Goal: Register for event/course: Sign up to attend an event or enroll in a course

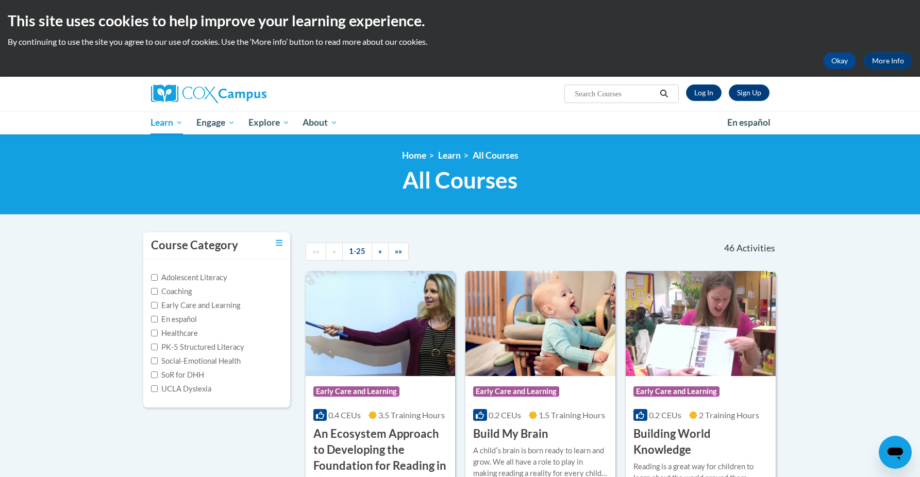
click at [592, 88] on input "Search..." at bounding box center [615, 94] width 82 height 12
type input "assesing"
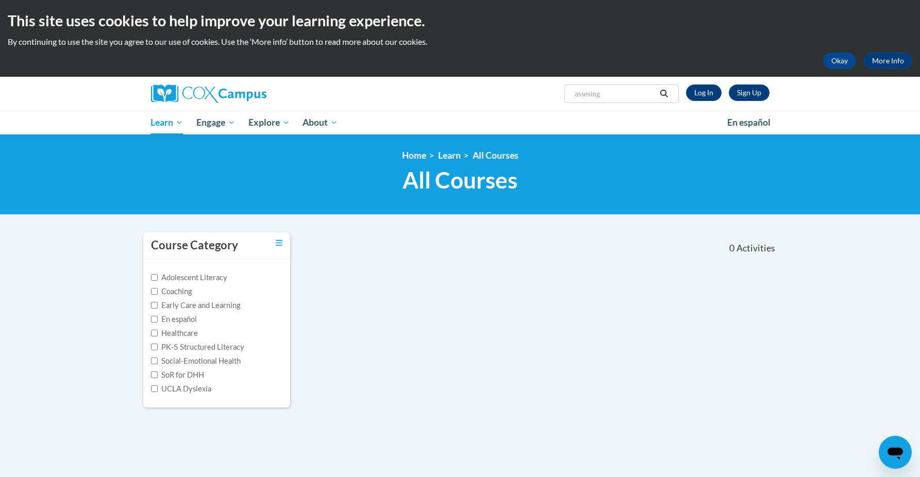
click at [593, 93] on input "assesing" at bounding box center [615, 94] width 82 height 12
click at [610, 94] on input "assesing" at bounding box center [615, 94] width 82 height 12
type input "assessing our students"
click at [694, 97] on link "Log In" at bounding box center [704, 93] width 36 height 16
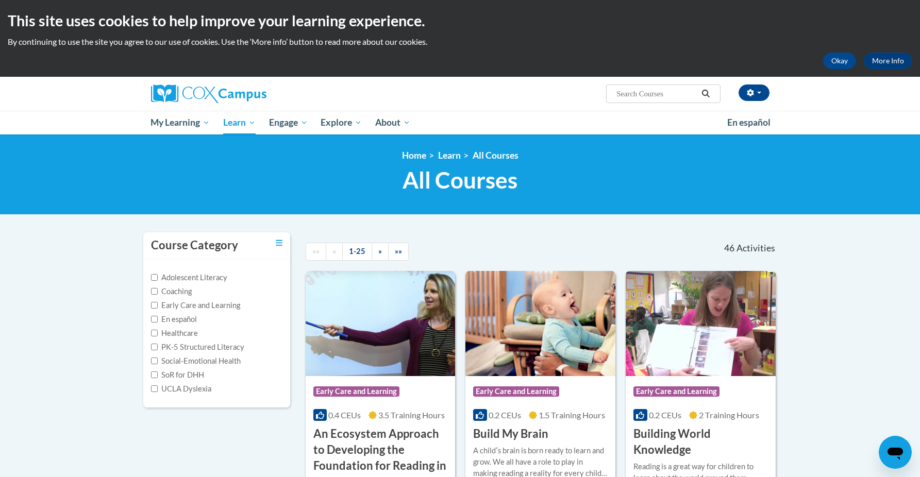
click at [230, 342] on label "PK-5 Structured Literacy" at bounding box center [197, 347] width 93 height 11
click at [158, 344] on input "PK-5 Structured Literacy" at bounding box center [154, 347] width 7 height 7
checkbox input "true"
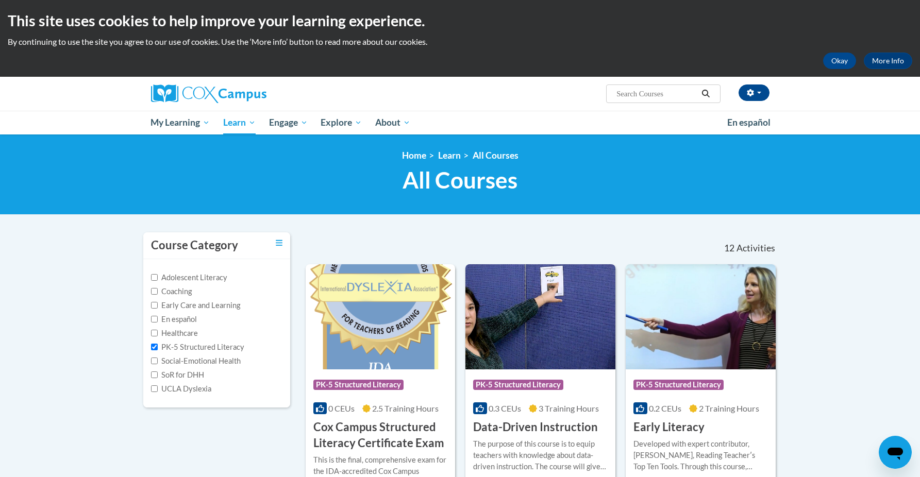
click at [203, 273] on label "Adolescent Literacy" at bounding box center [189, 277] width 76 height 11
click at [158, 274] on input "Adolescent Literacy" at bounding box center [154, 277] width 7 height 7
checkbox input "true"
click at [158, 349] on label "PK-5 Structured Literacy" at bounding box center [197, 347] width 93 height 11
click at [158, 349] on input "PK-5 Structured Literacy" at bounding box center [154, 347] width 7 height 7
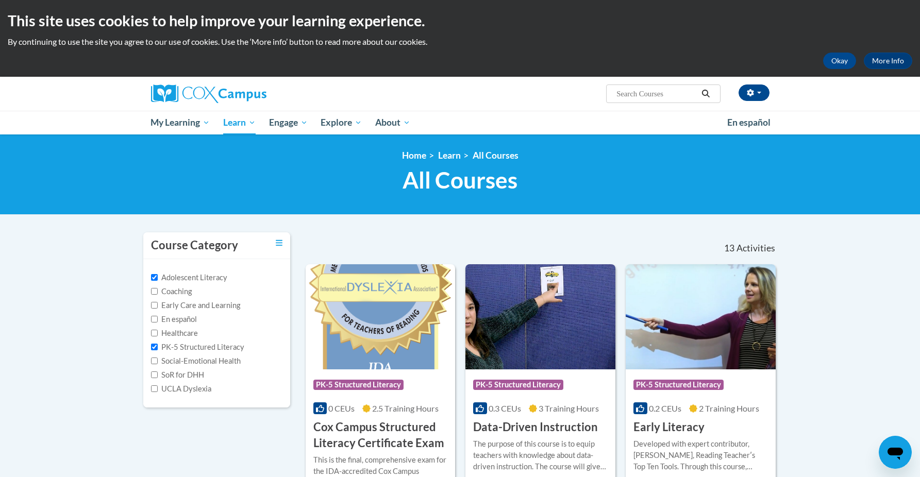
checkbox input "false"
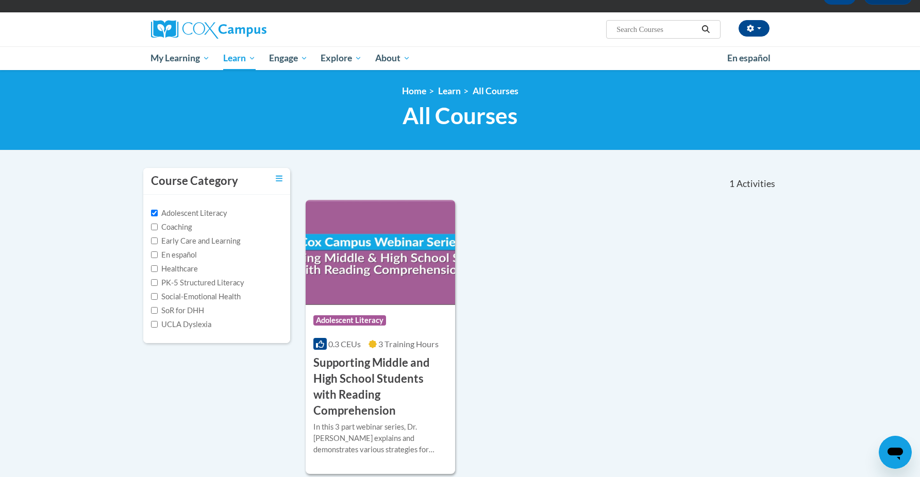
scroll to position [67, 0]
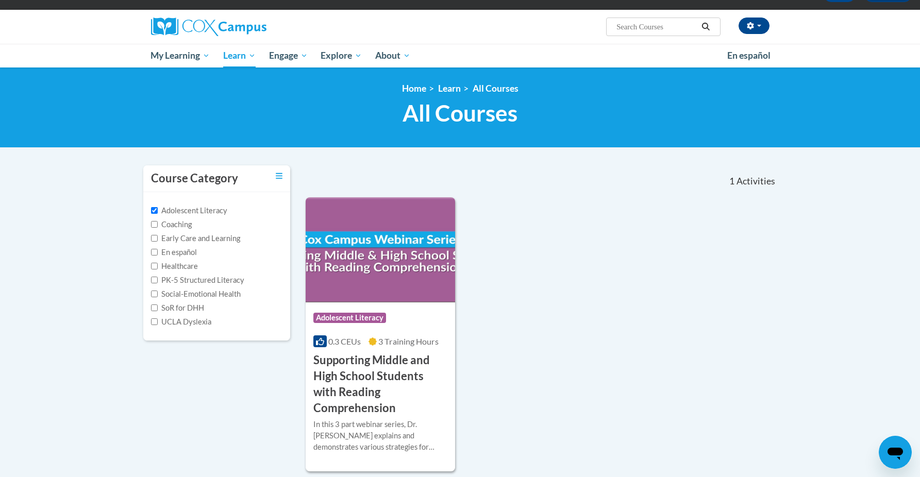
click at [207, 242] on label "Early Care and Learning" at bounding box center [195, 238] width 89 height 11
click at [158, 242] on input "Early Care and Learning" at bounding box center [154, 238] width 7 height 7
checkbox input "true"
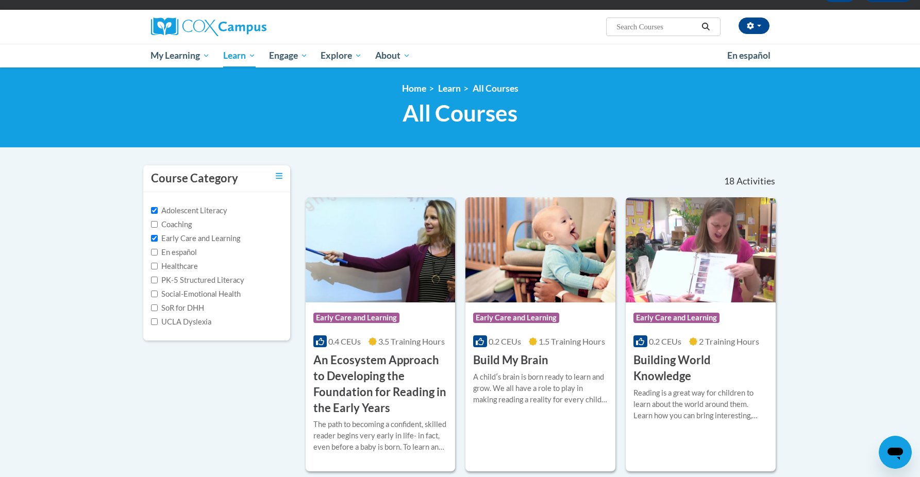
click at [206, 209] on label "Adolescent Literacy" at bounding box center [189, 210] width 76 height 11
click at [158, 209] on input "Adolescent Literacy" at bounding box center [154, 210] width 7 height 7
checkbox input "false"
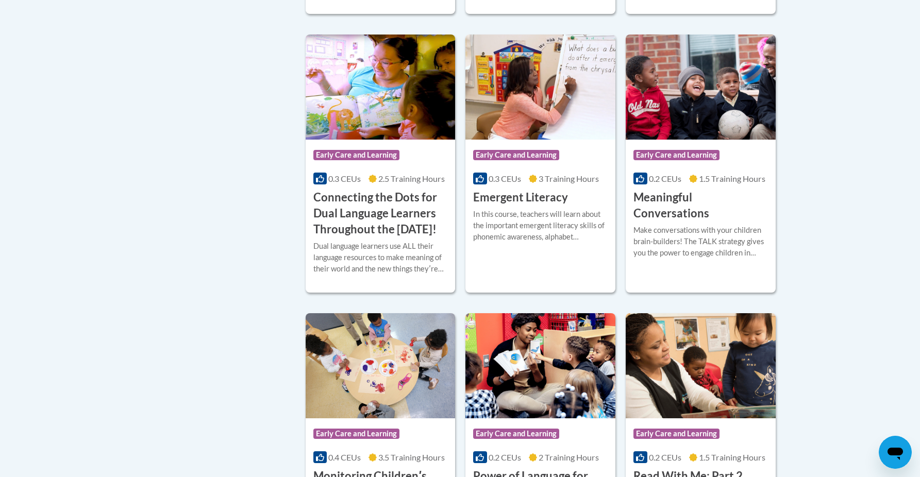
scroll to position [217, 0]
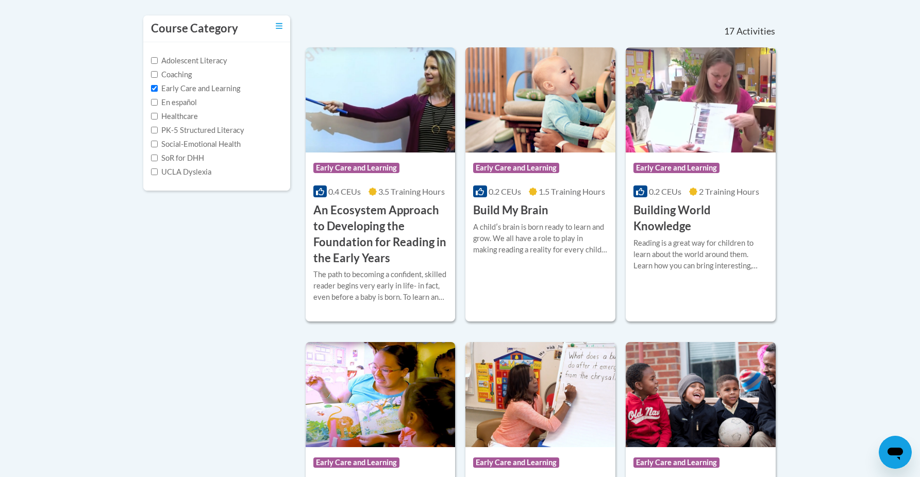
click at [193, 129] on label "PK-5 Structured Literacy" at bounding box center [197, 130] width 93 height 11
click at [158, 129] on input "PK-5 Structured Literacy" at bounding box center [154, 130] width 7 height 7
checkbox input "true"
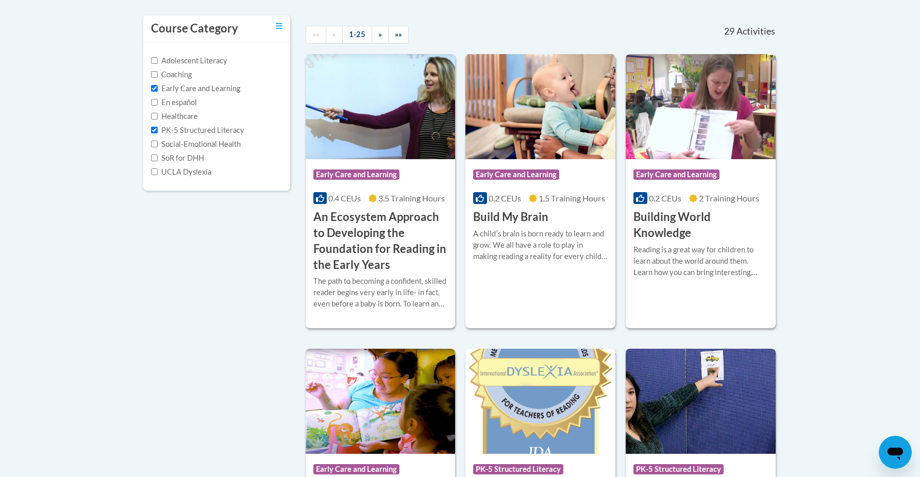
click at [197, 86] on label "Early Care and Learning" at bounding box center [195, 88] width 89 height 11
click at [158, 86] on input "Early Care and Learning" at bounding box center [154, 88] width 7 height 7
checkbox input "false"
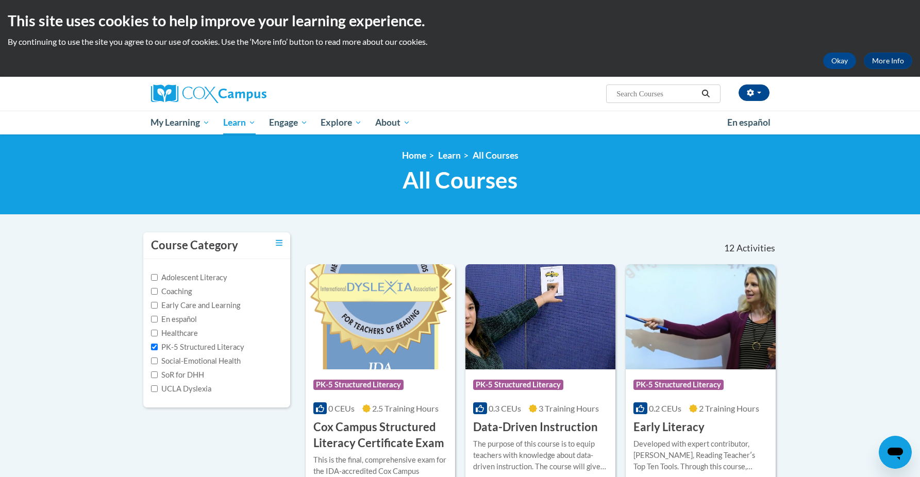
scroll to position [0, 0]
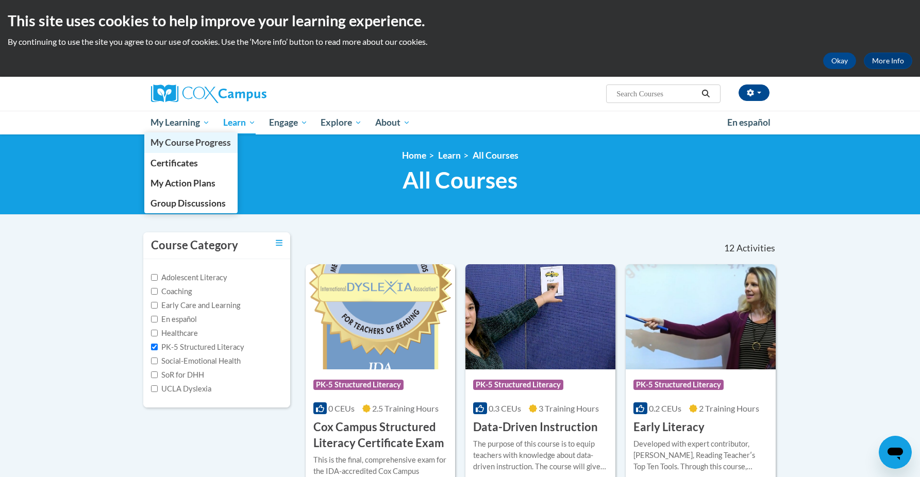
click at [200, 149] on link "My Course Progress" at bounding box center [191, 142] width 94 height 20
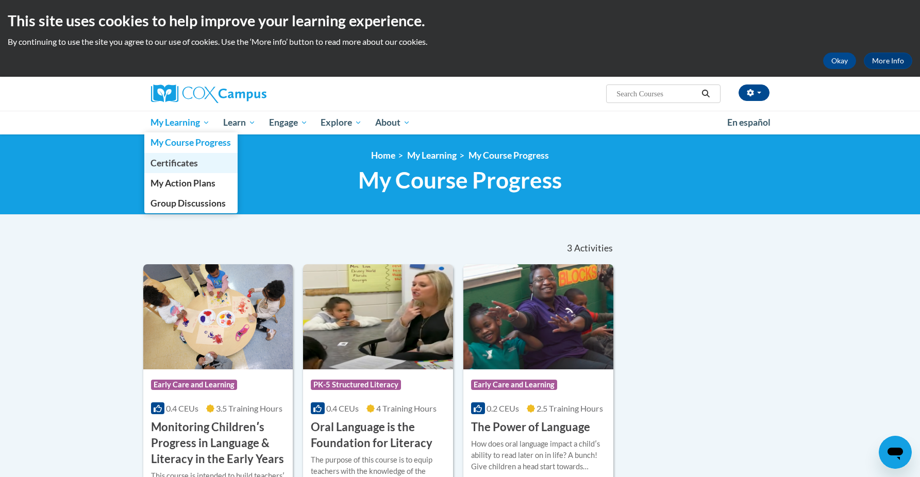
click at [187, 163] on span "Certificates" at bounding box center [173, 163] width 47 height 11
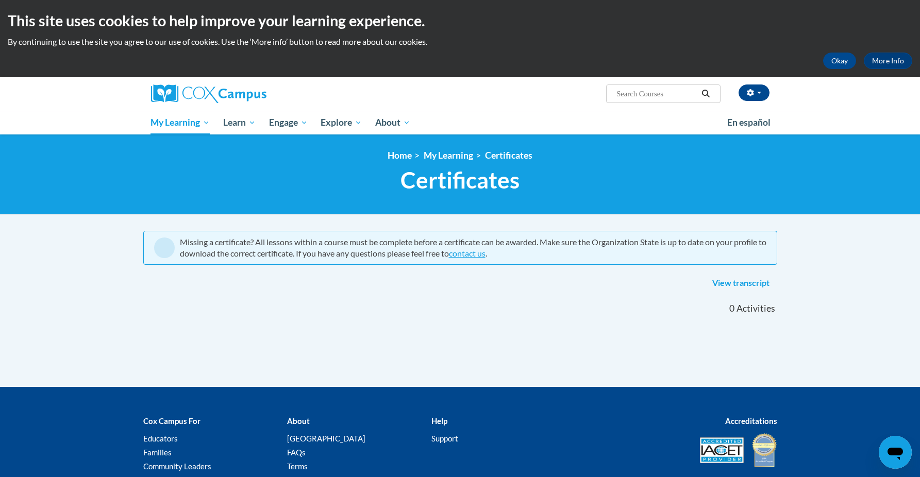
click at [626, 99] on input "Search..." at bounding box center [656, 94] width 82 height 12
type input "Assessing Our Students"
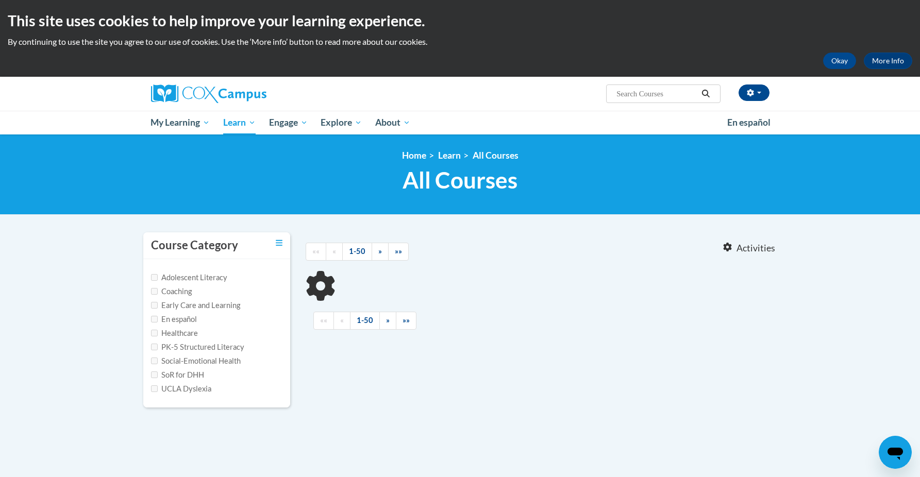
type input "Assessing Our Students"
click at [279, 238] on link "Toggle collapse" at bounding box center [279, 243] width 7 height 11
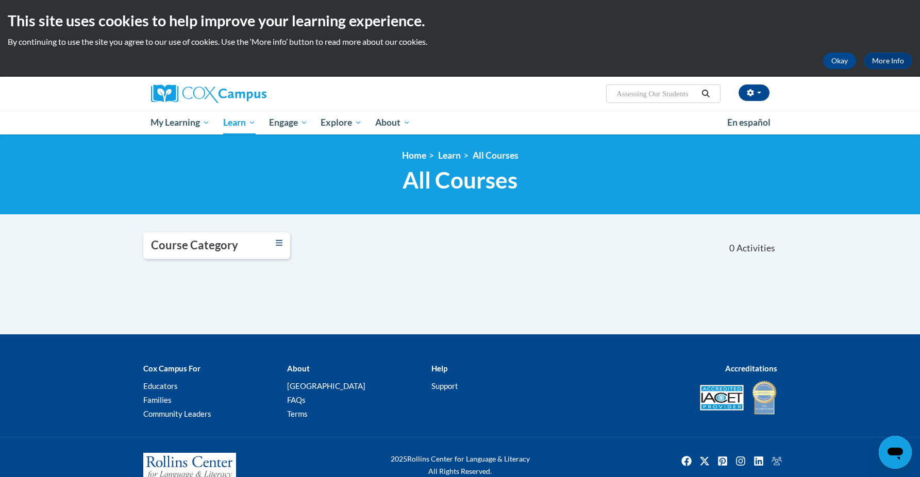
click at [279, 238] on link "Toggle collapse" at bounding box center [279, 243] width 7 height 11
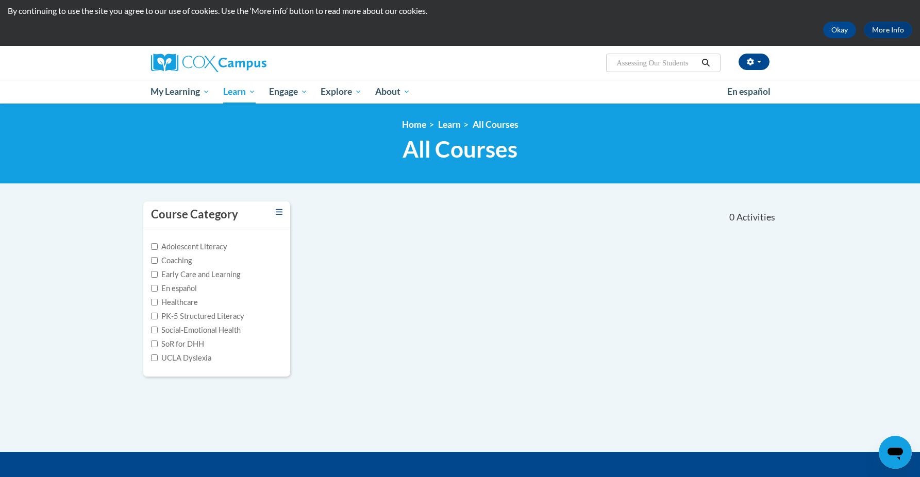
scroll to position [33, 0]
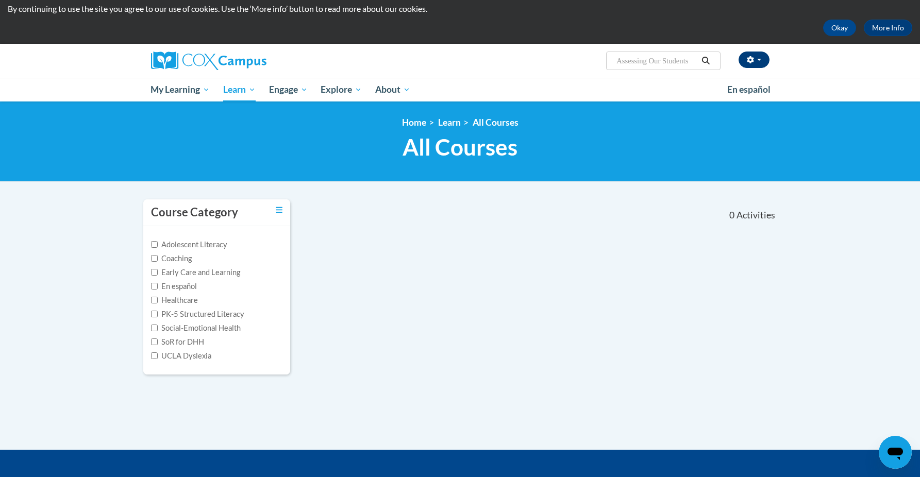
click at [761, 56] on button "button" at bounding box center [753, 60] width 31 height 16
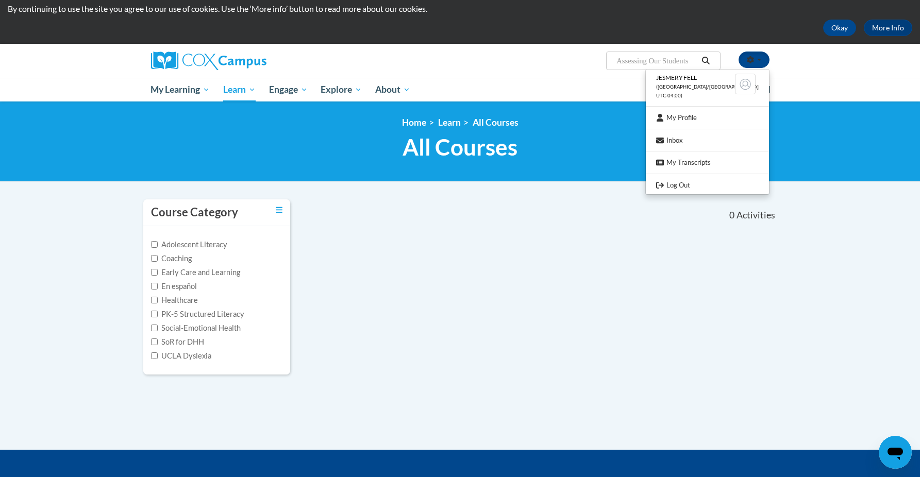
click at [521, 227] on nav "«« « 1-0 » »» 0 Activities CEUs" at bounding box center [541, 215] width 487 height 32
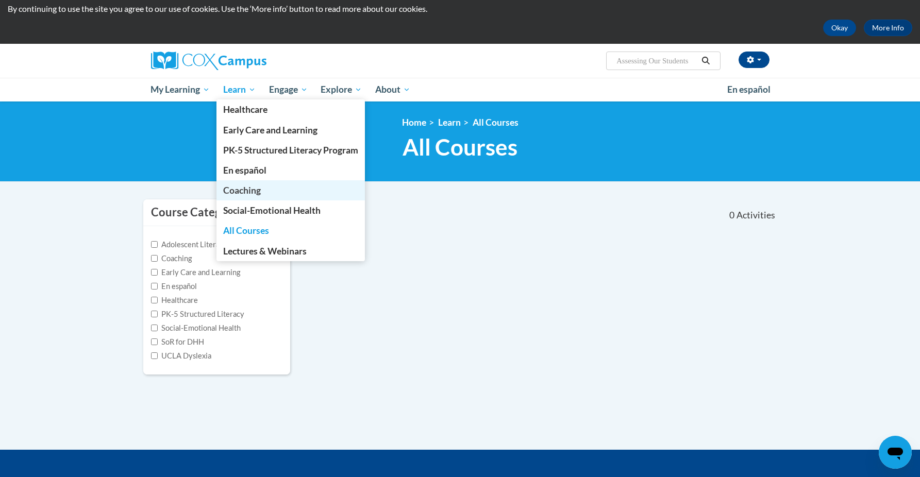
click at [262, 194] on link "Coaching" at bounding box center [290, 190] width 148 height 20
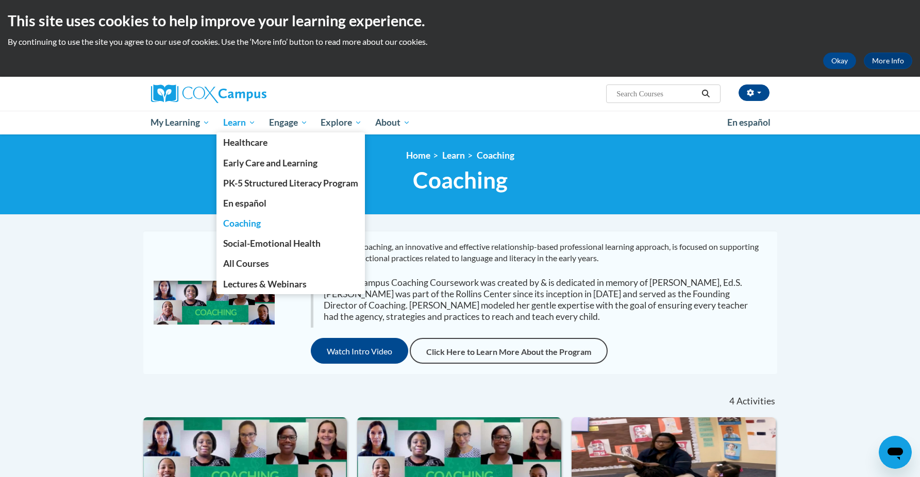
click at [249, 121] on span "Learn" at bounding box center [239, 122] width 32 height 12
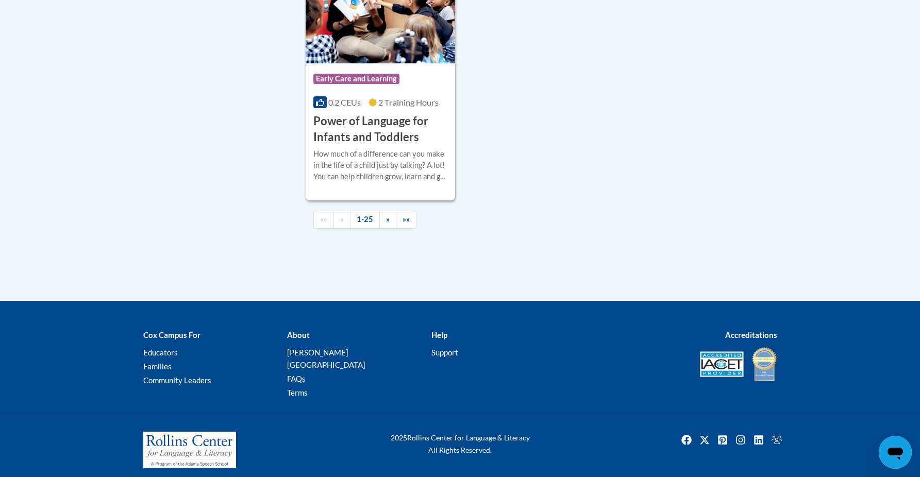
scroll to position [2511, 0]
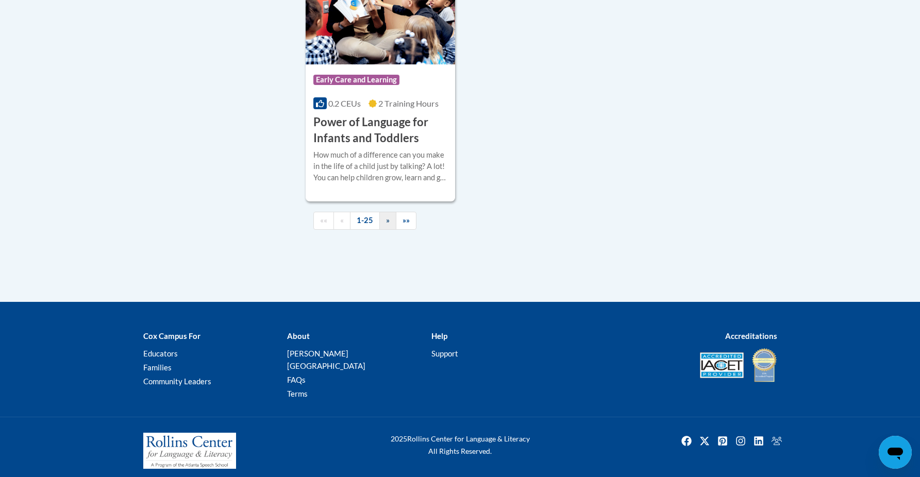
click at [391, 226] on link "»" at bounding box center [387, 221] width 17 height 18
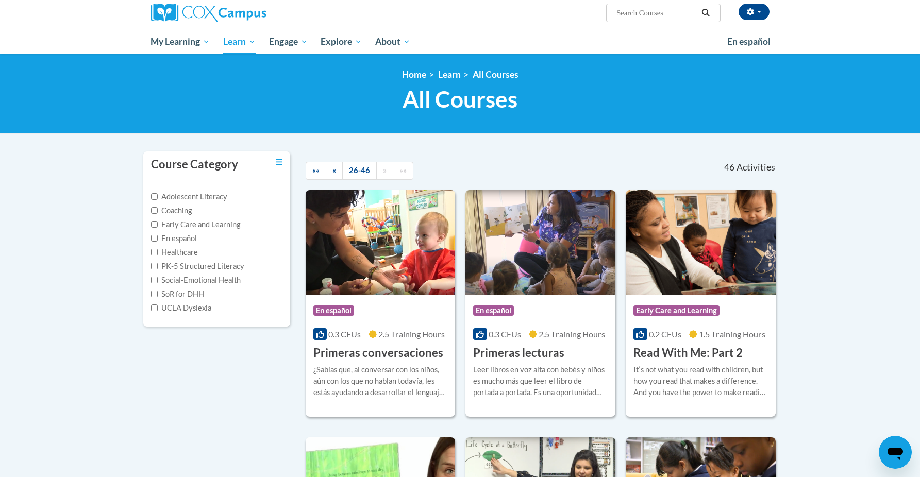
scroll to position [80, 0]
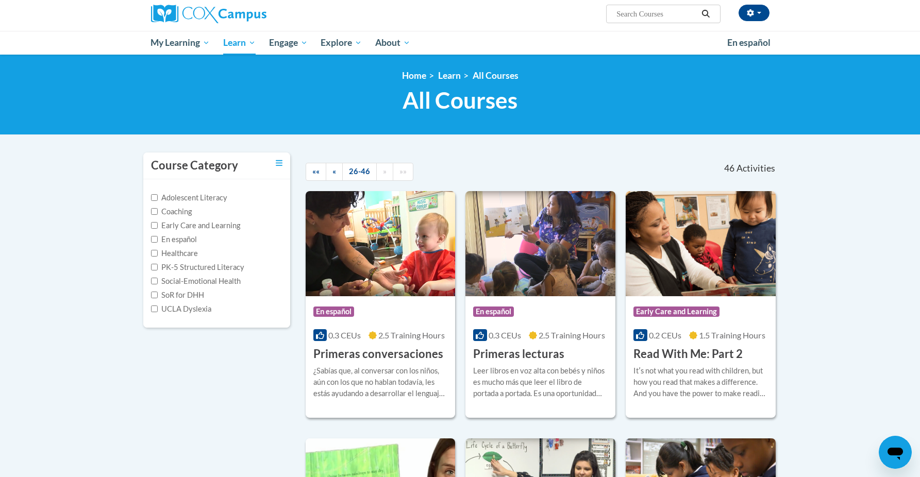
click at [641, 18] on input "Search..." at bounding box center [656, 14] width 82 height 12
type input "Analyzing the Classroom"
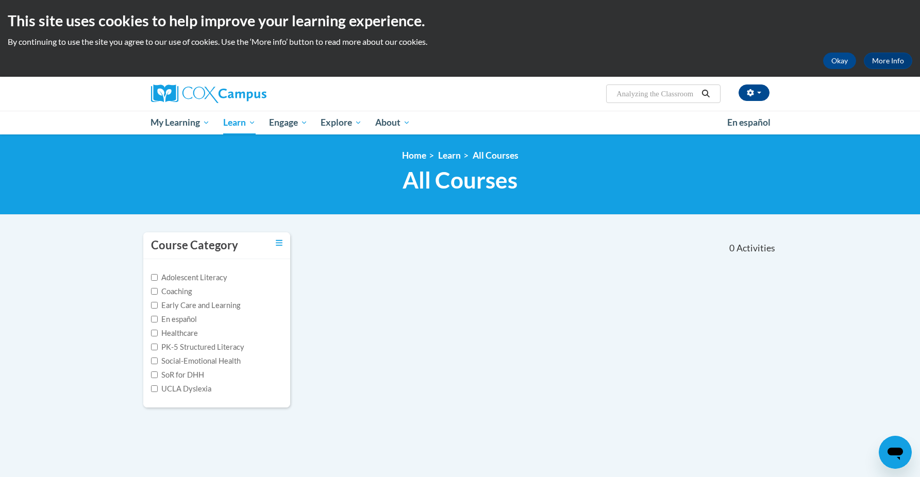
click at [652, 95] on input "Analyzing the Classroom" at bounding box center [656, 94] width 82 height 12
drag, startPoint x: 698, startPoint y: 96, endPoint x: 615, endPoint y: 100, distance: 83.1
click at [615, 100] on span "Search Search... Analyzing the Classroom" at bounding box center [663, 94] width 114 height 19
drag, startPoint x: 697, startPoint y: 92, endPoint x: 611, endPoint y: 92, distance: 85.5
click at [611, 92] on span "Search Search... Analyzing the Classroom" at bounding box center [663, 94] width 114 height 19
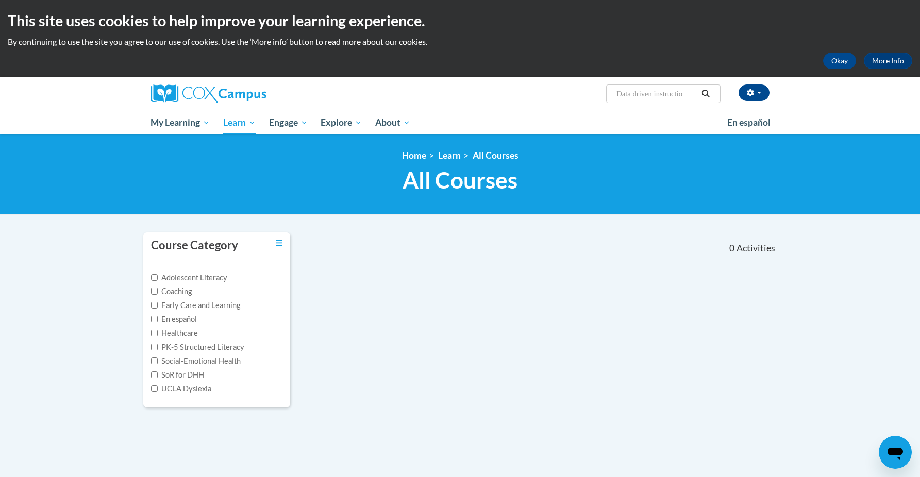
type input "Data driven instruction"
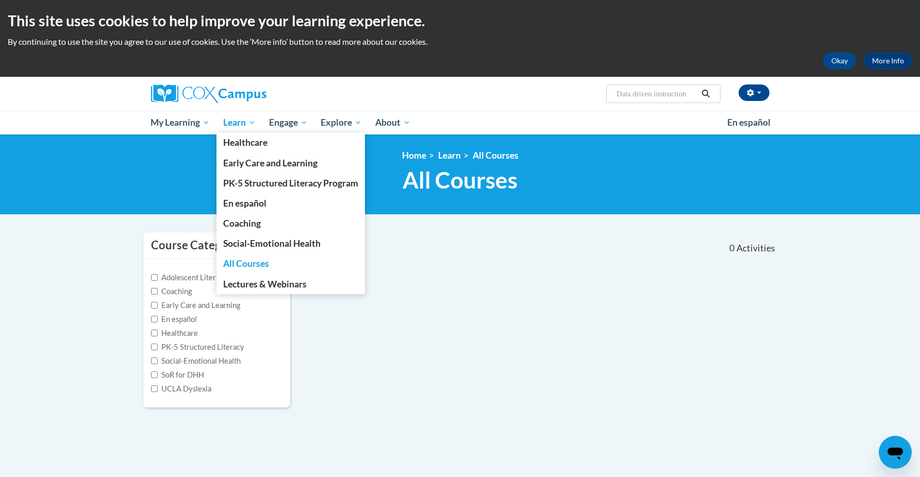
click at [239, 122] on span "Learn" at bounding box center [239, 122] width 32 height 12
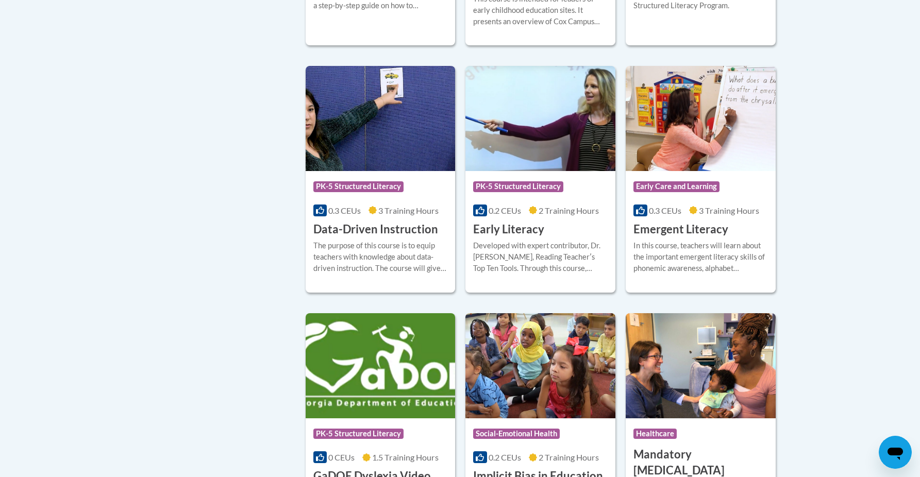
scroll to position [1059, 0]
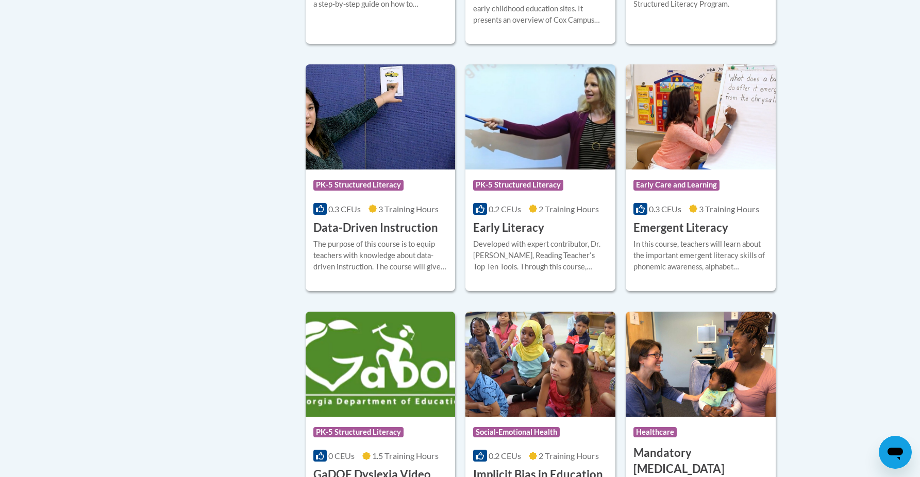
click at [386, 236] on h3 "Data-Driven Instruction" at bounding box center [375, 228] width 125 height 16
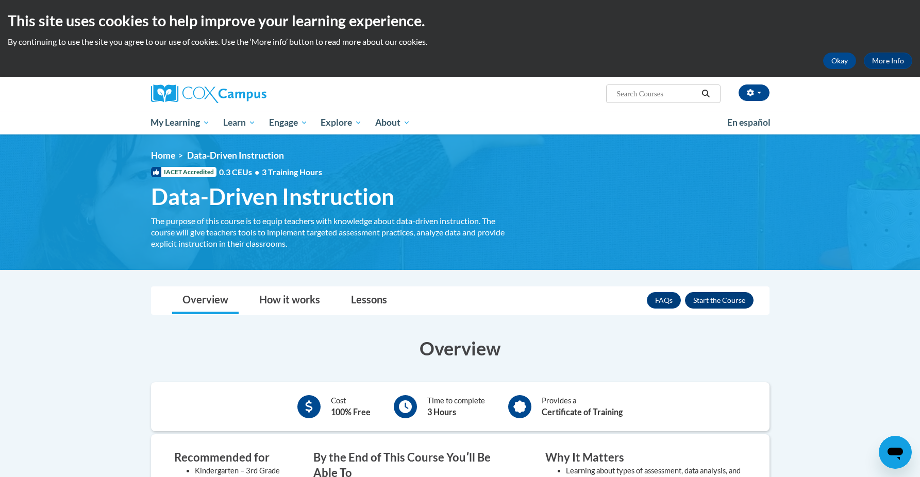
click at [702, 299] on button "Enroll" at bounding box center [719, 300] width 69 height 16
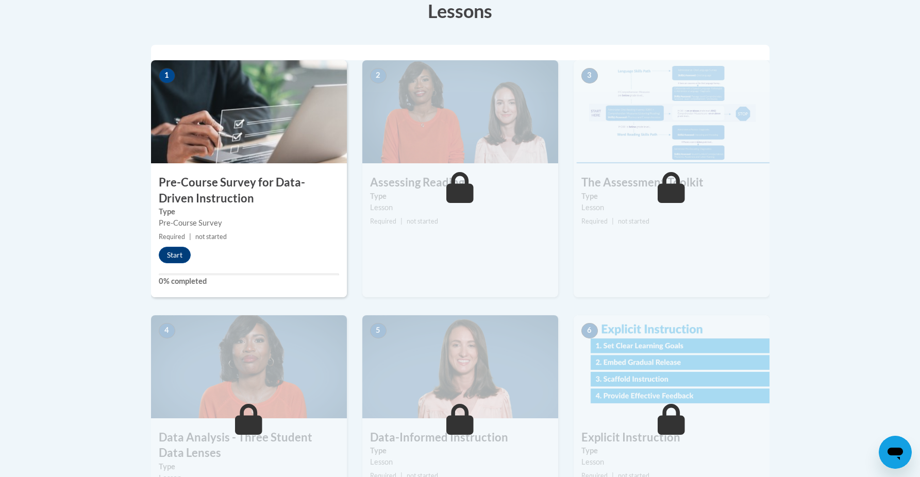
scroll to position [289, 0]
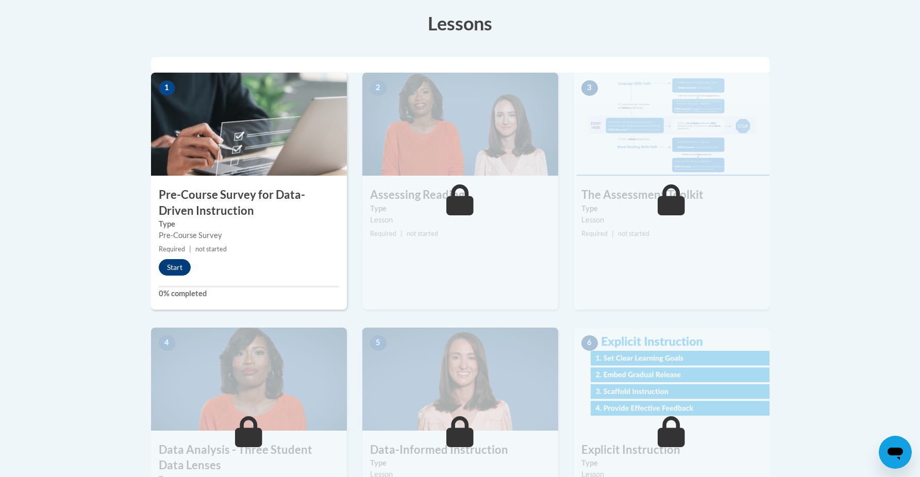
click at [166, 268] on button "Start" at bounding box center [175, 267] width 32 height 16
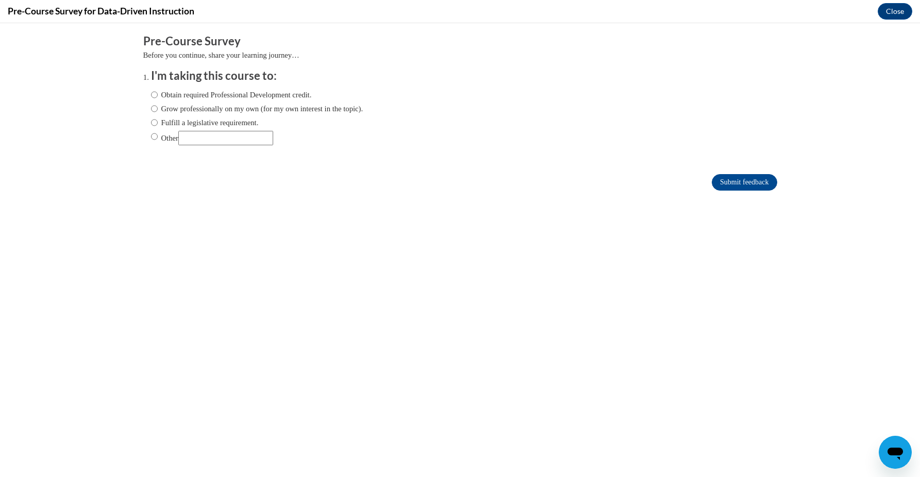
scroll to position [0, 0]
click at [257, 92] on label "Obtain required Professional Development credit." at bounding box center [231, 94] width 161 height 11
click at [158, 92] on input "Obtain required Professional Development credit." at bounding box center [154, 94] width 7 height 11
radio input "true"
click at [767, 182] on input "Submit feedback" at bounding box center [744, 182] width 65 height 16
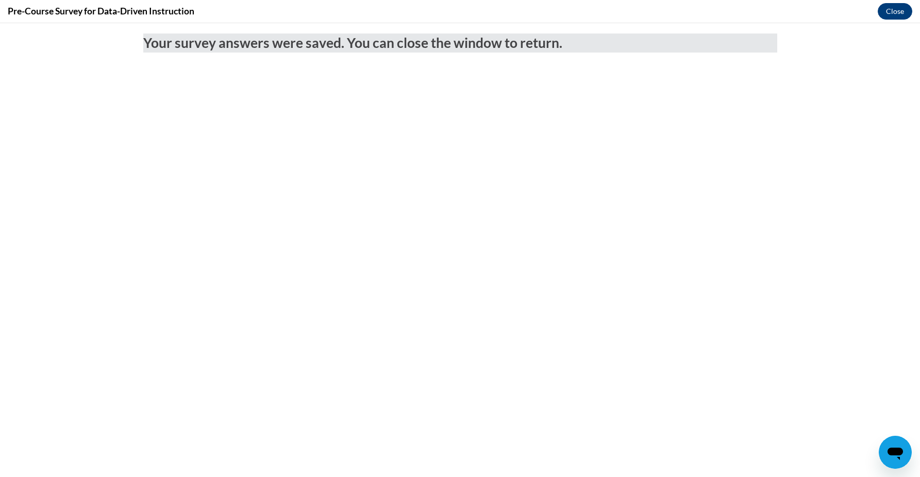
click at [897, 12] on button "Close" at bounding box center [895, 11] width 35 height 16
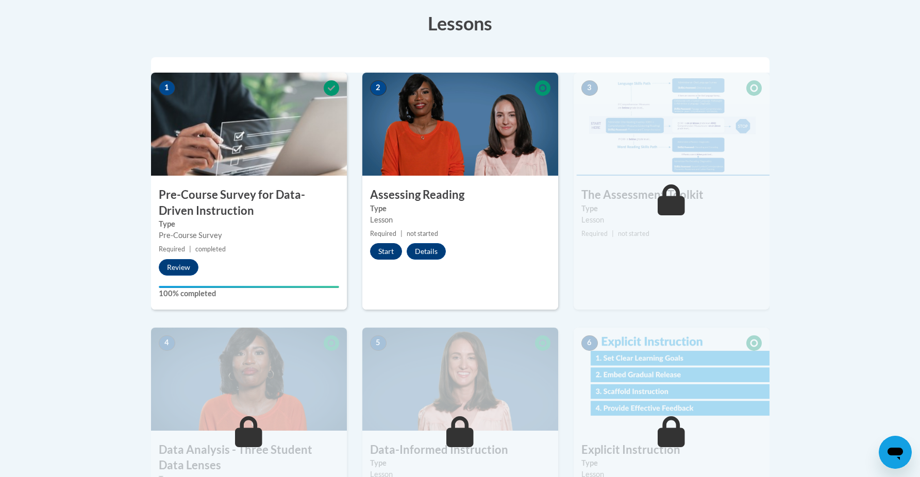
click at [381, 256] on button "Start" at bounding box center [386, 251] width 32 height 16
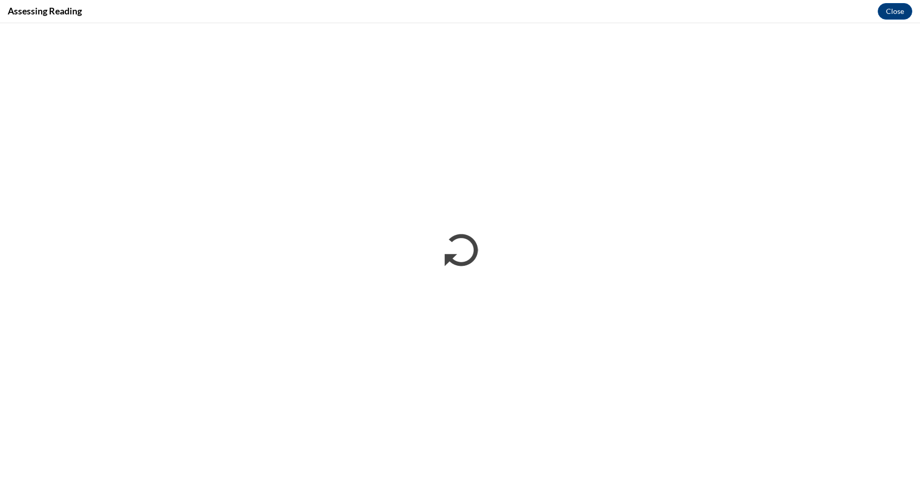
click at [874, 21] on div "Assessing Reading Close" at bounding box center [460, 11] width 920 height 23
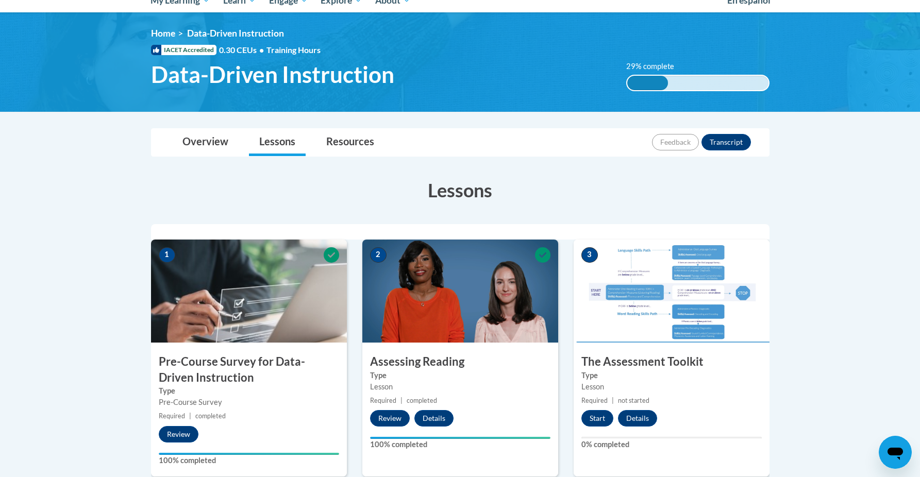
scroll to position [196, 0]
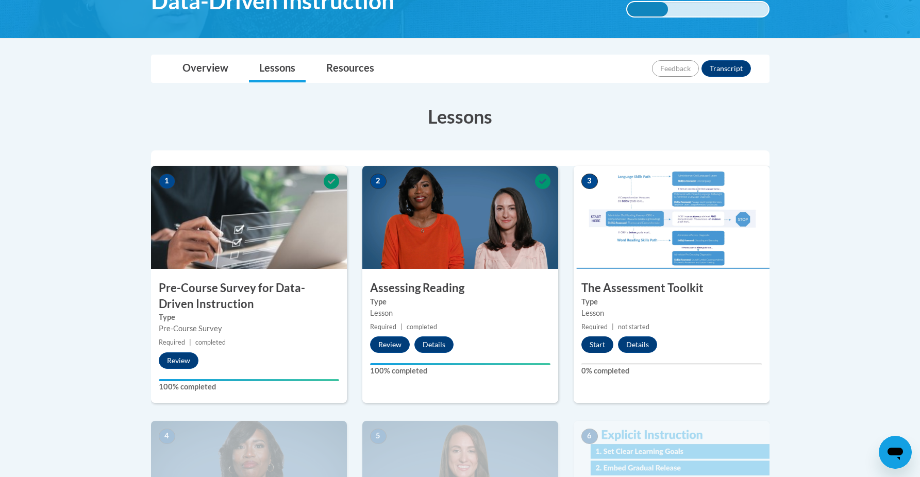
click at [594, 341] on button "Start" at bounding box center [597, 345] width 32 height 16
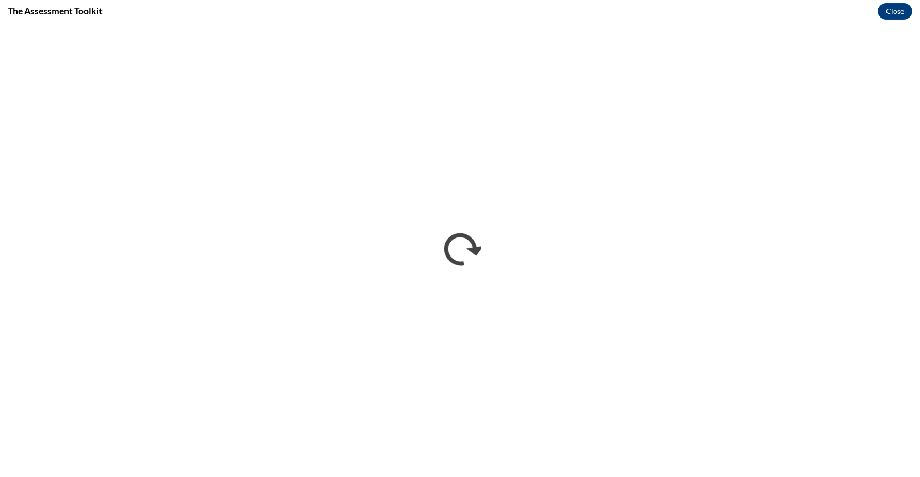
scroll to position [0, 0]
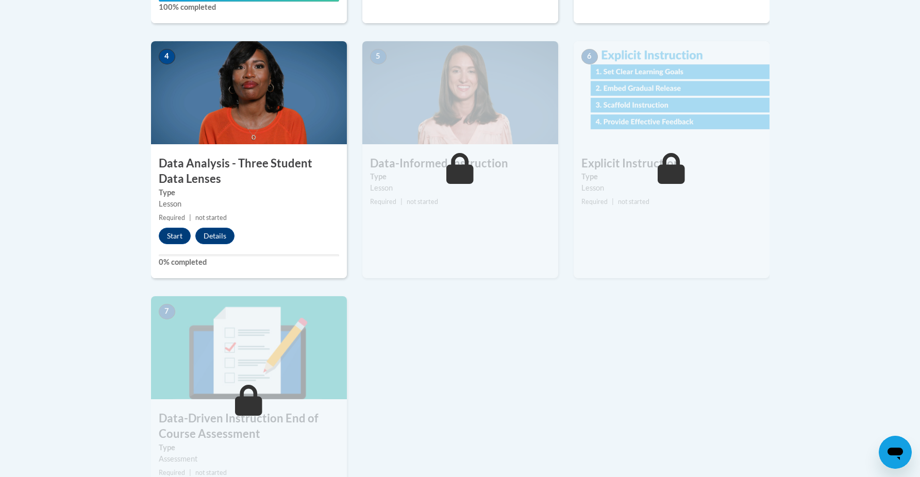
scroll to position [595, 0]
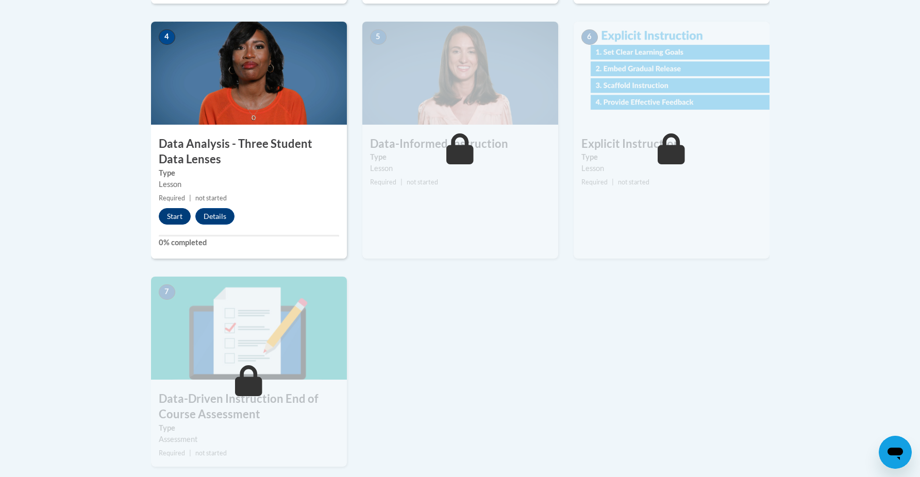
click at [171, 217] on button "Start" at bounding box center [175, 216] width 32 height 16
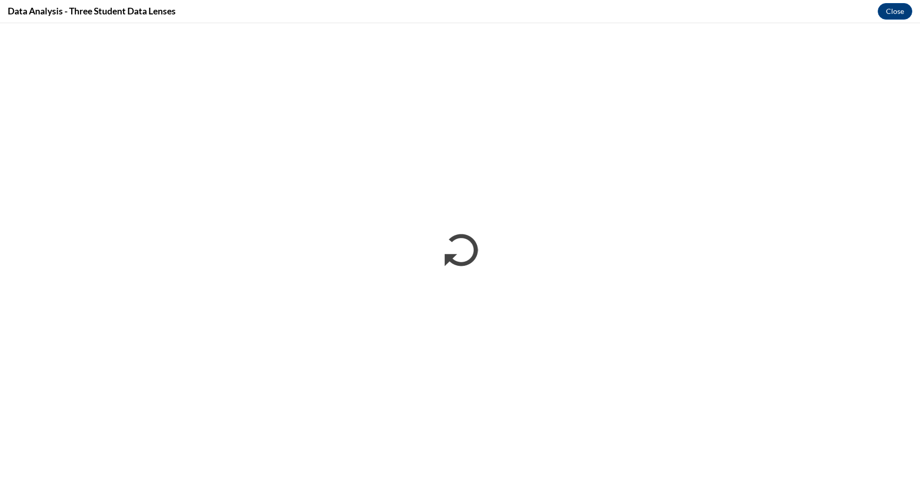
scroll to position [0, 0]
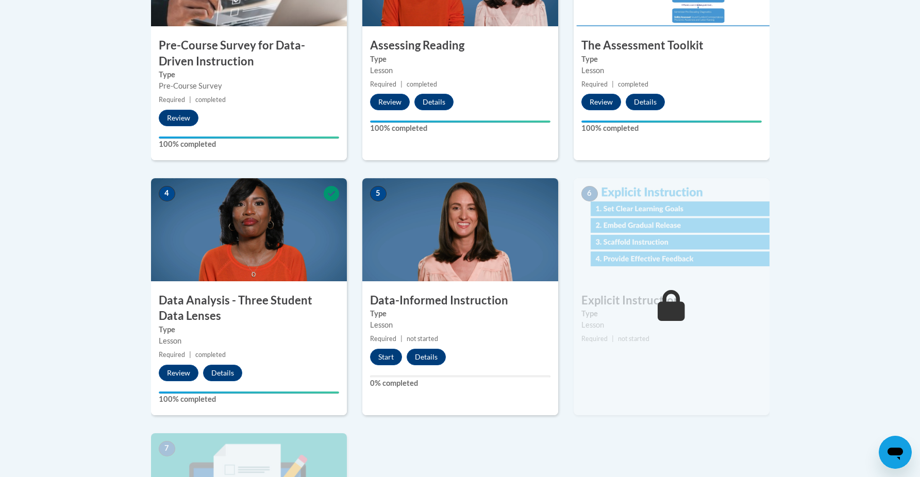
scroll to position [449, 0]
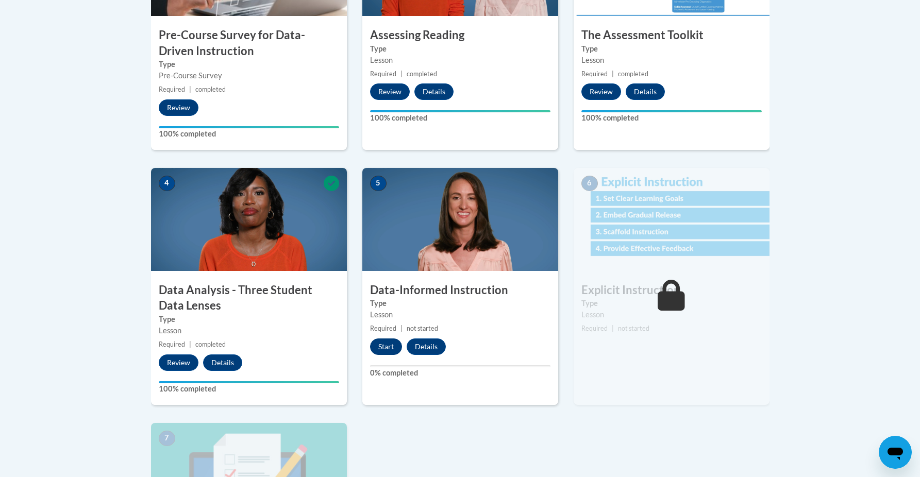
click at [389, 345] on button "Start" at bounding box center [386, 347] width 32 height 16
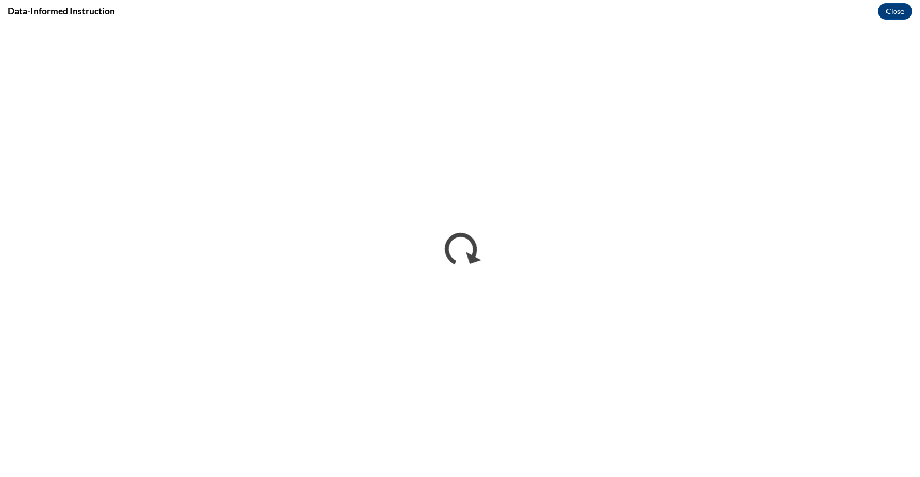
scroll to position [0, 0]
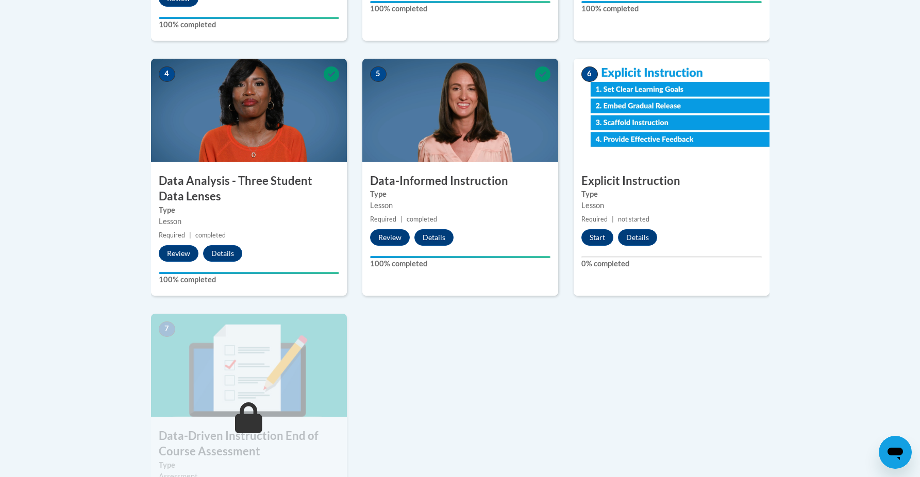
scroll to position [574, 0]
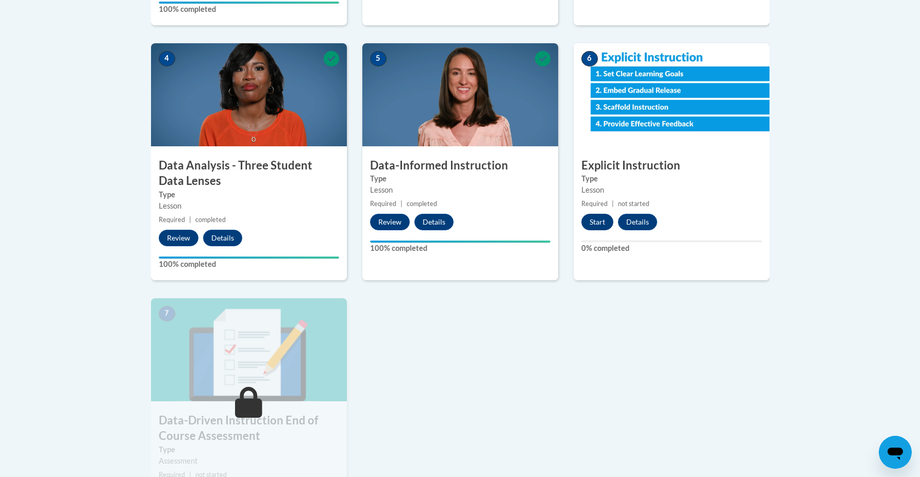
click at [597, 218] on button "Start" at bounding box center [597, 222] width 32 height 16
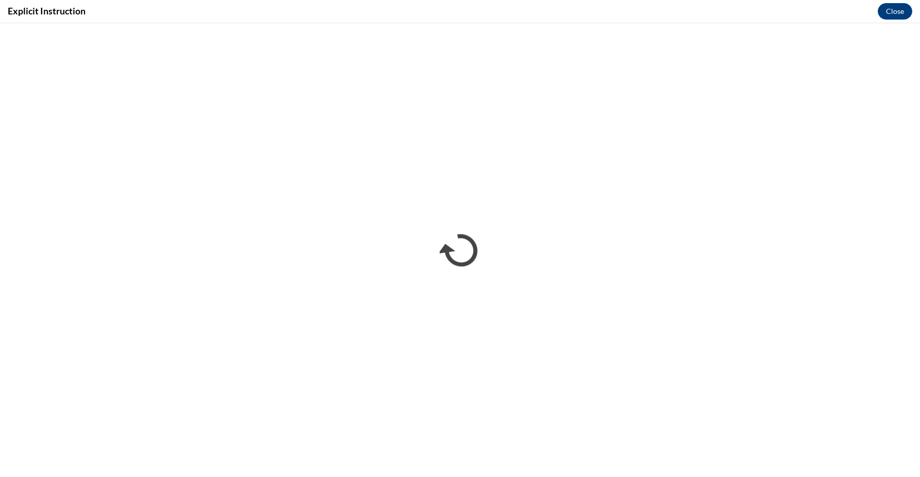
scroll to position [0, 0]
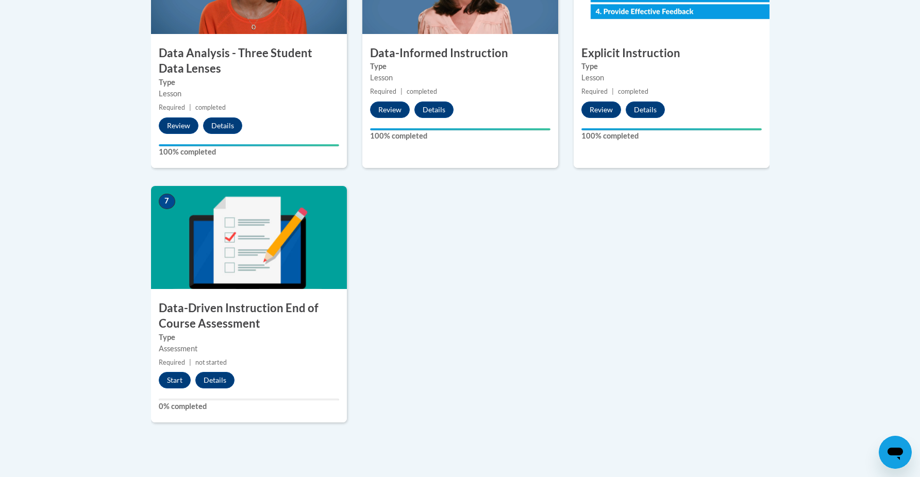
scroll to position [703, 0]
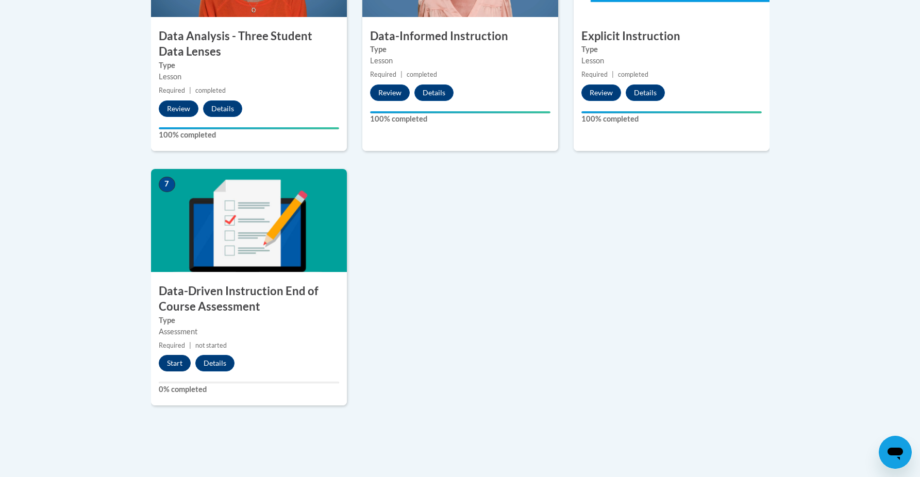
click at [176, 362] on button "Start" at bounding box center [175, 363] width 32 height 16
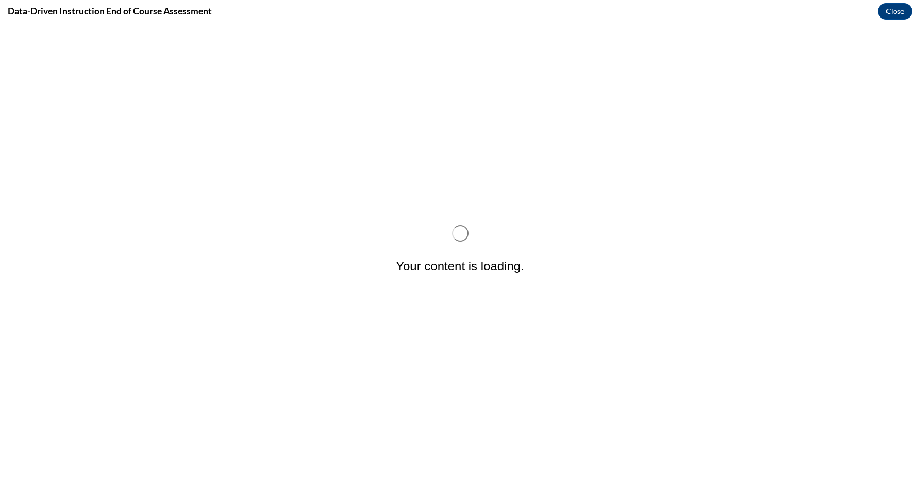
scroll to position [0, 0]
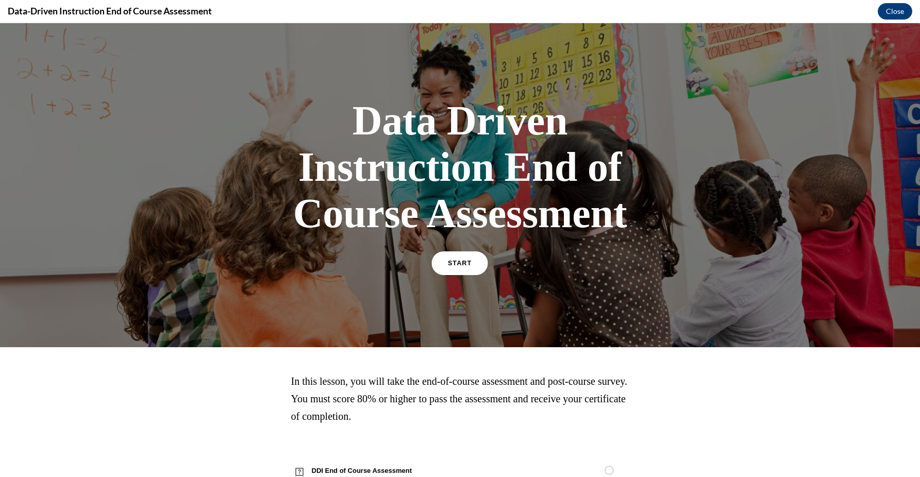
click at [459, 261] on span "START" at bounding box center [460, 264] width 24 height 8
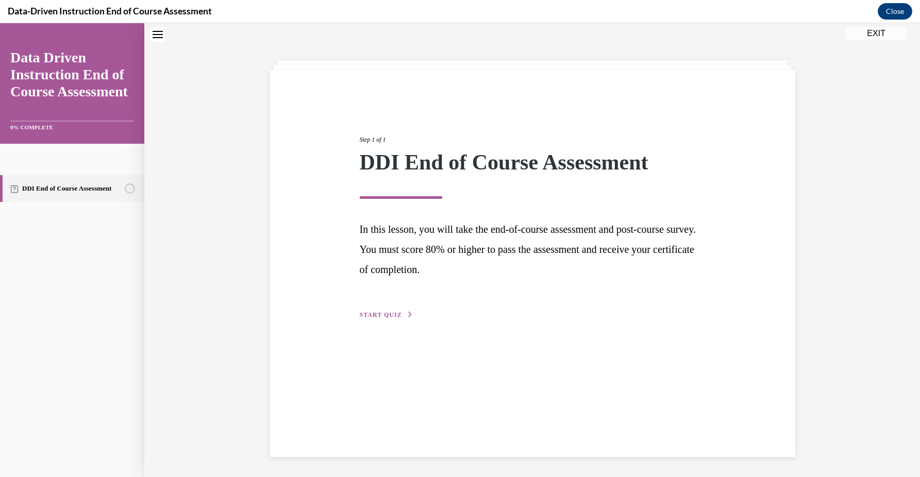
scroll to position [32, 0]
click at [360, 315] on span "START QUIZ" at bounding box center [381, 314] width 42 height 7
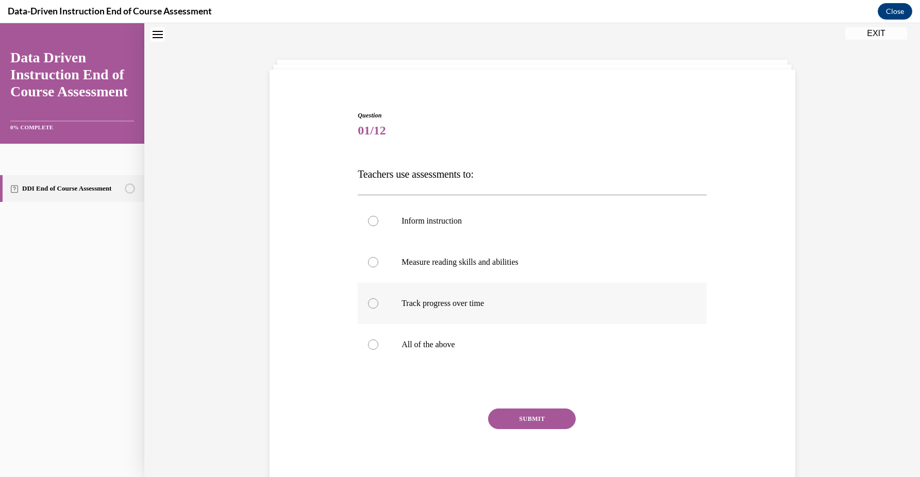
scroll to position [31, 0]
click at [507, 267] on p "Measure reading skills and abilities" at bounding box center [540, 263] width 279 height 10
click at [378, 267] on input "Measure reading skills and abilities" at bounding box center [373, 263] width 10 height 10
radio input "true"
click at [508, 328] on label "All of the above" at bounding box center [532, 345] width 349 height 41
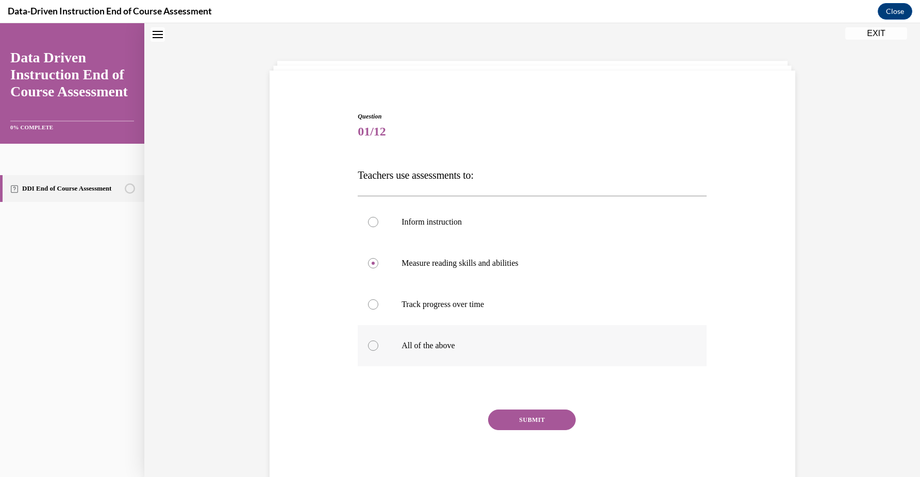
click at [378, 341] on input "All of the above" at bounding box center [373, 346] width 10 height 10
radio input "true"
click at [527, 414] on button "SUBMIT" at bounding box center [532, 420] width 88 height 21
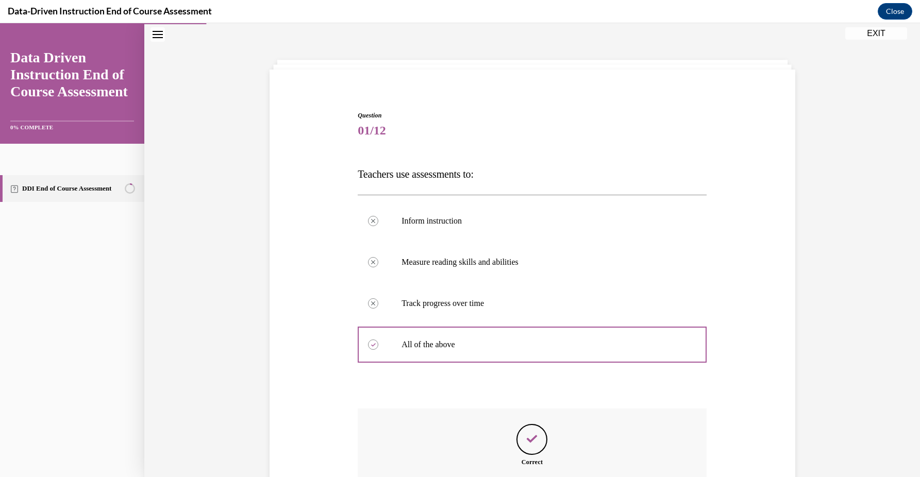
scroll to position [12, 0]
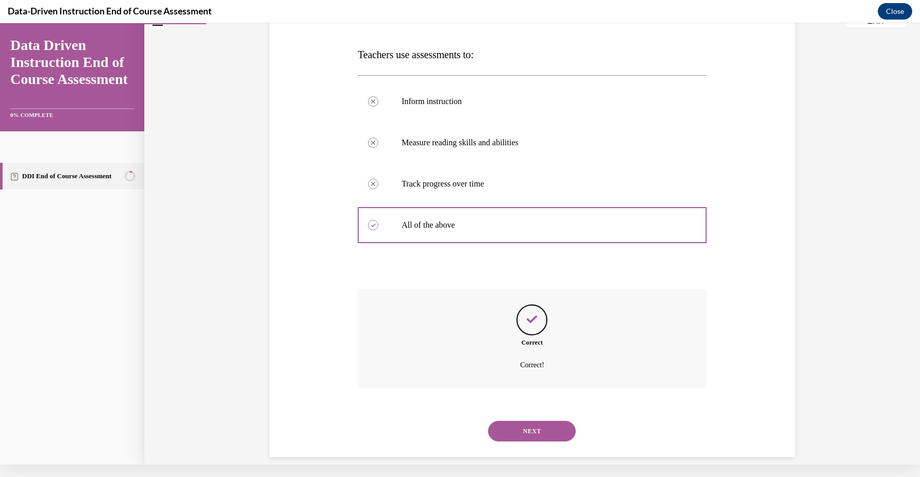
click at [529, 421] on button "NEXT" at bounding box center [532, 431] width 88 height 21
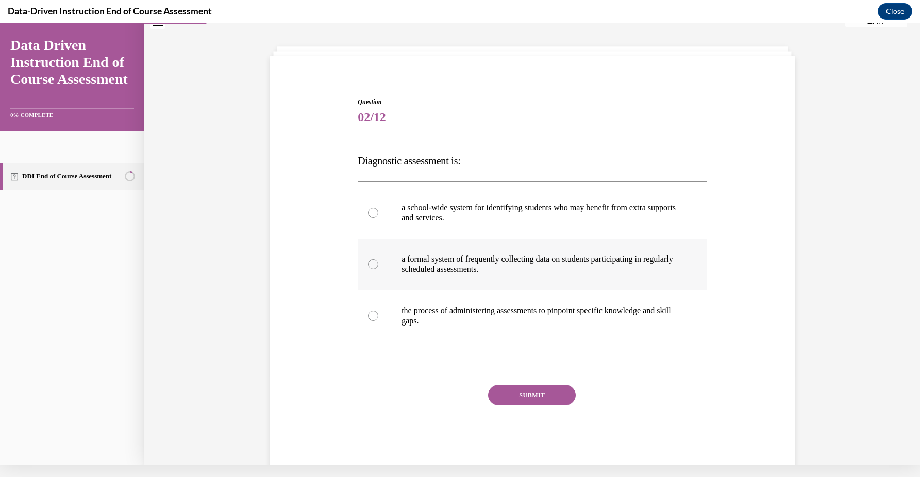
scroll to position [29, 0]
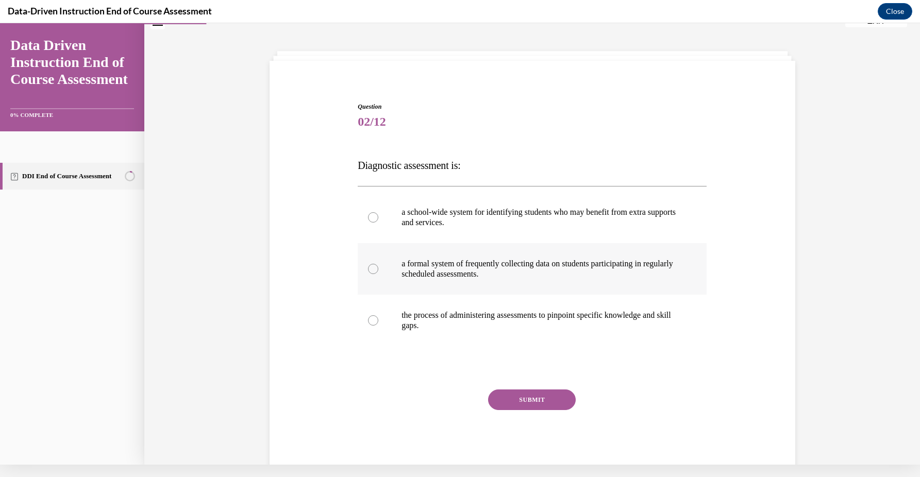
click at [590, 293] on label "a formal system of frequently collecting data on students participating in regu…" at bounding box center [532, 269] width 349 height 52
click at [378, 274] on input "a formal system of frequently collecting data on students participating in regu…" at bounding box center [373, 269] width 10 height 10
radio input "true"
click at [558, 398] on button "SUBMIT" at bounding box center [532, 400] width 88 height 21
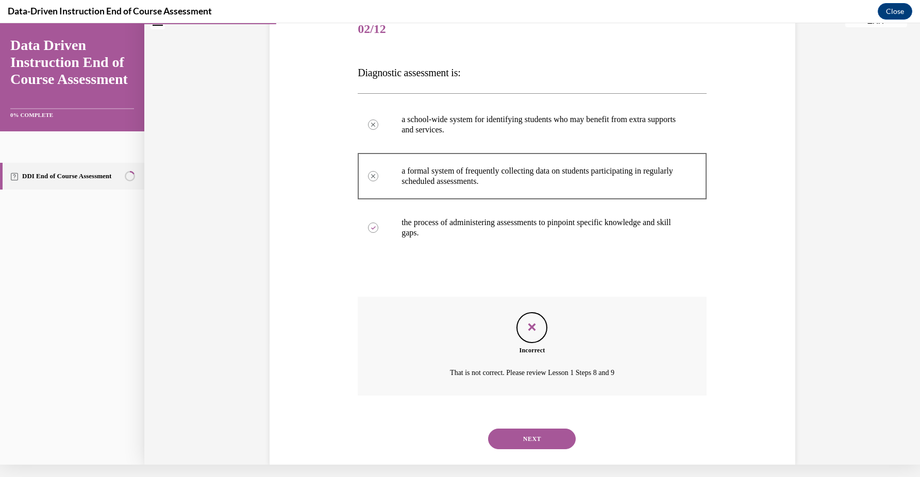
scroll to position [129, 0]
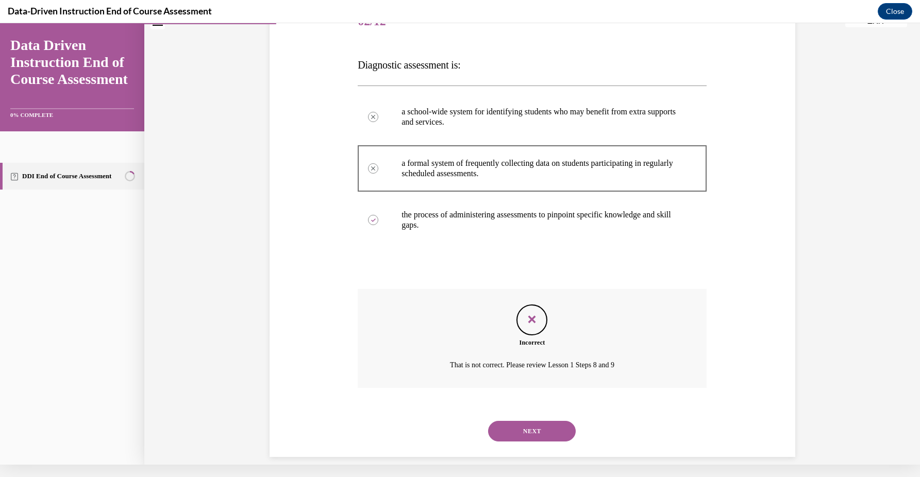
click at [551, 421] on button "NEXT" at bounding box center [532, 431] width 88 height 21
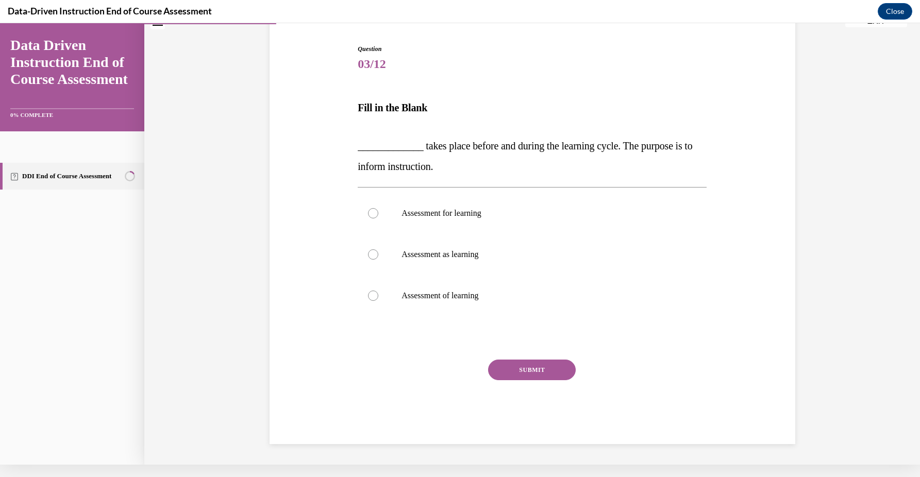
scroll to position [74, 0]
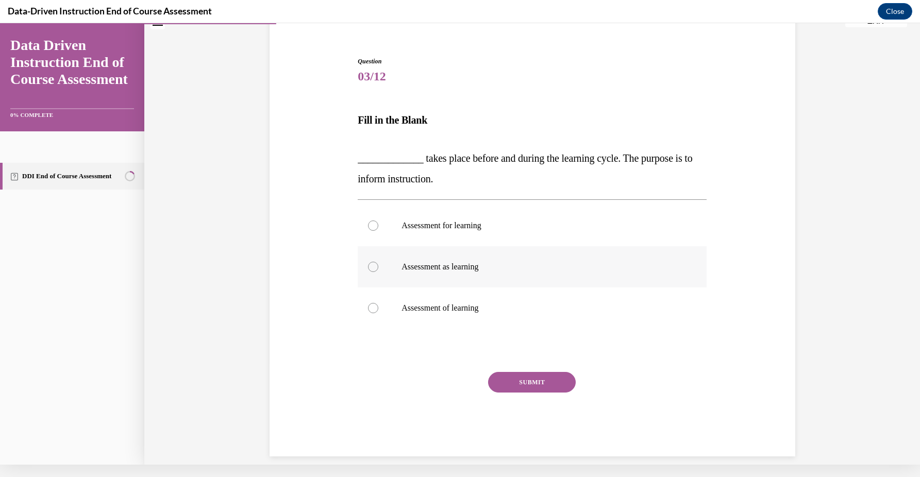
click at [574, 281] on label "Assessment as learning" at bounding box center [532, 266] width 349 height 41
click at [378, 272] on input "Assessment as learning" at bounding box center [373, 267] width 10 height 10
radio input "true"
click at [574, 327] on label "Assessment of learning" at bounding box center [532, 308] width 349 height 41
click at [378, 313] on input "Assessment of learning" at bounding box center [373, 308] width 10 height 10
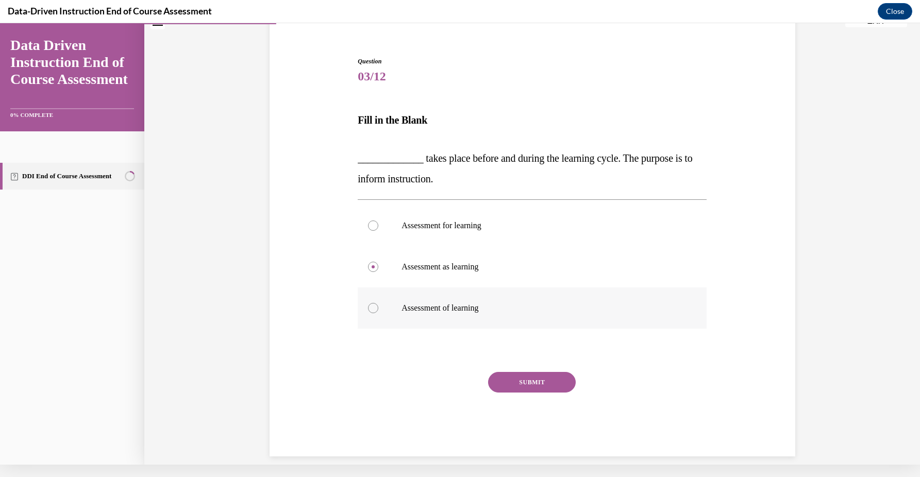
radio input "true"
click at [552, 382] on button "SUBMIT" at bounding box center [532, 382] width 88 height 21
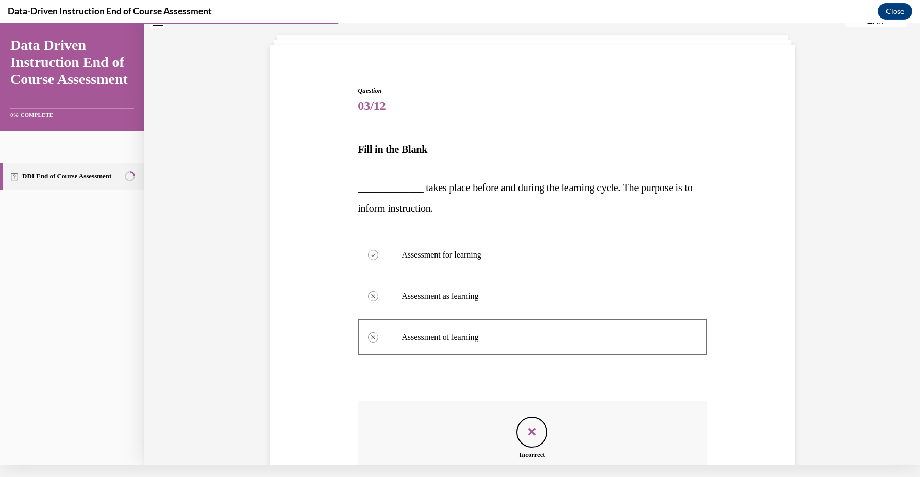
scroll to position [157, 0]
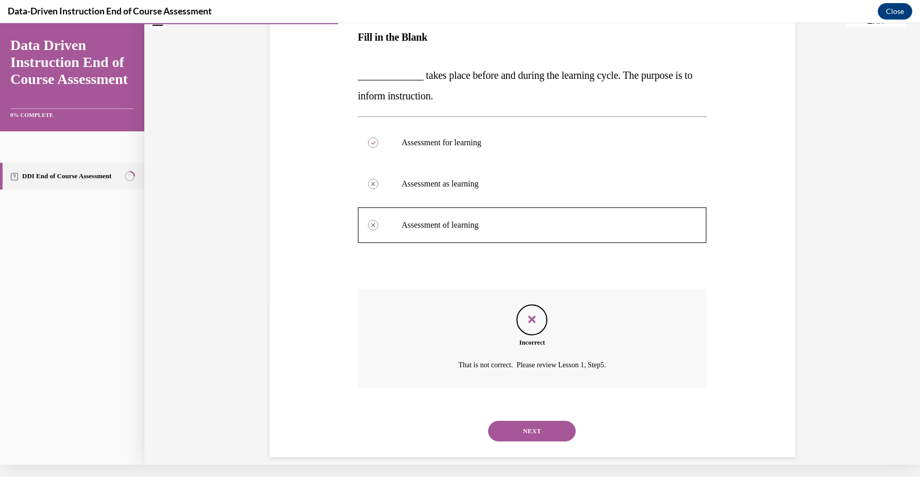
click at [549, 421] on button "NEXT" at bounding box center [532, 431] width 88 height 21
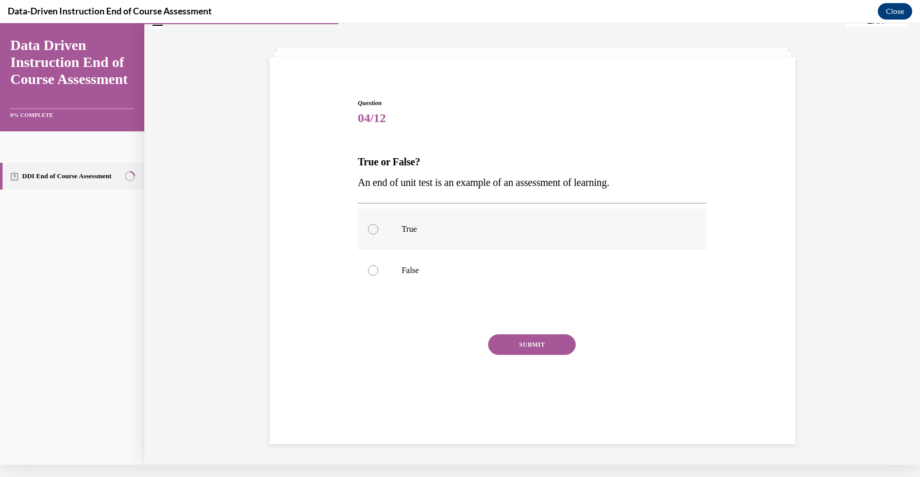
click at [537, 240] on label "True" at bounding box center [532, 229] width 349 height 41
click at [378, 234] on input "True" at bounding box center [373, 229] width 10 height 10
radio input "true"
click at [569, 346] on button "SUBMIT" at bounding box center [532, 344] width 88 height 21
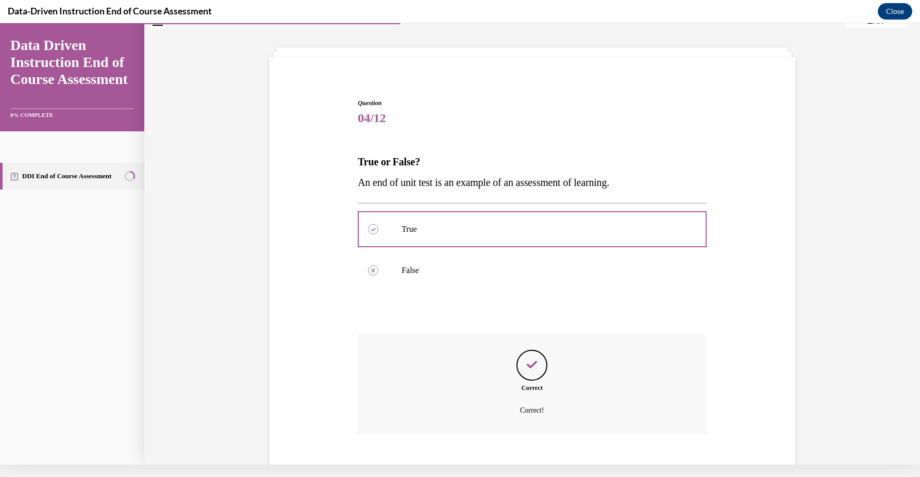
scroll to position [78, 0]
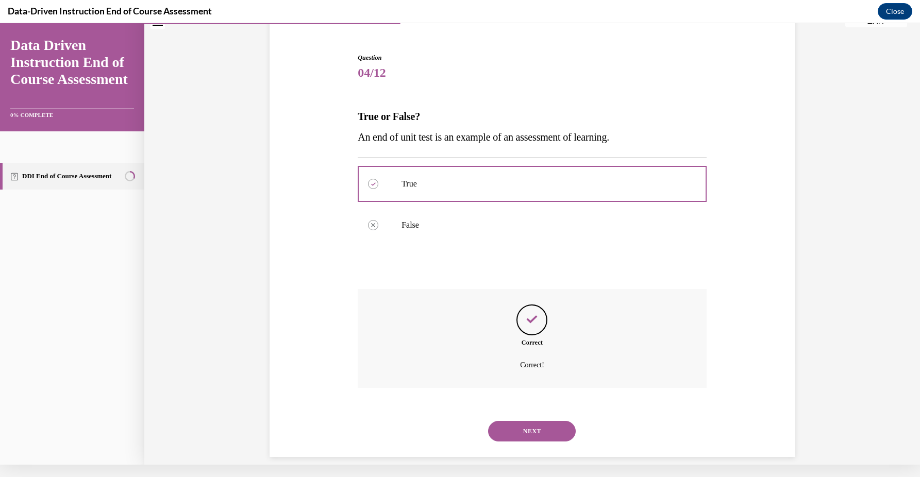
click at [551, 421] on button "NEXT" at bounding box center [532, 431] width 88 height 21
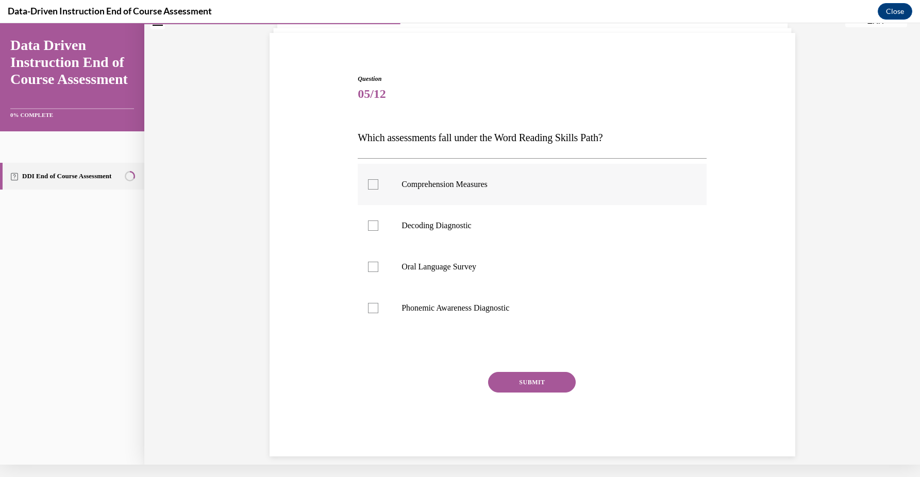
click at [574, 183] on p "Comprehension Measures" at bounding box center [540, 184] width 279 height 10
click at [378, 183] on input "Comprehension Measures" at bounding box center [373, 184] width 10 height 10
checkbox input "true"
click at [574, 228] on p "Decoding Diagnostic" at bounding box center [540, 226] width 279 height 10
click at [378, 228] on input "Decoding Diagnostic" at bounding box center [373, 226] width 10 height 10
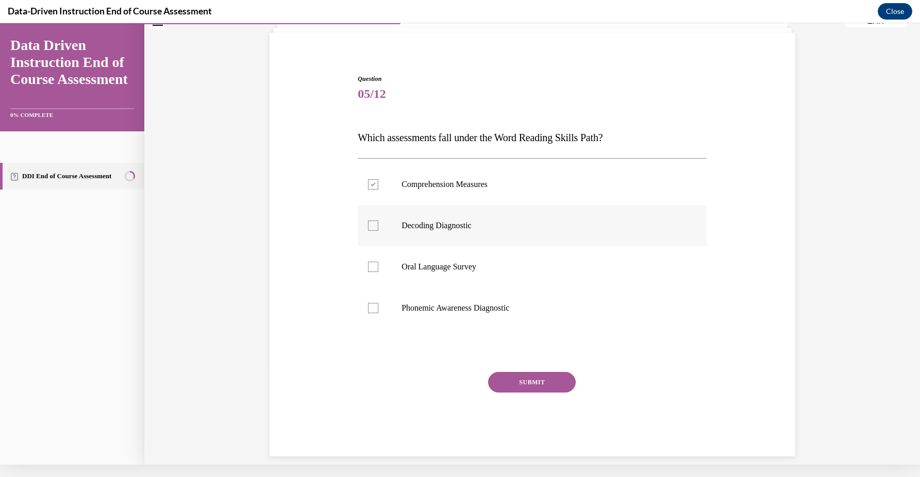
checkbox input "true"
click at [574, 262] on p "Oral Language Survey" at bounding box center [540, 267] width 279 height 10
click at [378, 262] on input "Oral Language Survey" at bounding box center [373, 267] width 10 height 10
checkbox input "true"
click at [574, 300] on label "Phonemic Awareness Diagnostic" at bounding box center [532, 308] width 349 height 41
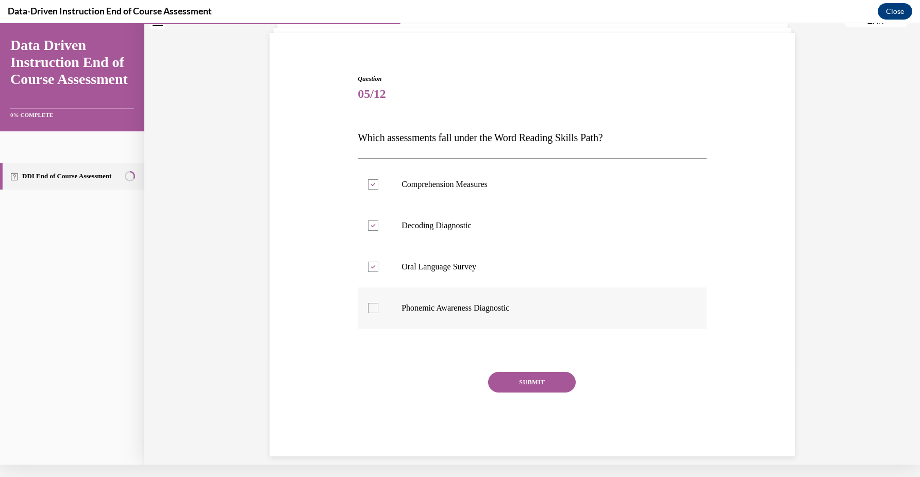
click at [378, 303] on input "Phonemic Awareness Diagnostic" at bounding box center [373, 308] width 10 height 10
checkbox input "true"
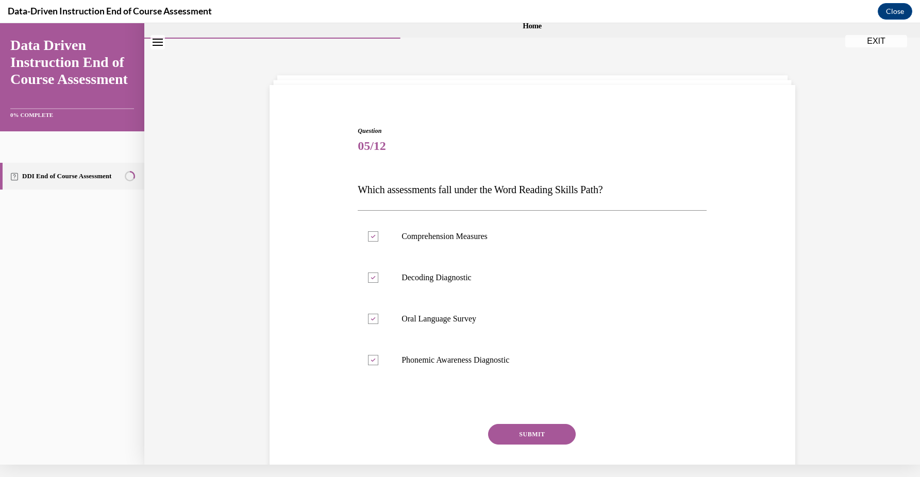
scroll to position [3, 0]
click at [543, 435] on button "SUBMIT" at bounding box center [532, 436] width 88 height 21
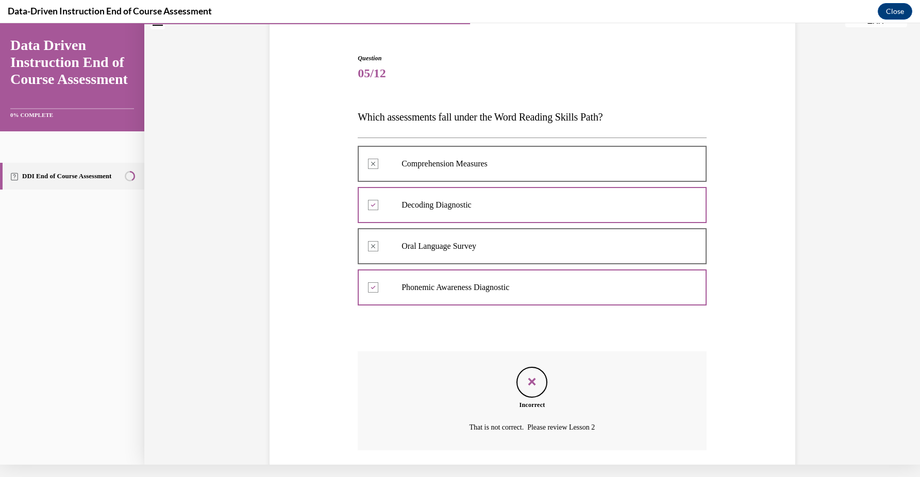
scroll to position [140, 0]
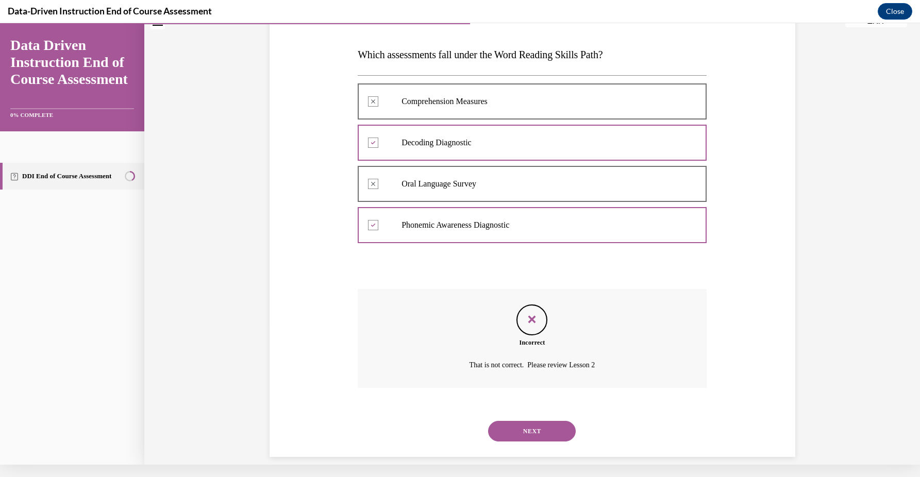
click at [534, 421] on button "NEXT" at bounding box center [532, 431] width 88 height 21
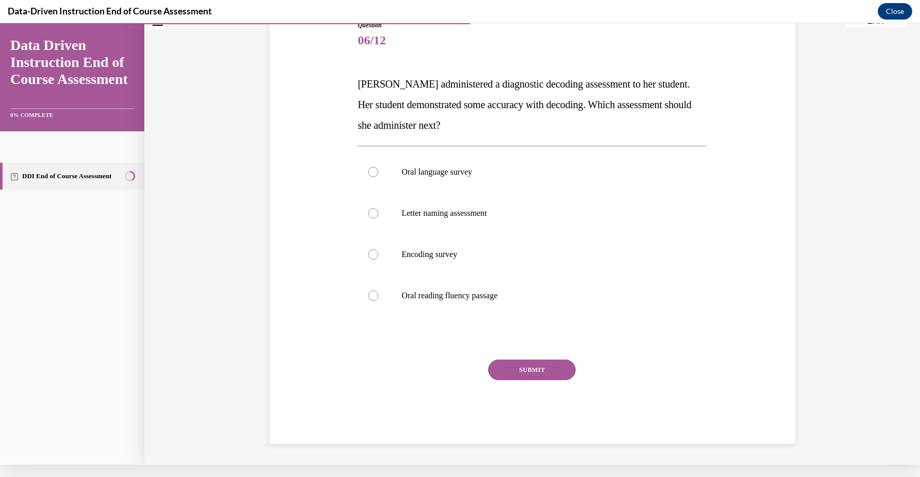
scroll to position [0, 0]
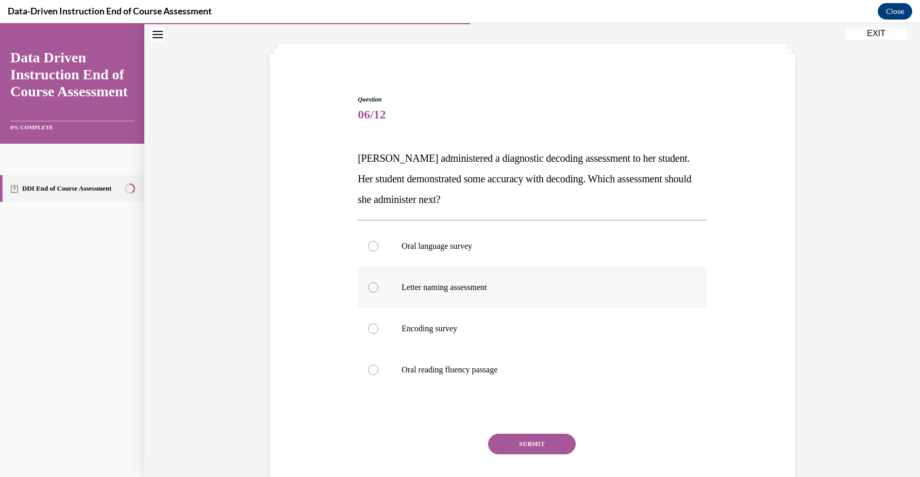
click at [521, 271] on label "Letter naming assessment" at bounding box center [532, 287] width 349 height 41
click at [378, 282] on input "Letter naming assessment" at bounding box center [373, 287] width 10 height 10
radio input "true"
click at [571, 446] on button "SUBMIT" at bounding box center [532, 444] width 88 height 21
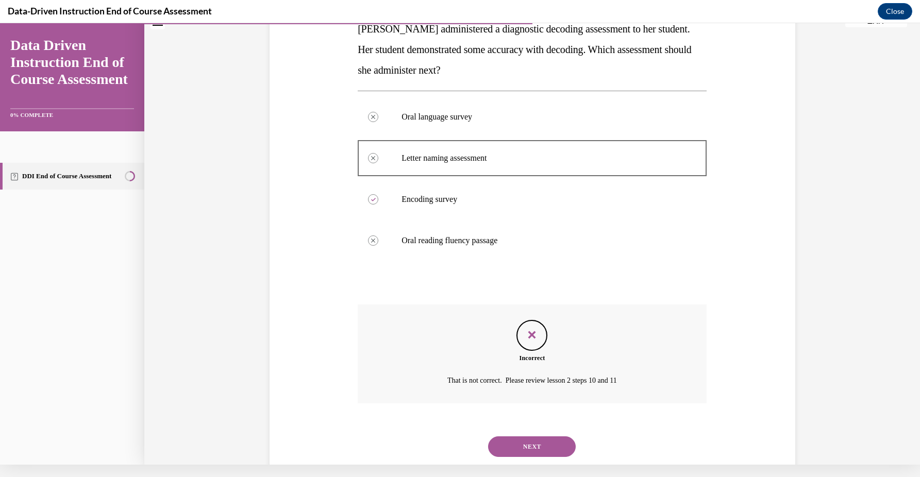
scroll to position [181, 0]
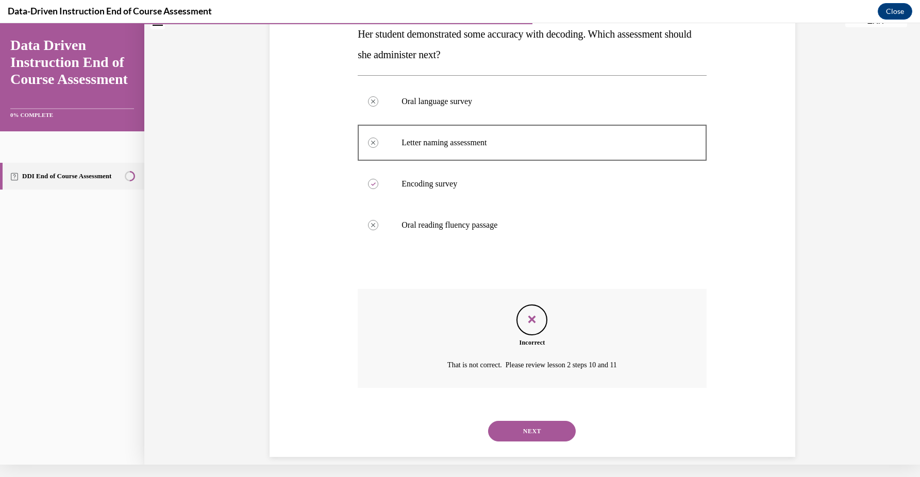
click at [559, 421] on button "NEXT" at bounding box center [532, 431] width 88 height 21
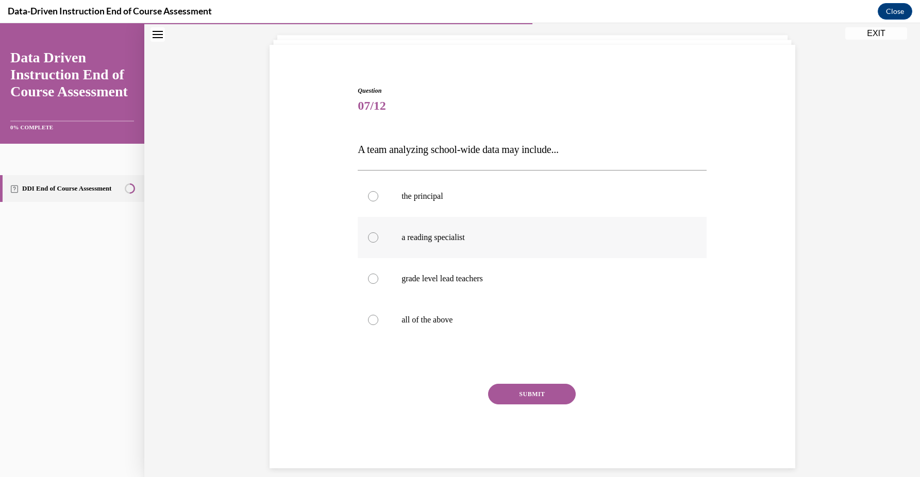
scroll to position [57, 0]
click at [580, 272] on label "grade level lead teachers" at bounding box center [532, 279] width 349 height 41
click at [378, 274] on input "grade level lead teachers" at bounding box center [373, 279] width 10 height 10
radio input "true"
click at [577, 317] on p "all of the above" at bounding box center [540, 320] width 279 height 10
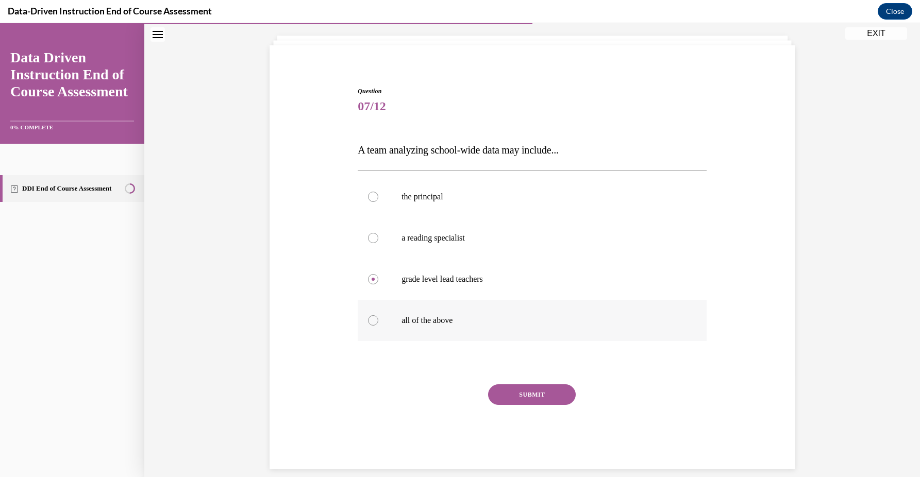
click at [378, 317] on input "all of the above" at bounding box center [373, 320] width 10 height 10
radio input "true"
click at [556, 393] on button "SUBMIT" at bounding box center [532, 394] width 88 height 21
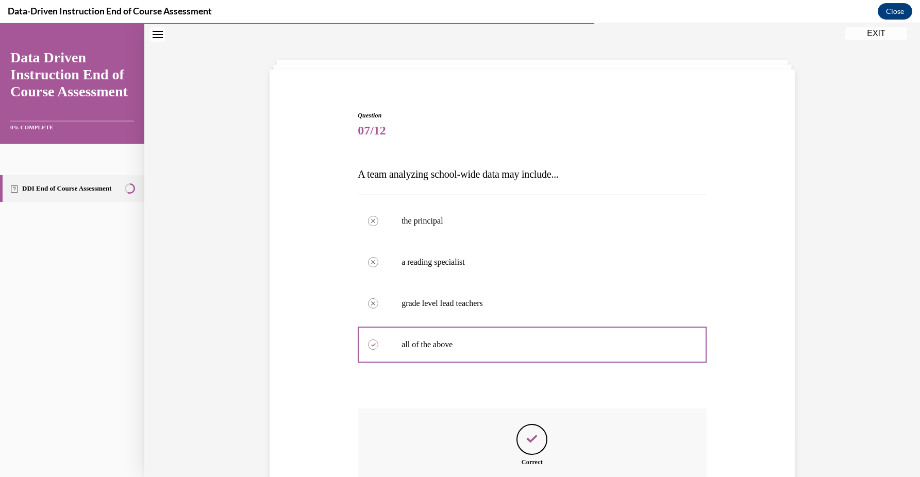
scroll to position [140, 0]
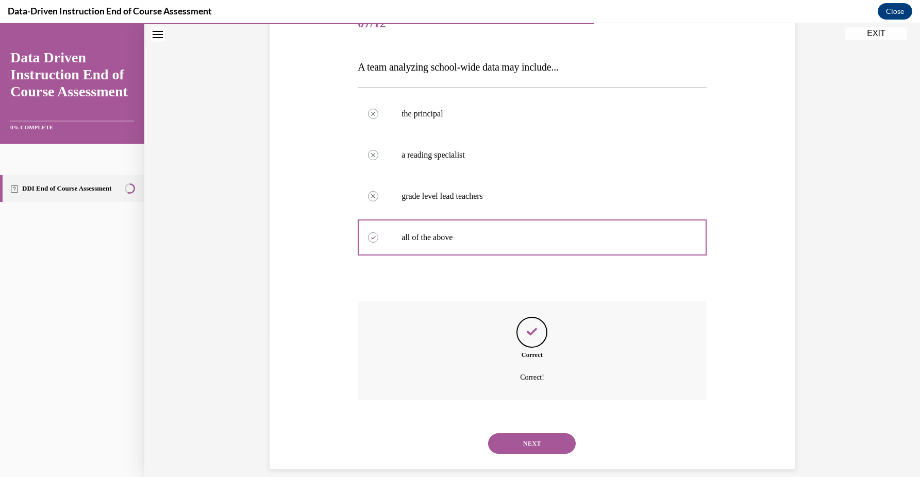
click at [556, 433] on button "NEXT" at bounding box center [532, 443] width 88 height 21
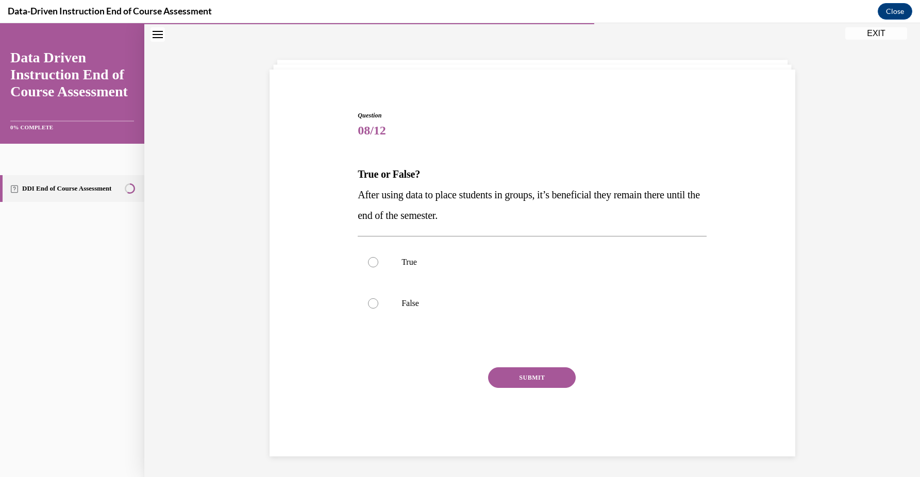
scroll to position [32, 0]
click at [588, 296] on label "False" at bounding box center [532, 303] width 349 height 41
click at [378, 298] on input "False" at bounding box center [373, 303] width 10 height 10
radio input "true"
click at [554, 377] on button "SUBMIT" at bounding box center [532, 377] width 88 height 21
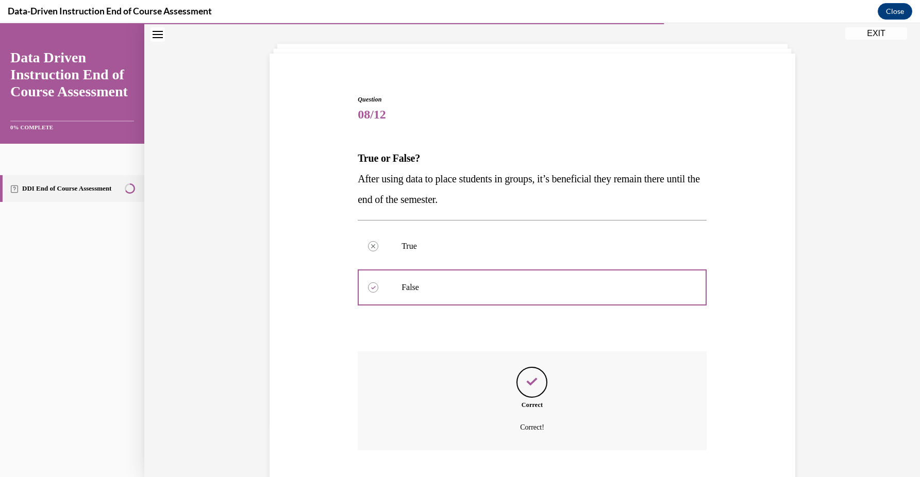
scroll to position [98, 0]
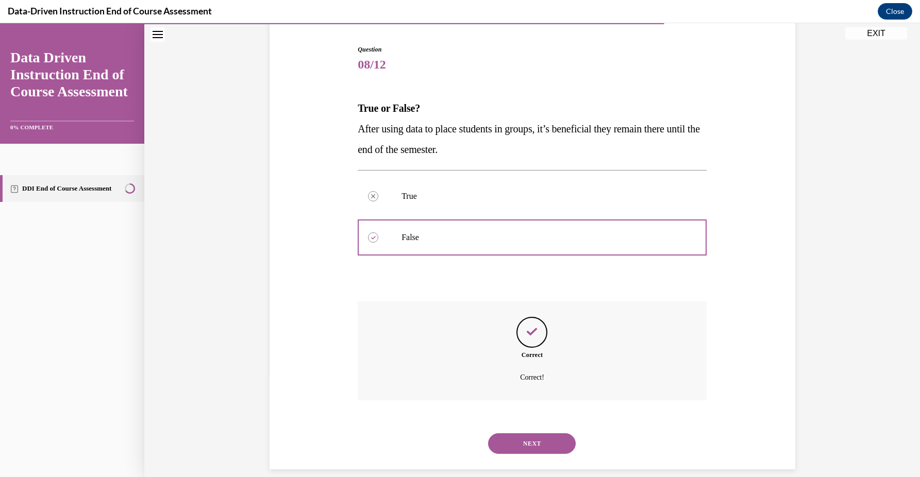
click at [555, 434] on button "NEXT" at bounding box center [532, 443] width 88 height 21
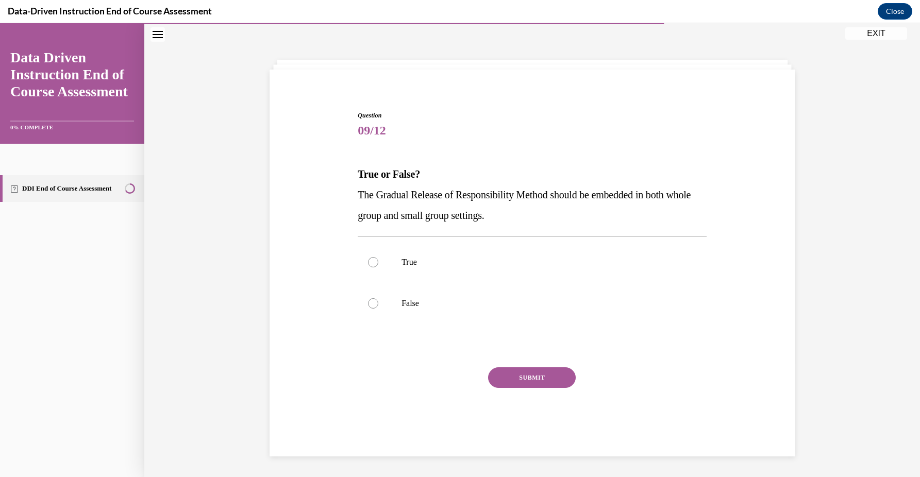
scroll to position [31, 0]
click at [572, 264] on p "True" at bounding box center [540, 263] width 279 height 10
click at [378, 264] on input "True" at bounding box center [373, 263] width 10 height 10
radio input "true"
click at [552, 385] on button "SUBMIT" at bounding box center [532, 378] width 88 height 21
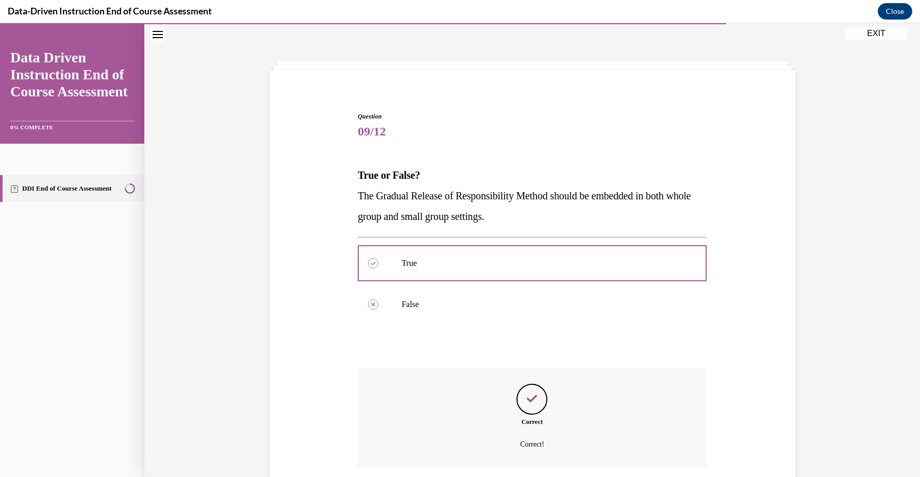
scroll to position [98, 0]
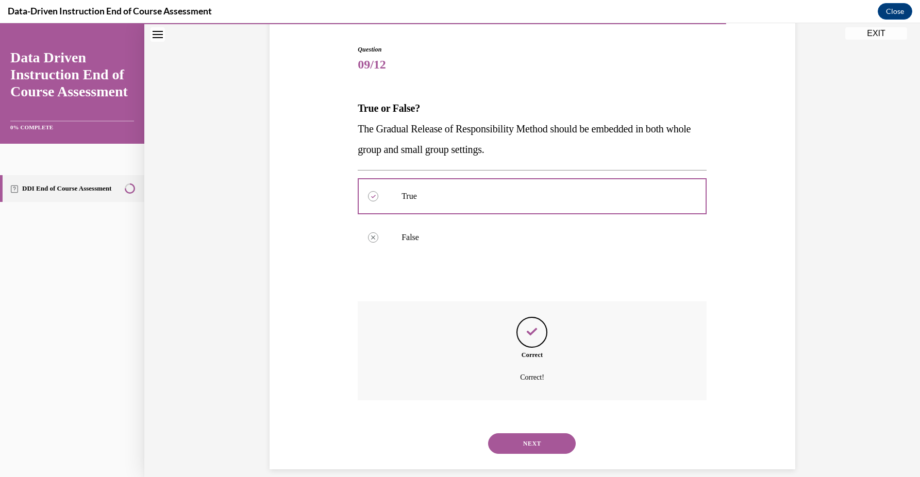
click at [552, 433] on button "NEXT" at bounding box center [532, 443] width 88 height 21
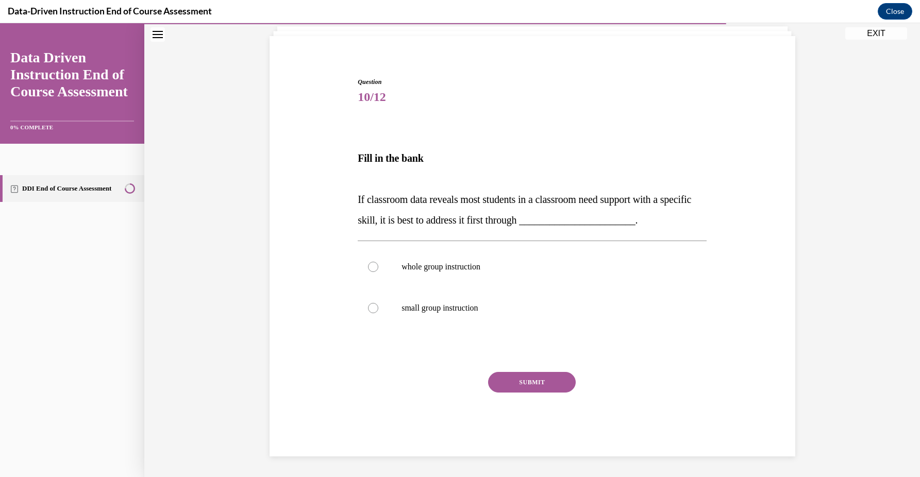
scroll to position [43, 0]
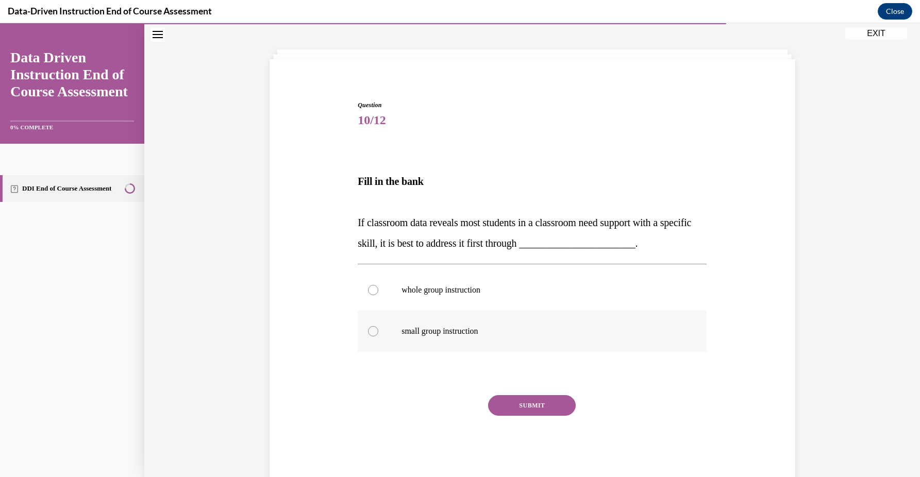
click at [564, 341] on label "small group instruction" at bounding box center [532, 331] width 349 height 41
click at [378, 337] on input "small group instruction" at bounding box center [373, 331] width 10 height 10
radio input "true"
click at [534, 412] on button "SUBMIT" at bounding box center [532, 405] width 88 height 21
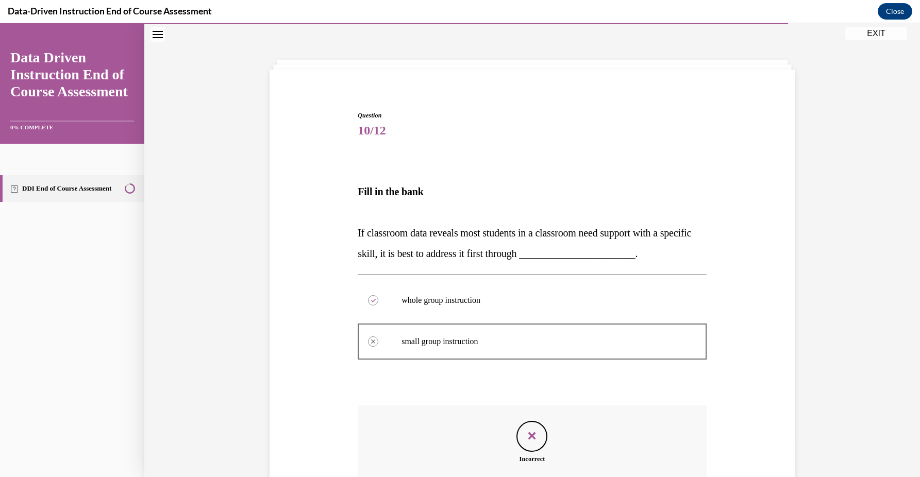
scroll to position [137, 0]
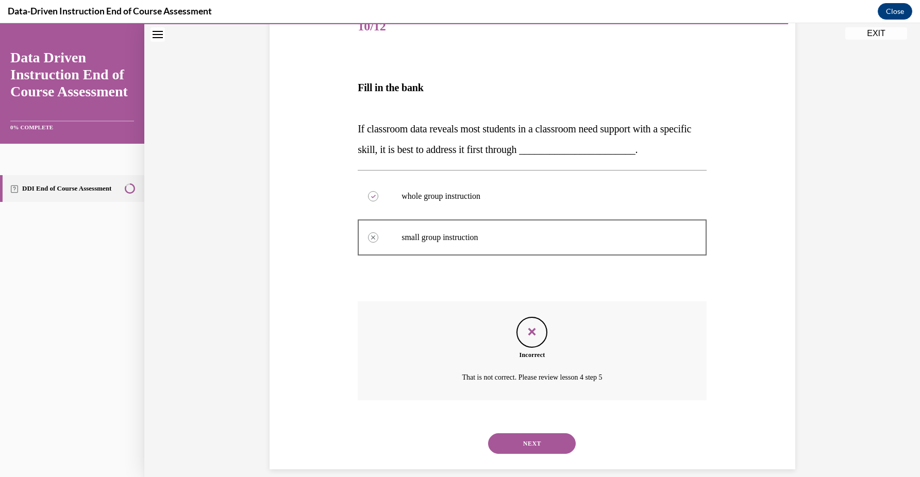
click at [533, 433] on button "NEXT" at bounding box center [532, 443] width 88 height 21
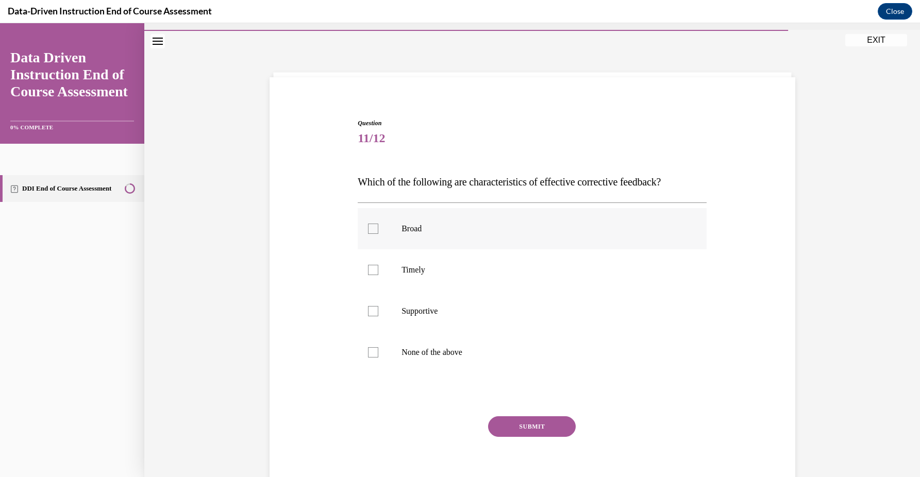
scroll to position [8, 0]
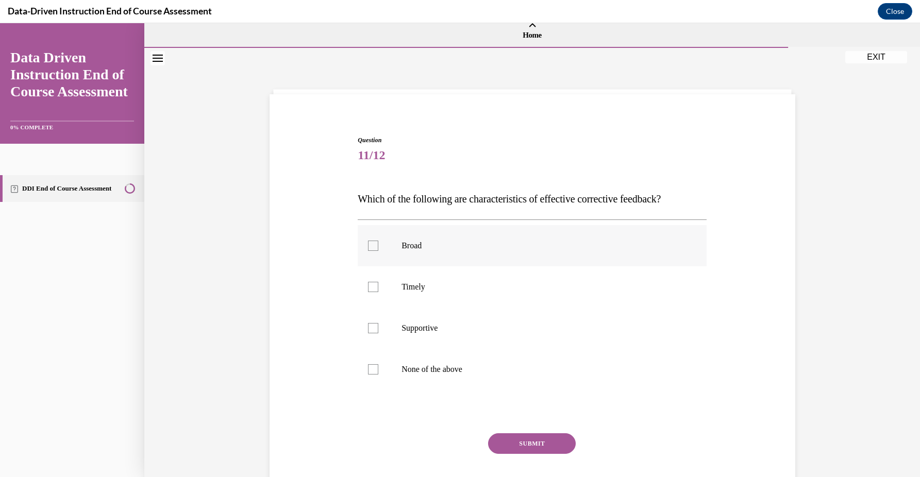
click at [547, 255] on label "Broad" at bounding box center [532, 245] width 349 height 41
click at [378, 251] on input "Broad" at bounding box center [373, 246] width 10 height 10
checkbox input "true"
click at [547, 295] on label "Timely" at bounding box center [532, 286] width 349 height 41
click at [378, 292] on input "Timely" at bounding box center [373, 287] width 10 height 10
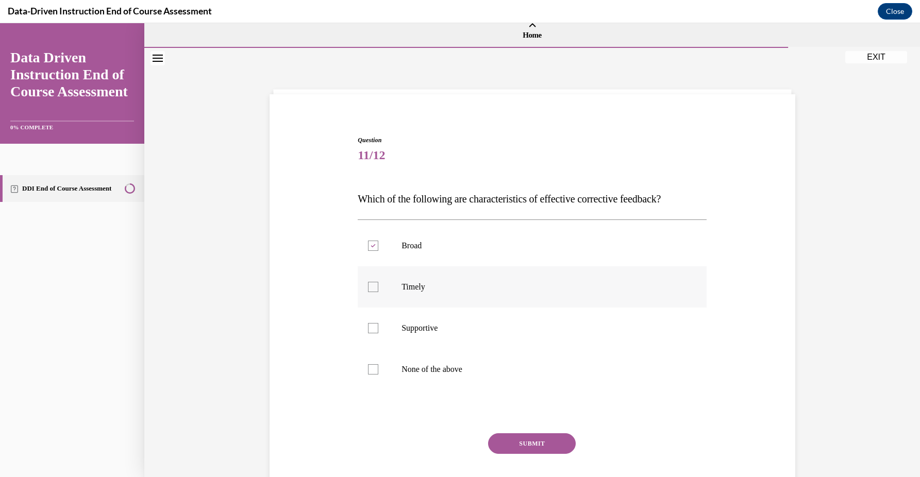
checkbox input "true"
click at [547, 335] on label "Supportive" at bounding box center [532, 328] width 349 height 41
click at [378, 333] on input "Supportive" at bounding box center [373, 328] width 10 height 10
checkbox input "true"
click at [547, 366] on p "None of the above" at bounding box center [540, 369] width 279 height 10
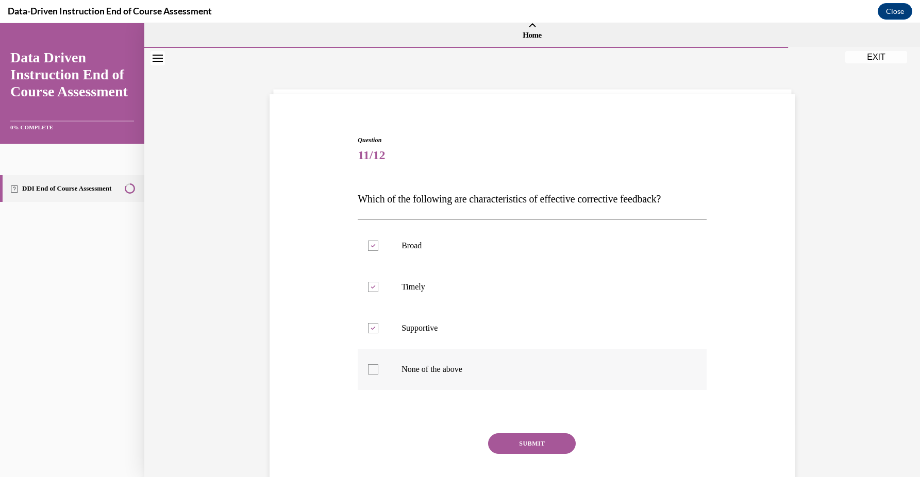
click at [378, 366] on input "None of the above" at bounding box center [373, 369] width 10 height 10
click at [536, 373] on p "None of the above" at bounding box center [540, 369] width 279 height 10
click at [378, 373] on input "None of the above" at bounding box center [373, 369] width 10 height 10
checkbox input "false"
click at [536, 434] on button "SUBMIT" at bounding box center [532, 443] width 88 height 21
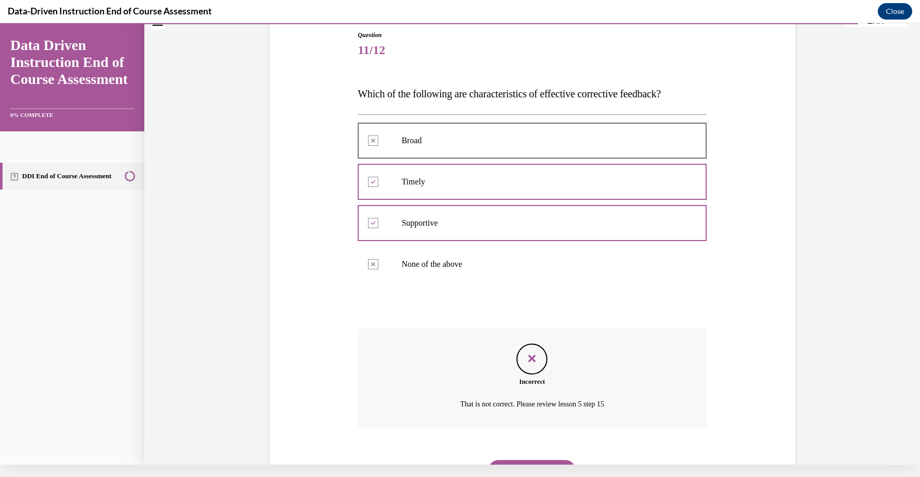
scroll to position [140, 0]
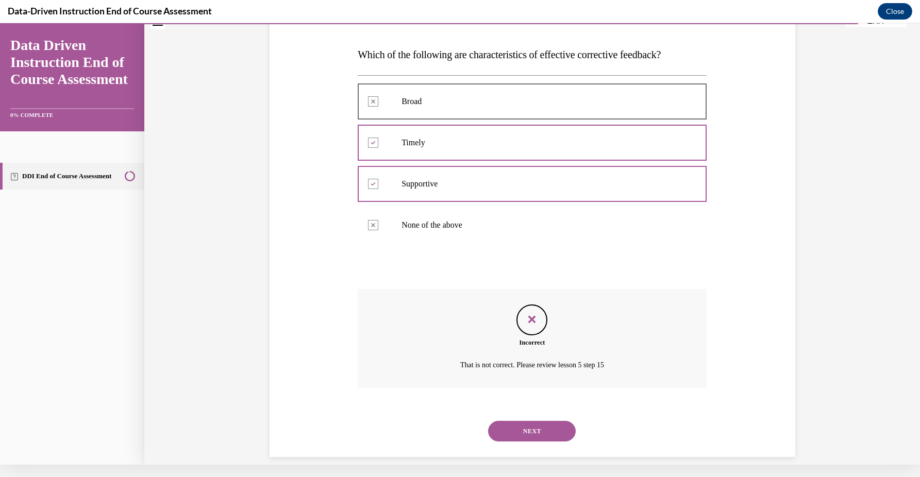
click at [561, 421] on button "NEXT" at bounding box center [532, 431] width 88 height 21
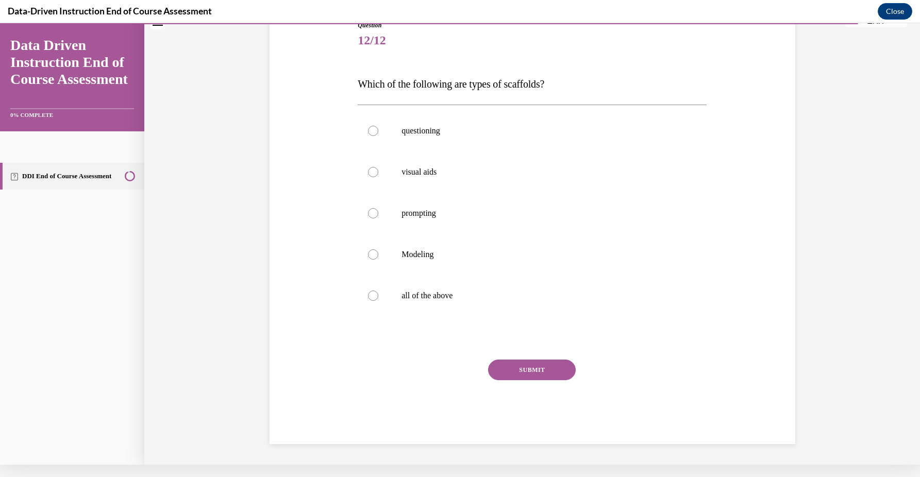
scroll to position [97, 0]
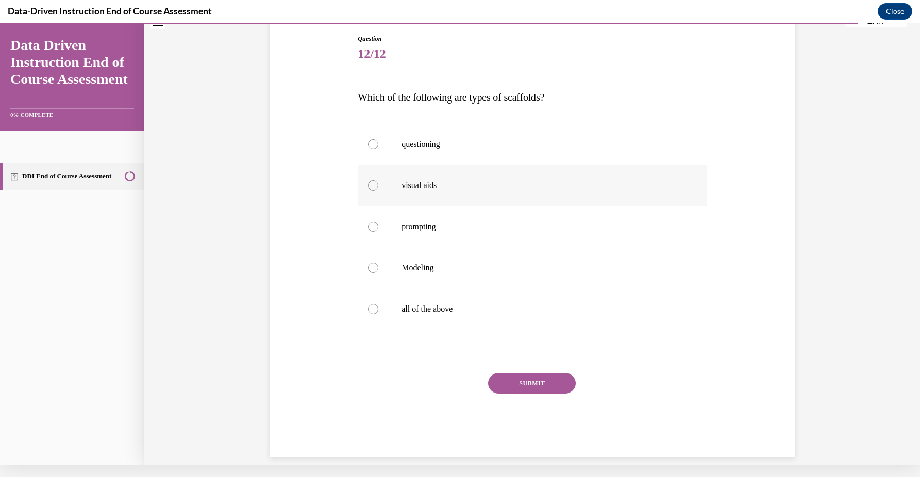
click at [591, 171] on label "visual aids" at bounding box center [532, 185] width 349 height 41
click at [378, 180] on input "visual aids" at bounding box center [373, 185] width 10 height 10
radio input "true"
click at [562, 322] on label "all of the above" at bounding box center [532, 309] width 349 height 41
click at [378, 314] on input "all of the above" at bounding box center [373, 309] width 10 height 10
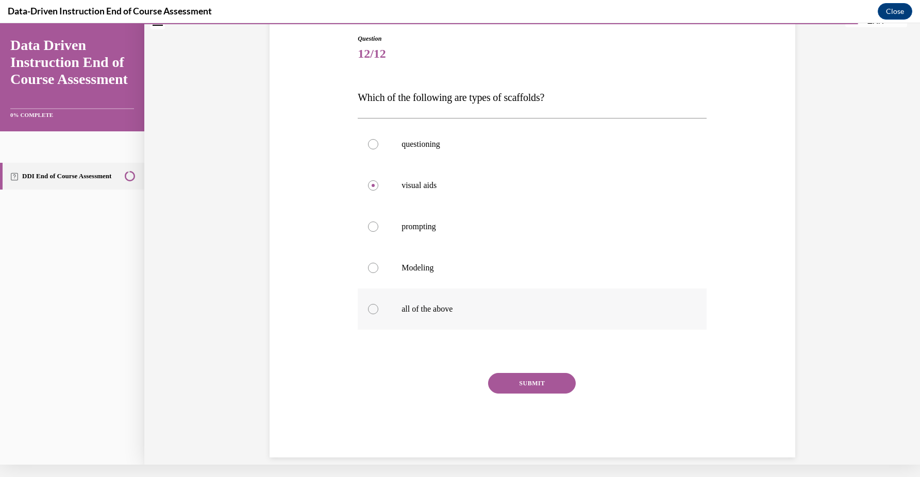
radio input "true"
click at [561, 374] on button "SUBMIT" at bounding box center [532, 383] width 88 height 21
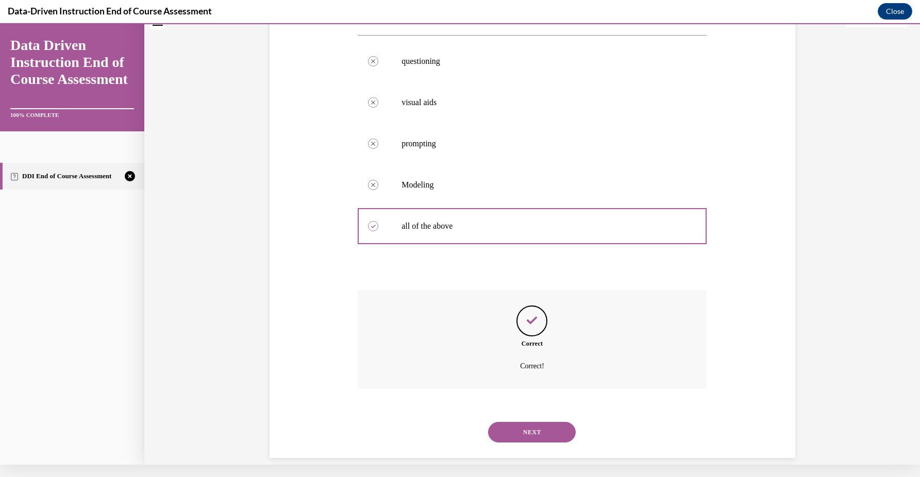
scroll to position [181, 0]
click at [533, 421] on button "NEXT" at bounding box center [532, 431] width 88 height 21
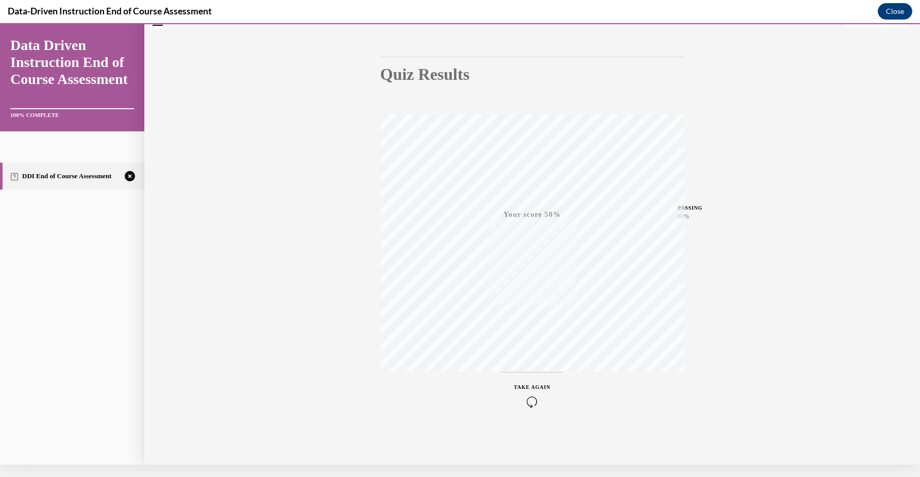
click at [533, 400] on icon "button" at bounding box center [532, 401] width 37 height 11
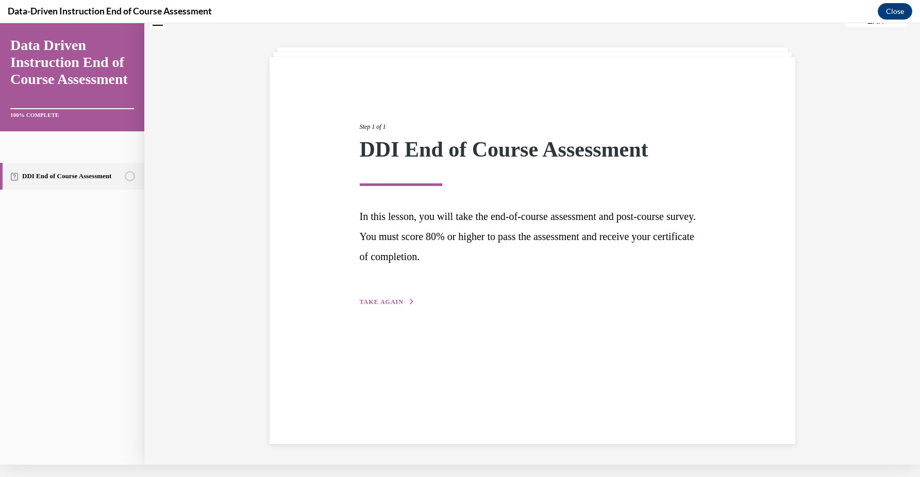
scroll to position [32, 0]
click at [402, 297] on button "TAKE AGAIN" at bounding box center [387, 301] width 55 height 9
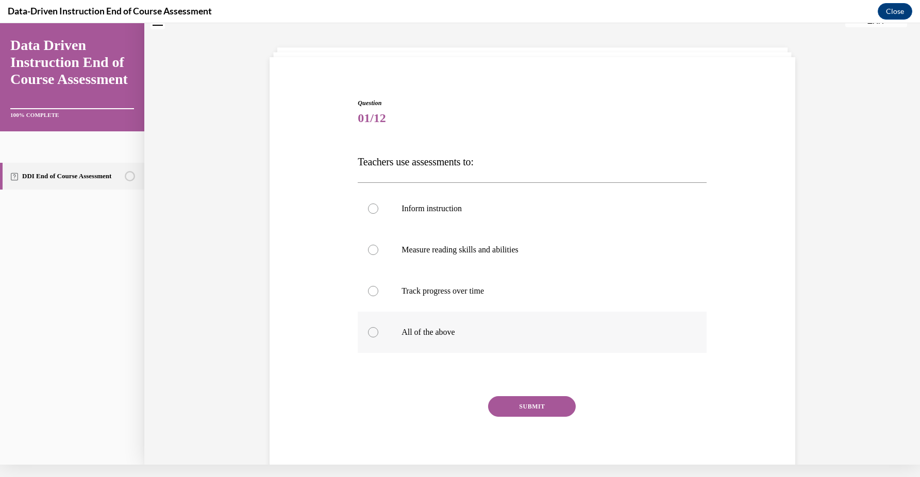
click at [456, 331] on p "All of the above" at bounding box center [540, 332] width 279 height 10
click at [378, 331] on input "All of the above" at bounding box center [373, 332] width 10 height 10
radio input "true"
click at [527, 407] on button "SUBMIT" at bounding box center [532, 406] width 88 height 21
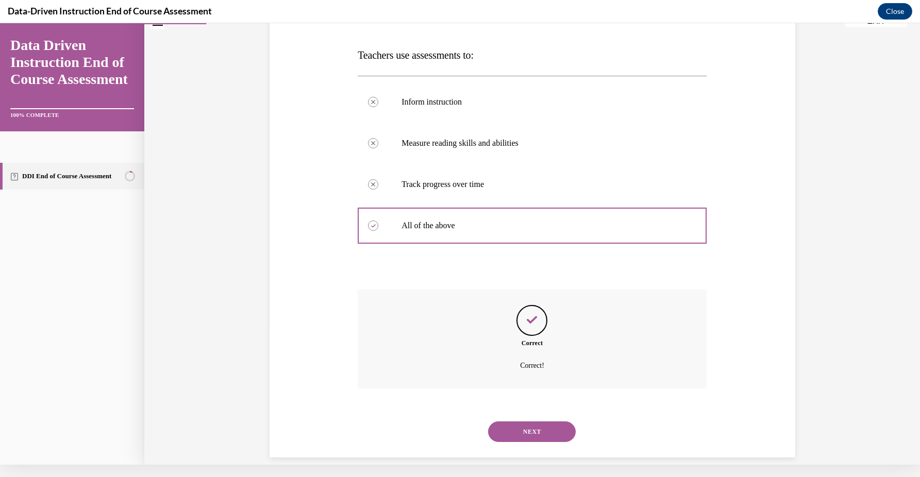
scroll to position [140, 0]
click at [530, 421] on button "NEXT" at bounding box center [532, 431] width 88 height 21
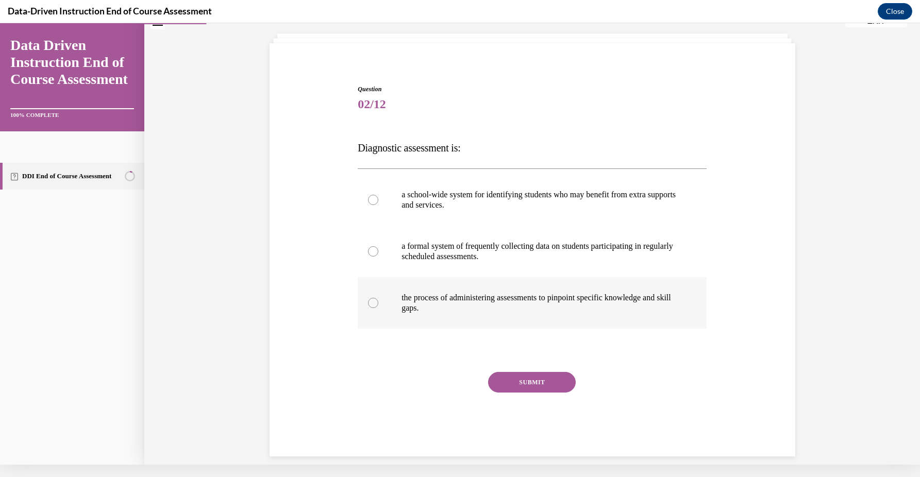
click at [558, 288] on label "the process of administering assessments to pinpoint specific knowledge and ski…" at bounding box center [532, 303] width 349 height 52
click at [378, 298] on input "the process of administering assessments to pinpoint specific knowledge and ski…" at bounding box center [373, 303] width 10 height 10
radio input "true"
click at [562, 319] on label "the process of administering assessments to pinpoint specific knowledge and ski…" at bounding box center [532, 303] width 349 height 52
click at [378, 308] on input "the process of administering assessments to pinpoint specific knowledge and ski…" at bounding box center [373, 303] width 10 height 10
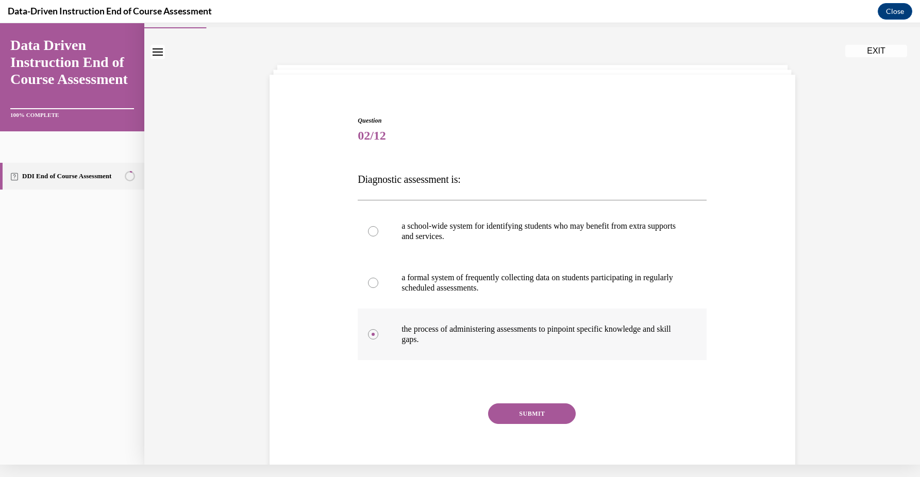
scroll to position [0, 0]
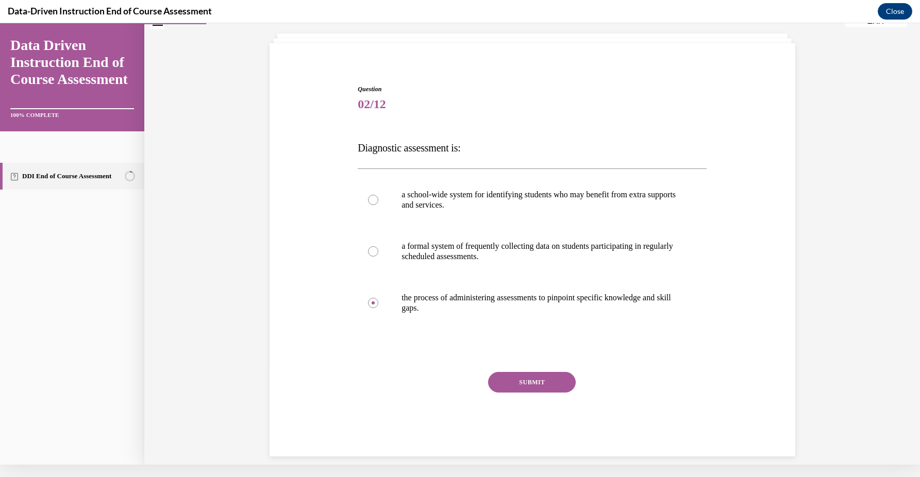
click at [544, 381] on button "SUBMIT" at bounding box center [532, 382] width 88 height 21
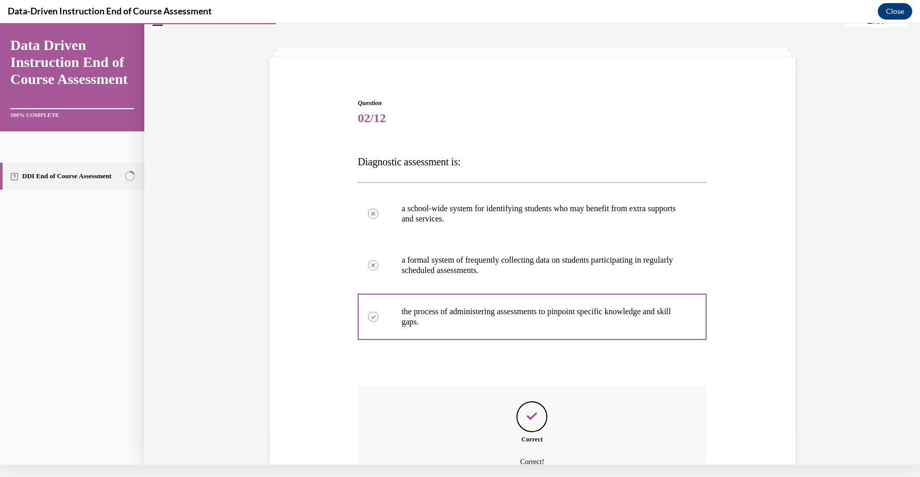
scroll to position [129, 0]
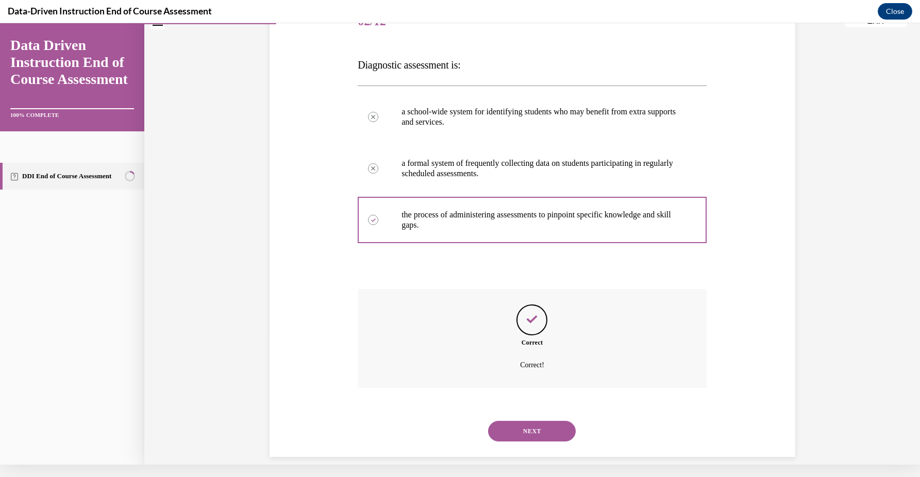
click at [518, 421] on button "NEXT" at bounding box center [532, 431] width 88 height 21
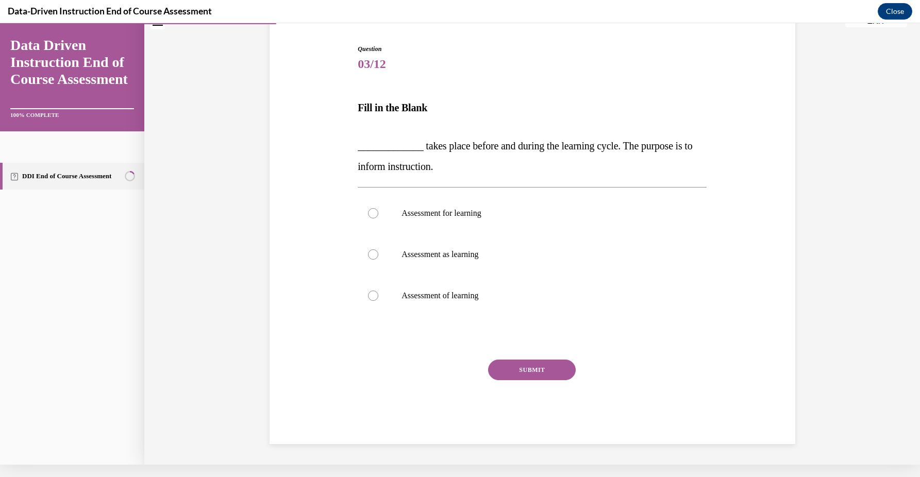
scroll to position [74, 0]
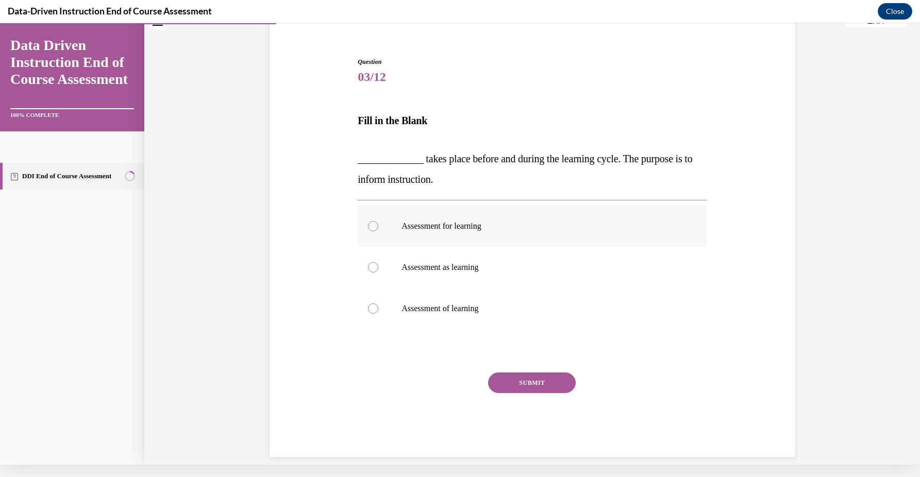
click at [544, 233] on label "Assessment for learning" at bounding box center [532, 226] width 349 height 41
click at [378, 231] on input "Assessment for learning" at bounding box center [373, 226] width 10 height 10
radio input "true"
click at [537, 383] on button "SUBMIT" at bounding box center [532, 383] width 88 height 21
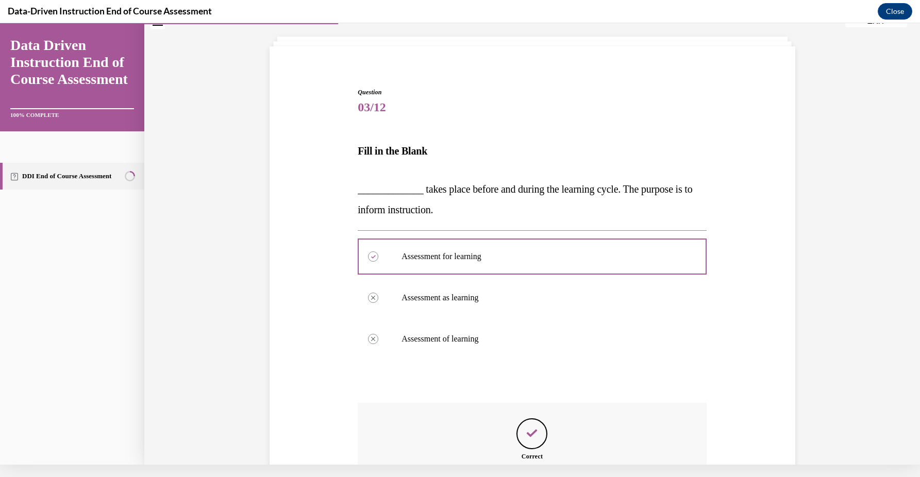
scroll to position [157, 0]
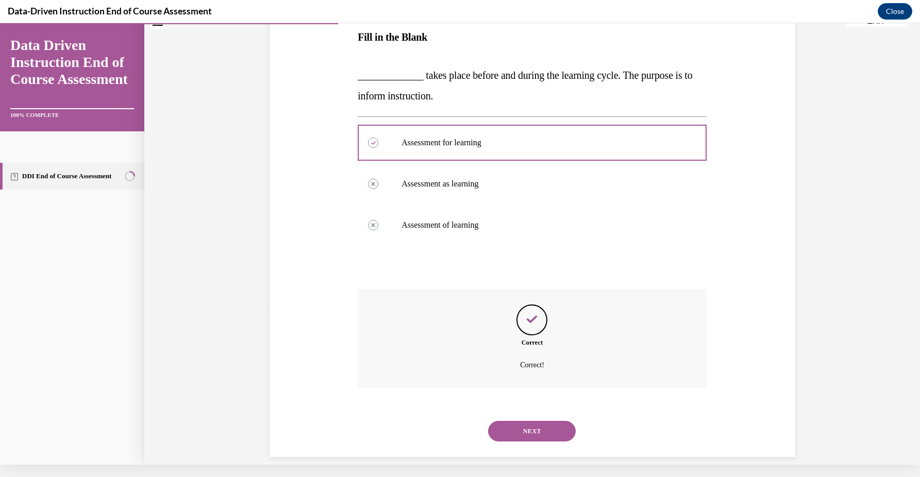
click at [536, 421] on button "NEXT" at bounding box center [532, 431] width 88 height 21
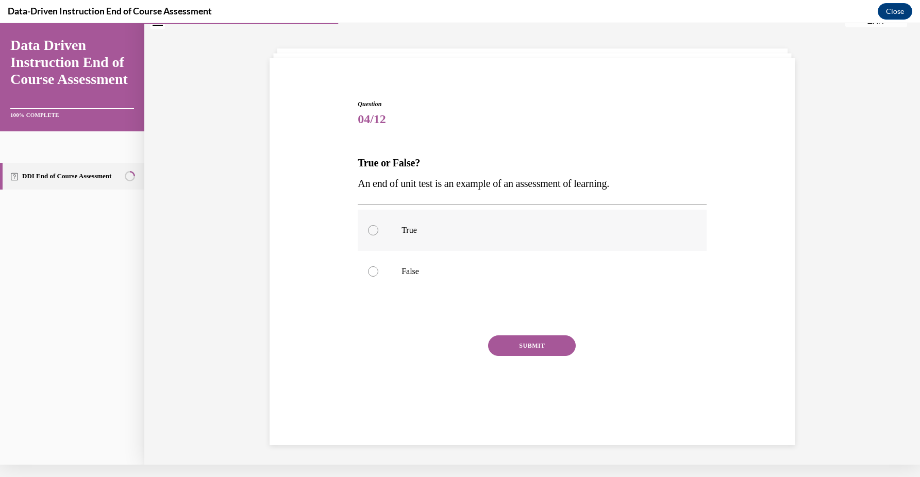
click at [570, 225] on label "True" at bounding box center [532, 230] width 349 height 41
click at [378, 225] on input "True" at bounding box center [373, 230] width 10 height 10
radio input "true"
click at [556, 342] on button "SUBMIT" at bounding box center [532, 345] width 88 height 21
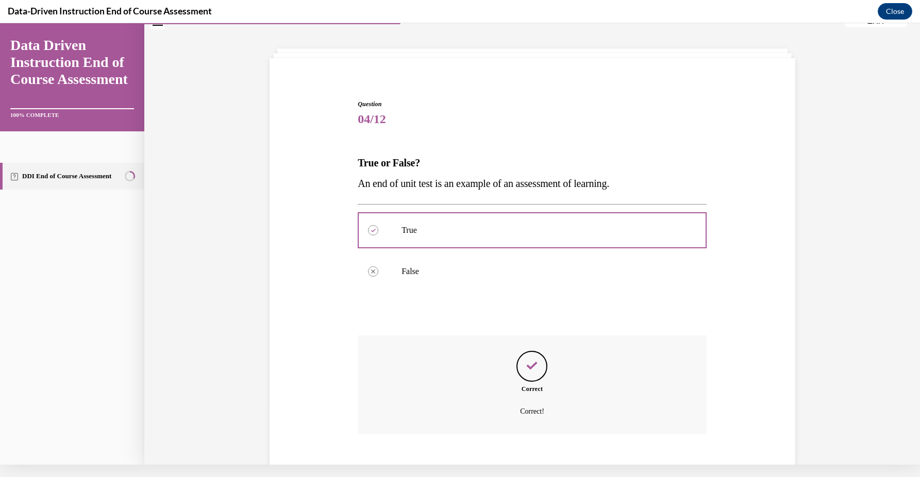
scroll to position [78, 0]
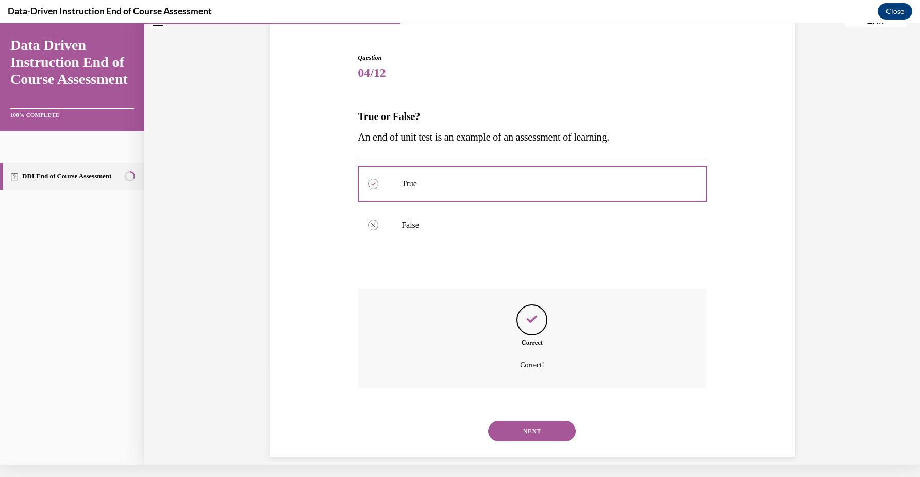
click at [516, 421] on button "NEXT" at bounding box center [532, 431] width 88 height 21
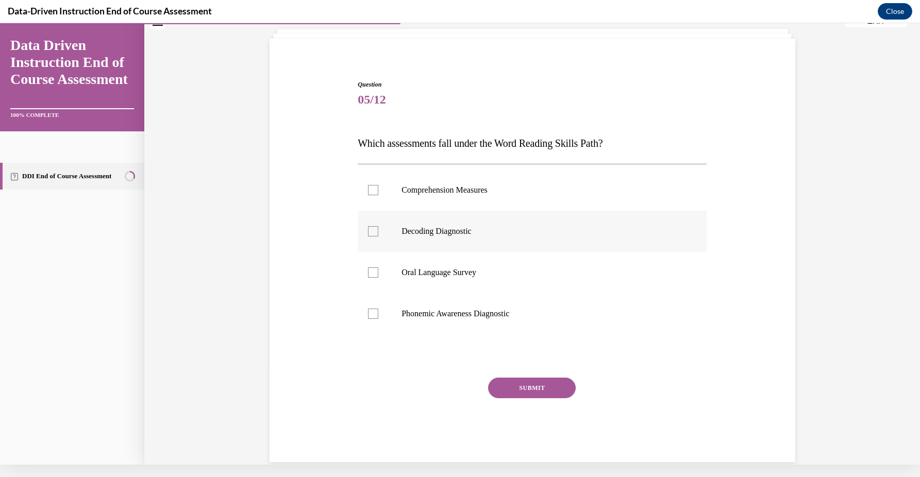
click at [553, 244] on label "Decoding Diagnostic" at bounding box center [532, 231] width 349 height 41
click at [378, 237] on input "Decoding Diagnostic" at bounding box center [373, 231] width 10 height 10
checkbox input "true"
click at [551, 313] on p "Phonemic Awareness Diagnostic" at bounding box center [540, 314] width 279 height 10
click at [378, 313] on input "Phonemic Awareness Diagnostic" at bounding box center [373, 314] width 10 height 10
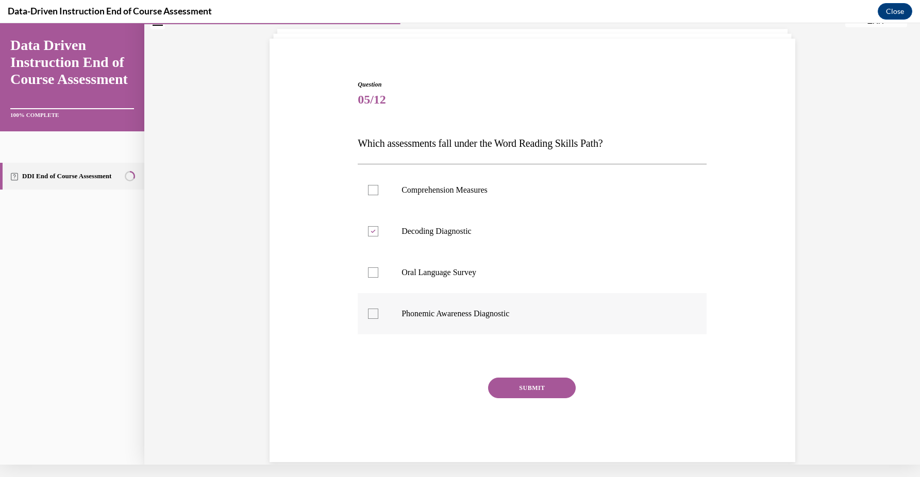
checkbox input "true"
click at [547, 388] on button "SUBMIT" at bounding box center [532, 388] width 88 height 21
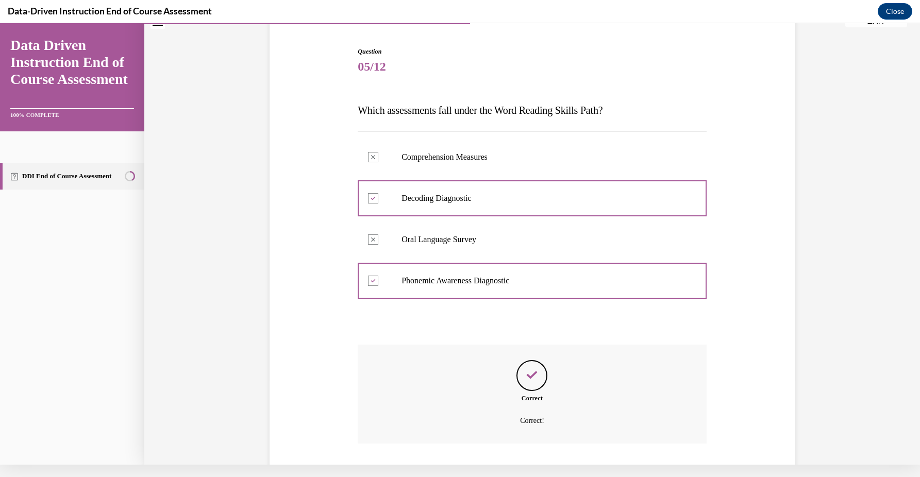
scroll to position [140, 0]
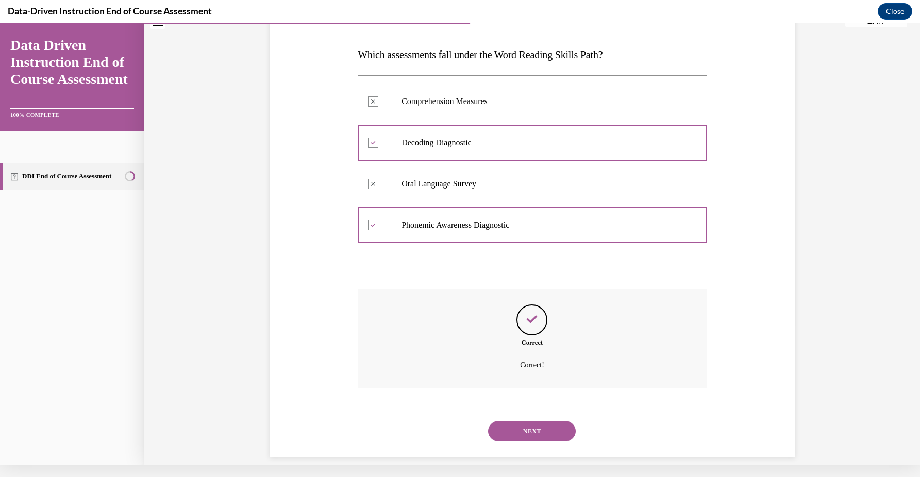
click at [532, 423] on button "NEXT" at bounding box center [532, 431] width 88 height 21
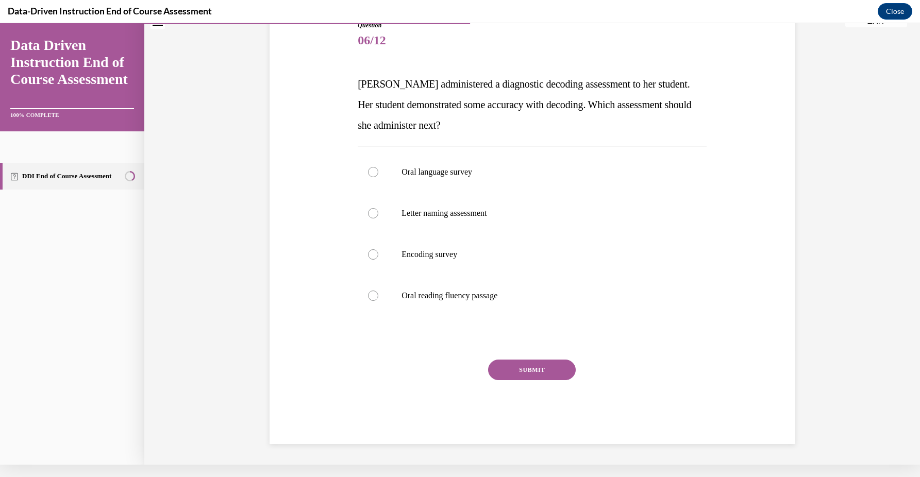
scroll to position [98, 0]
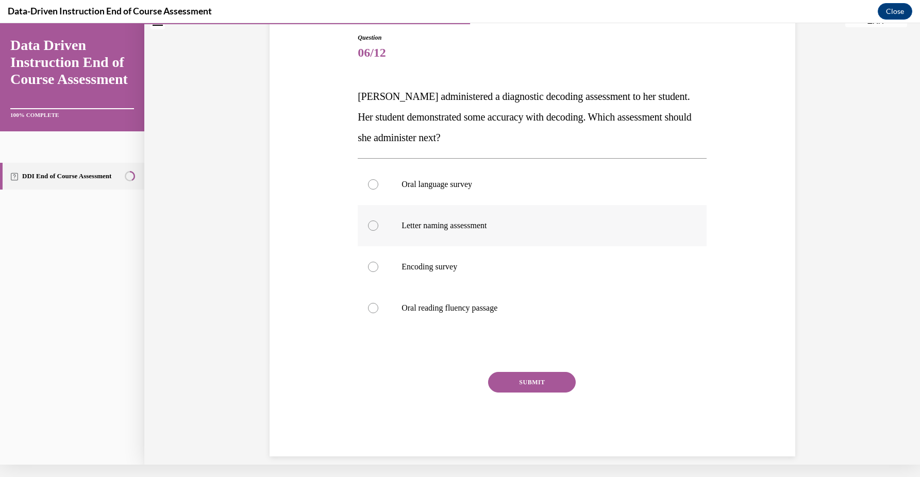
click at [583, 236] on label "Letter naming assessment" at bounding box center [532, 225] width 349 height 41
click at [378, 231] on input "Letter naming assessment" at bounding box center [373, 226] width 10 height 10
radio input "true"
click at [566, 282] on label "Encoding survey" at bounding box center [532, 266] width 349 height 41
click at [378, 272] on input "Encoding survey" at bounding box center [373, 267] width 10 height 10
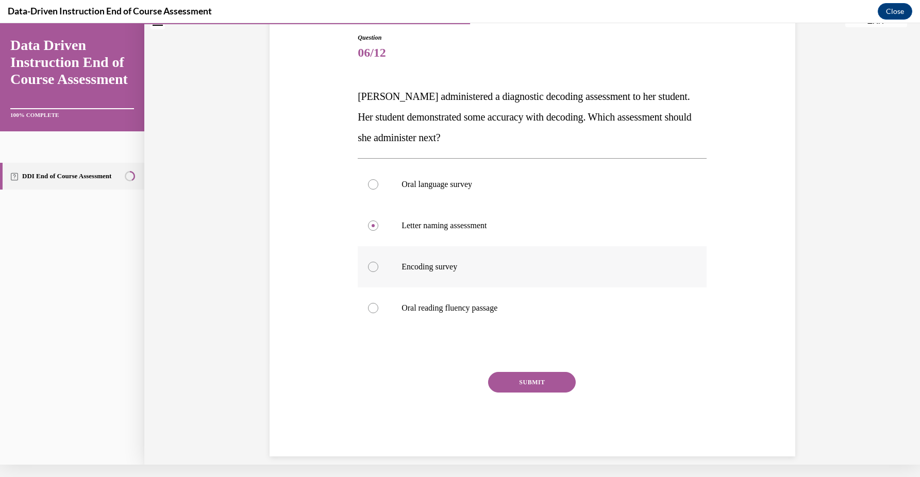
radio input "true"
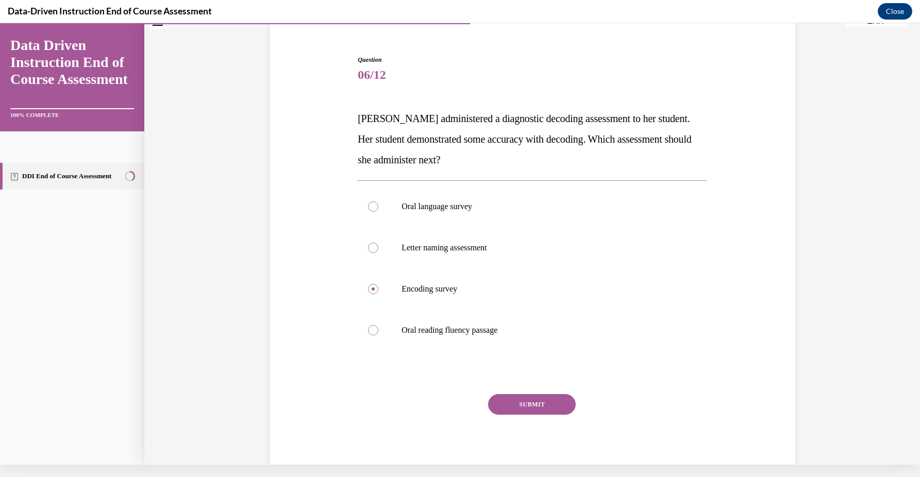
scroll to position [74, 0]
click at [533, 402] on button "SUBMIT" at bounding box center [532, 406] width 88 height 21
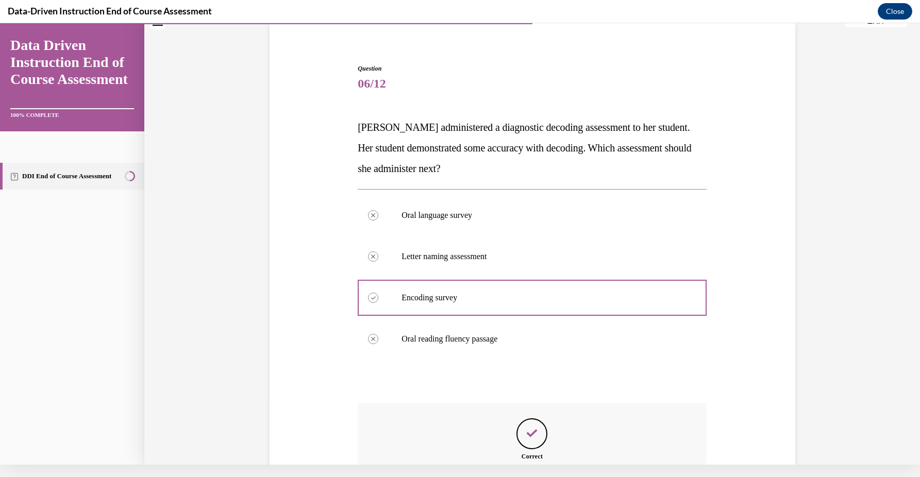
scroll to position [181, 0]
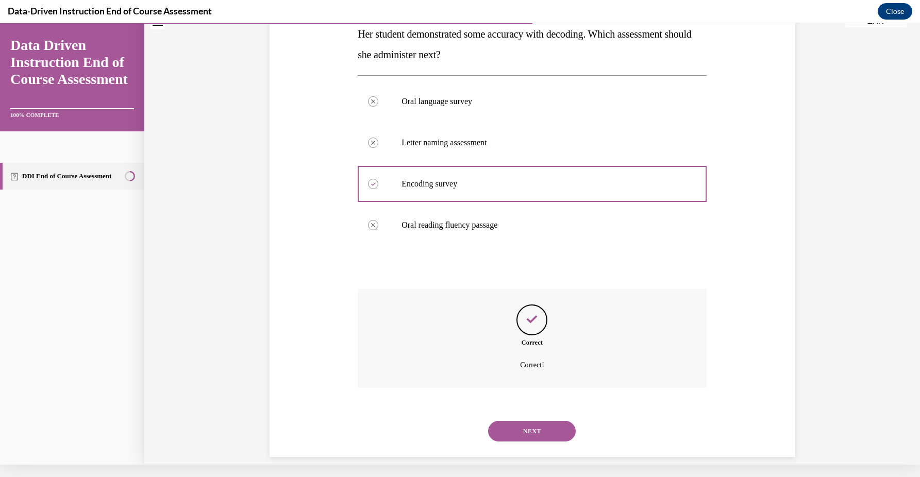
click at [527, 422] on button "NEXT" at bounding box center [532, 431] width 88 height 21
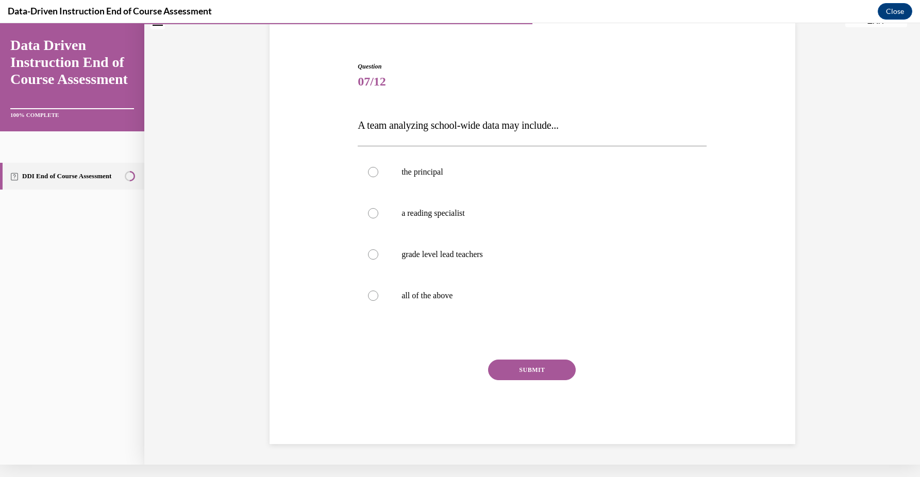
scroll to position [57, 0]
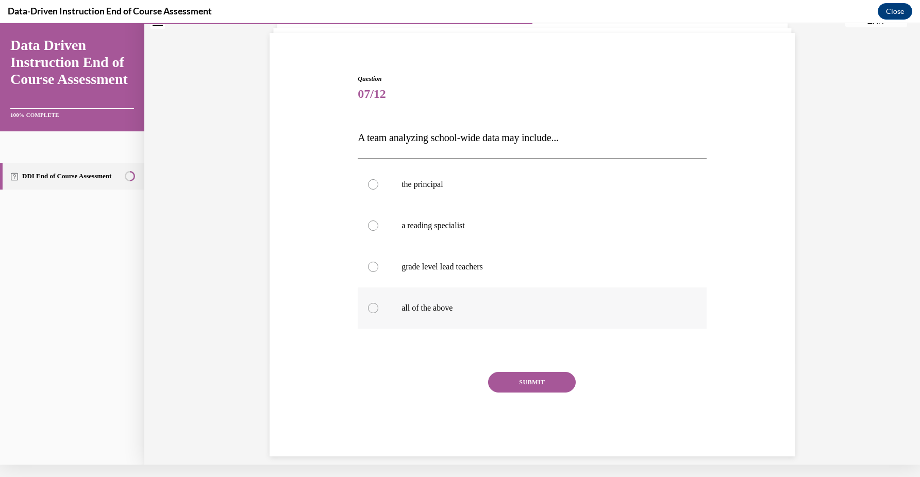
click at [571, 301] on label "all of the above" at bounding box center [532, 308] width 349 height 41
click at [378, 303] on input "all of the above" at bounding box center [373, 308] width 10 height 10
radio input "true"
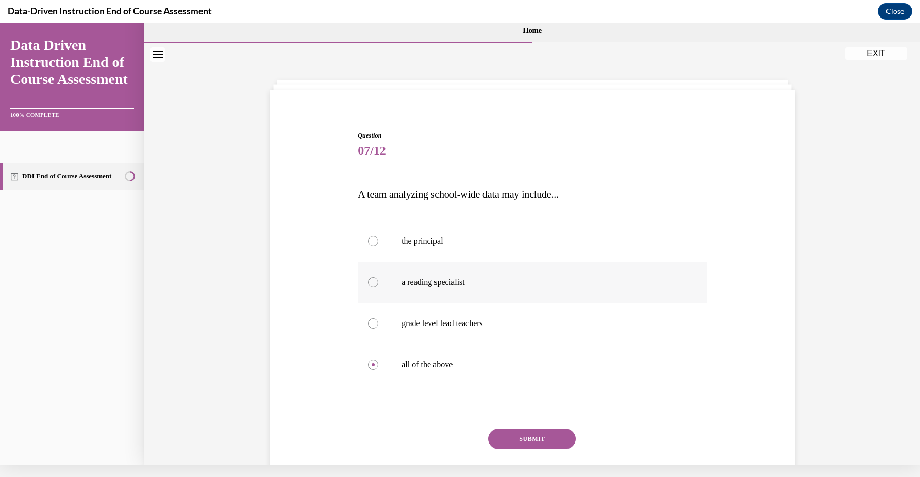
scroll to position [0, 0]
click at [536, 443] on button "SUBMIT" at bounding box center [532, 439] width 88 height 21
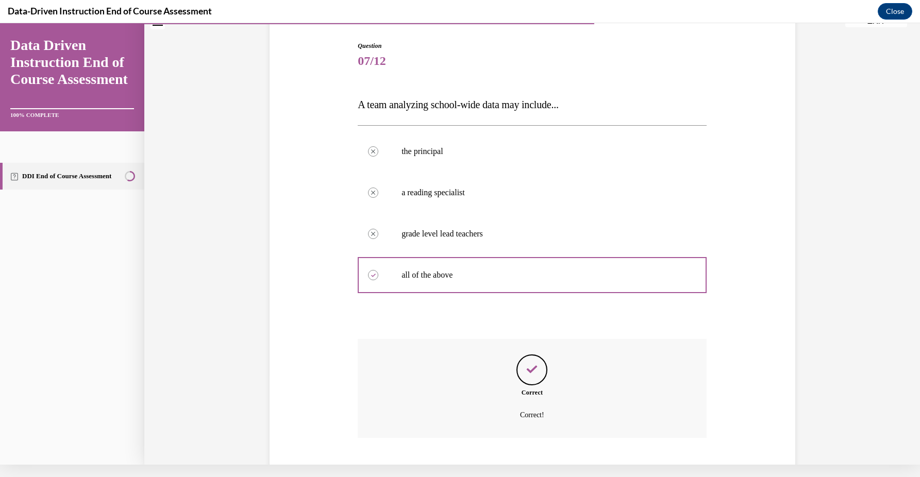
scroll to position [140, 0]
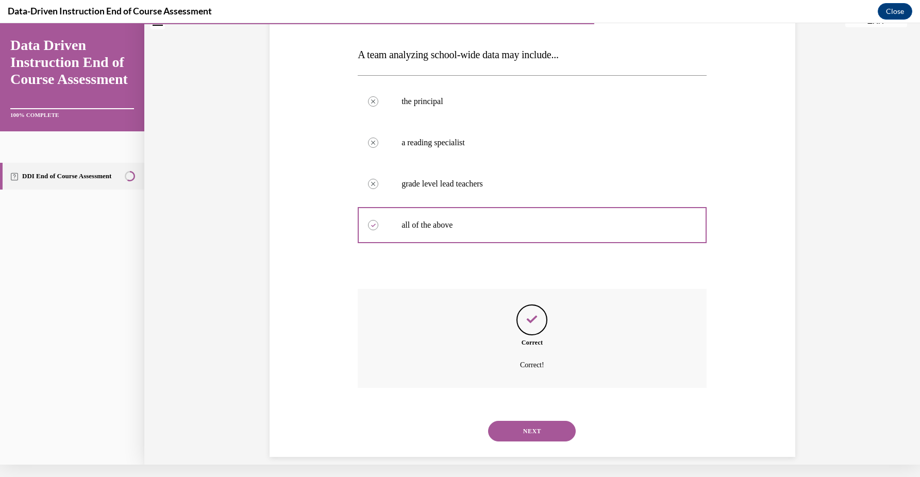
click at [534, 431] on div "NEXT" at bounding box center [532, 431] width 349 height 41
click at [534, 421] on button "NEXT" at bounding box center [532, 431] width 88 height 21
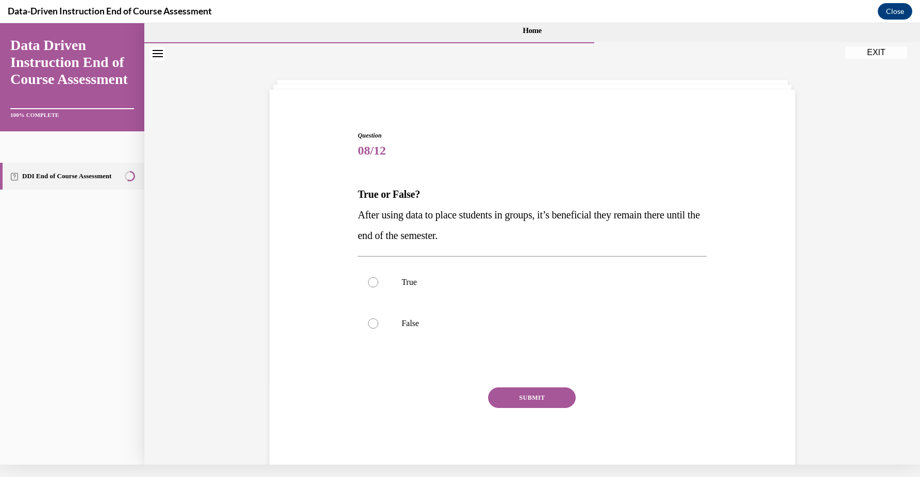
scroll to position [0, 0]
click at [505, 319] on p "False" at bounding box center [540, 323] width 279 height 10
click at [378, 319] on input "False" at bounding box center [373, 323] width 10 height 10
radio input "true"
click at [513, 389] on button "SUBMIT" at bounding box center [532, 398] width 88 height 21
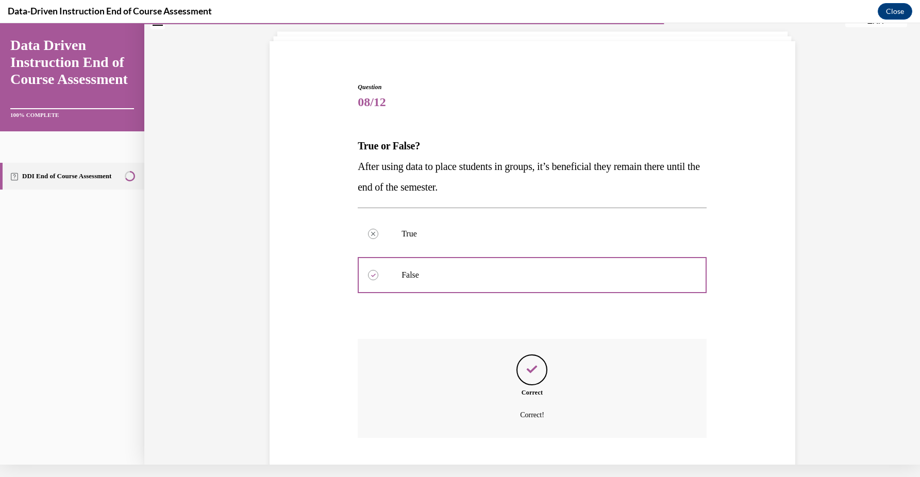
scroll to position [98, 0]
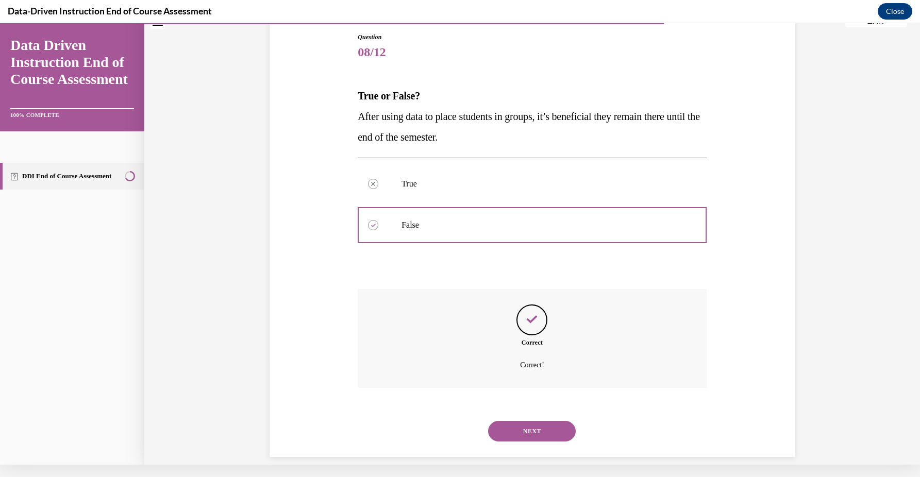
click at [512, 421] on button "NEXT" at bounding box center [532, 431] width 88 height 21
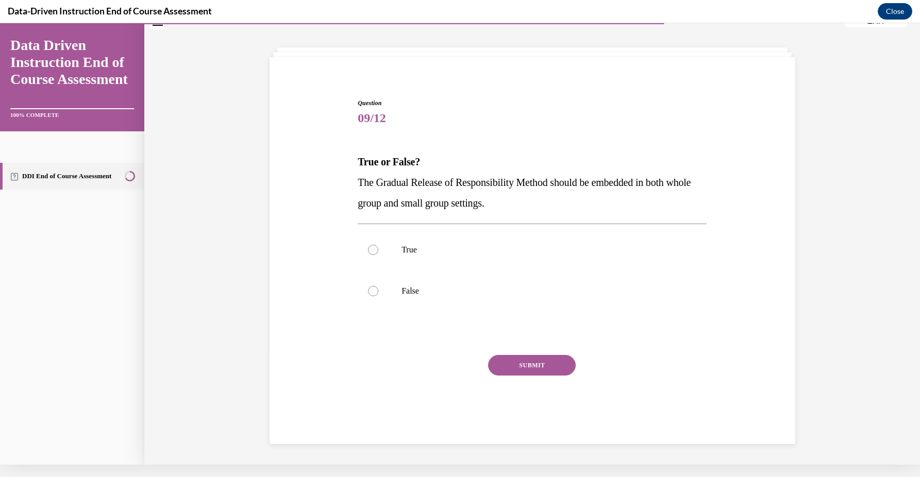
scroll to position [31, 0]
click at [544, 268] on label "True" at bounding box center [532, 250] width 349 height 41
click at [378, 256] on input "True" at bounding box center [373, 251] width 10 height 10
radio input "true"
click at [543, 364] on button "SUBMIT" at bounding box center [532, 366] width 88 height 21
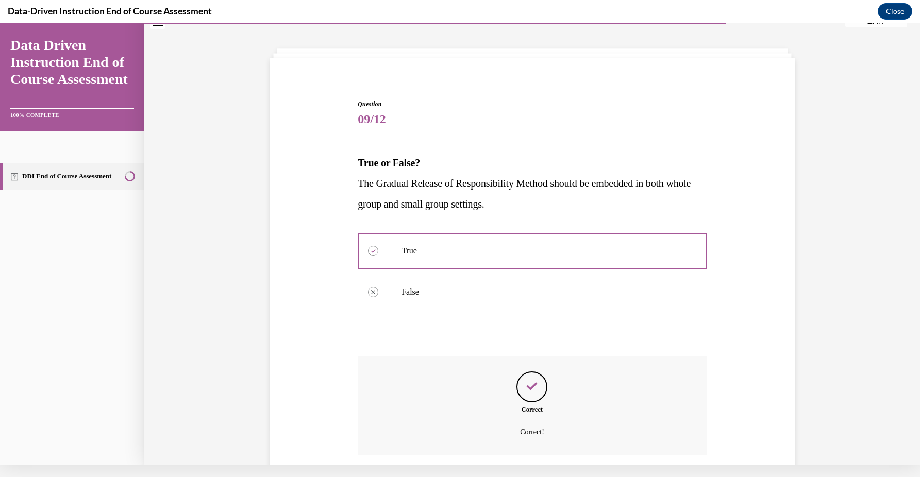
scroll to position [98, 0]
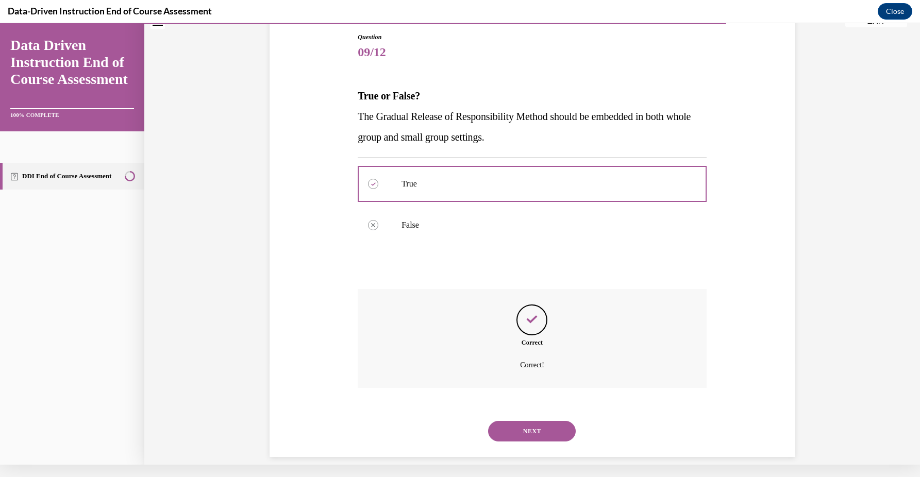
click at [530, 421] on button "NEXT" at bounding box center [532, 431] width 88 height 21
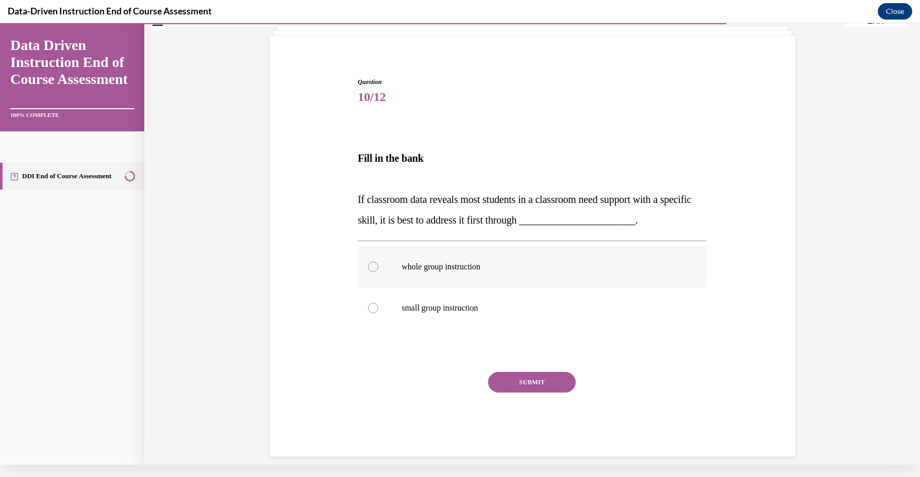
click at [554, 248] on label "whole group instruction" at bounding box center [532, 266] width 349 height 41
click at [378, 262] on input "whole group instruction" at bounding box center [373, 267] width 10 height 10
radio input "true"
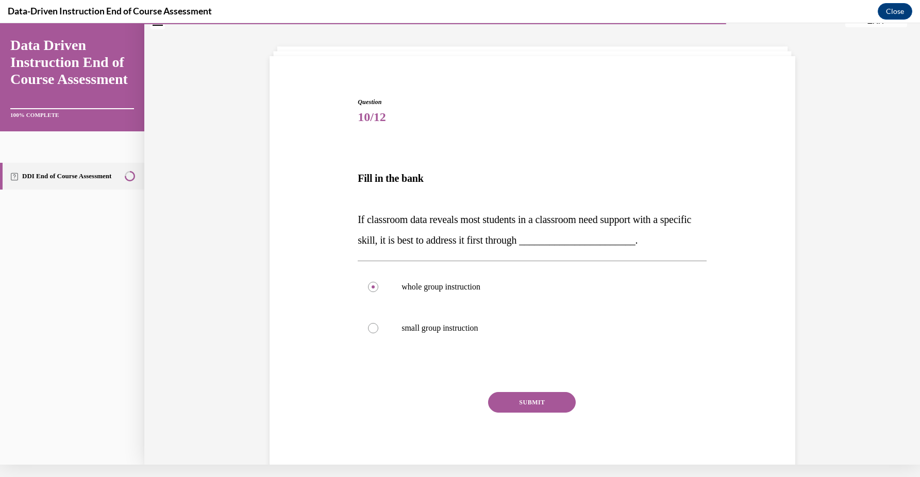
click at [546, 403] on button "SUBMIT" at bounding box center [532, 402] width 88 height 21
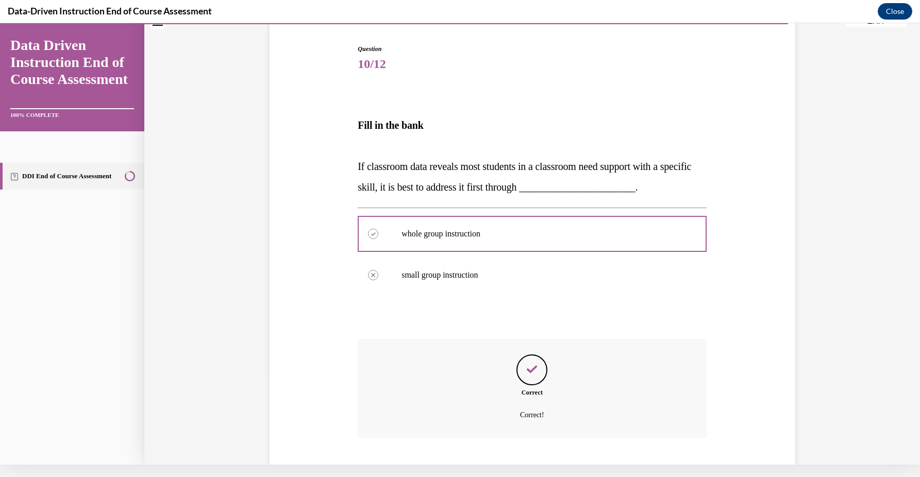
scroll to position [137, 0]
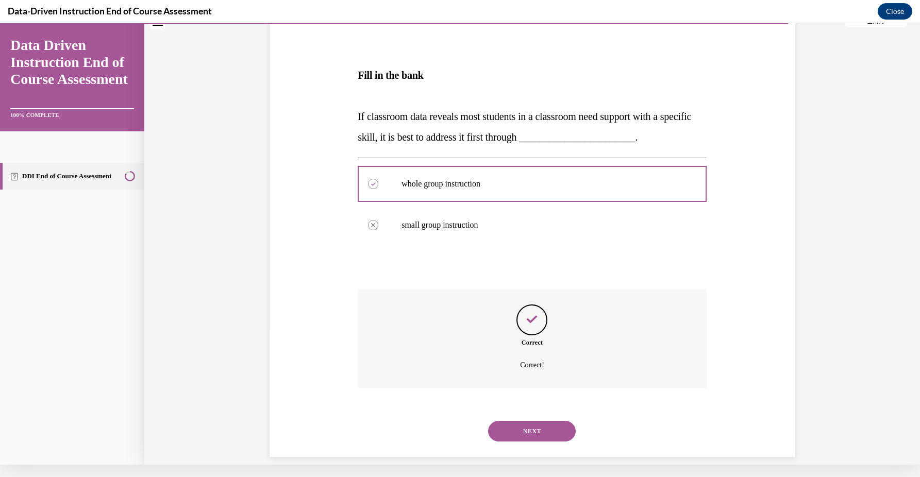
click at [534, 421] on button "NEXT" at bounding box center [532, 431] width 88 height 21
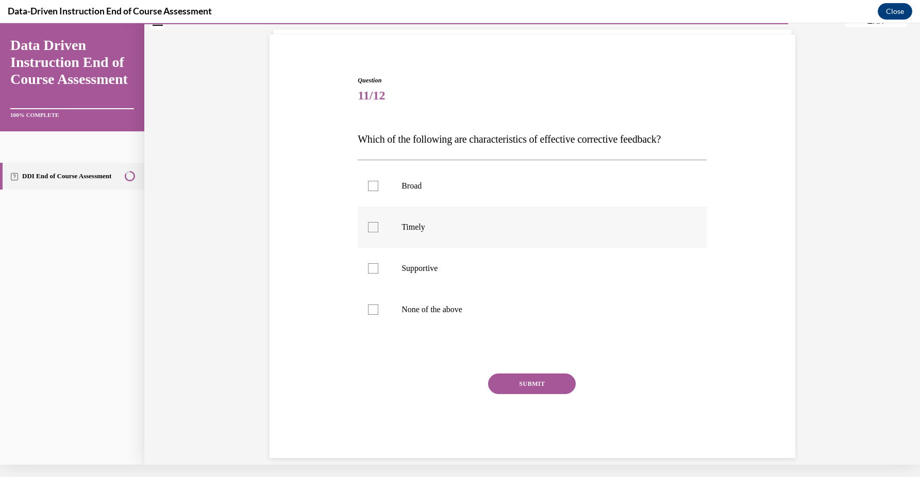
click at [554, 232] on p "Timely" at bounding box center [540, 227] width 279 height 10
click at [378, 232] on input "Timely" at bounding box center [373, 227] width 10 height 10
checkbox input "true"
click at [546, 274] on label "Supportive" at bounding box center [532, 268] width 349 height 41
click at [378, 274] on input "Supportive" at bounding box center [373, 268] width 10 height 10
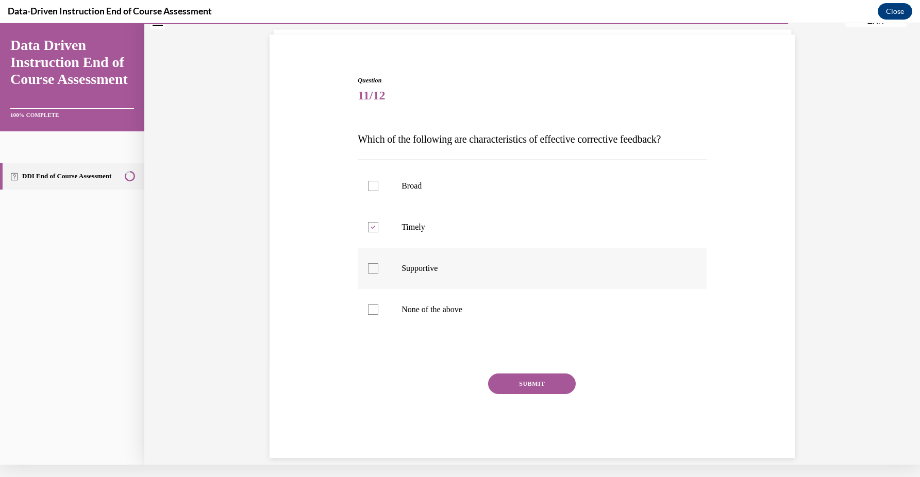
checkbox input "true"
click at [541, 383] on button "SUBMIT" at bounding box center [532, 384] width 88 height 21
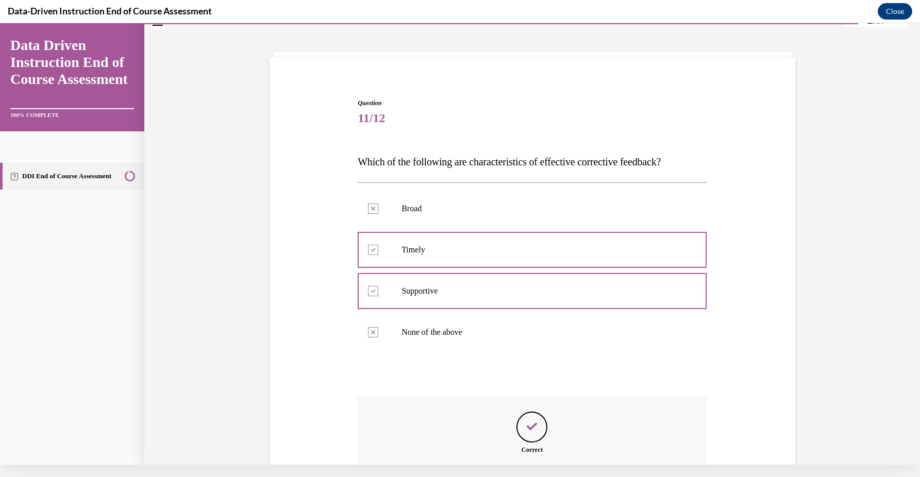
scroll to position [140, 0]
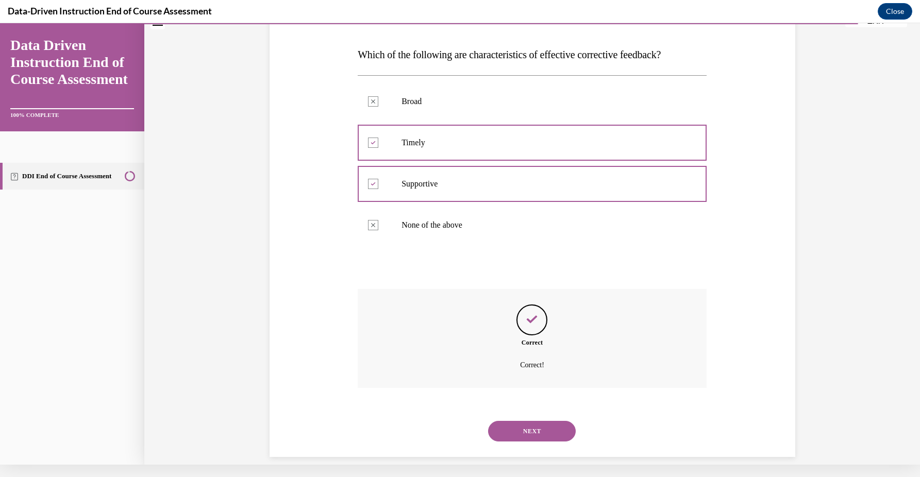
click at [539, 421] on button "NEXT" at bounding box center [532, 431] width 88 height 21
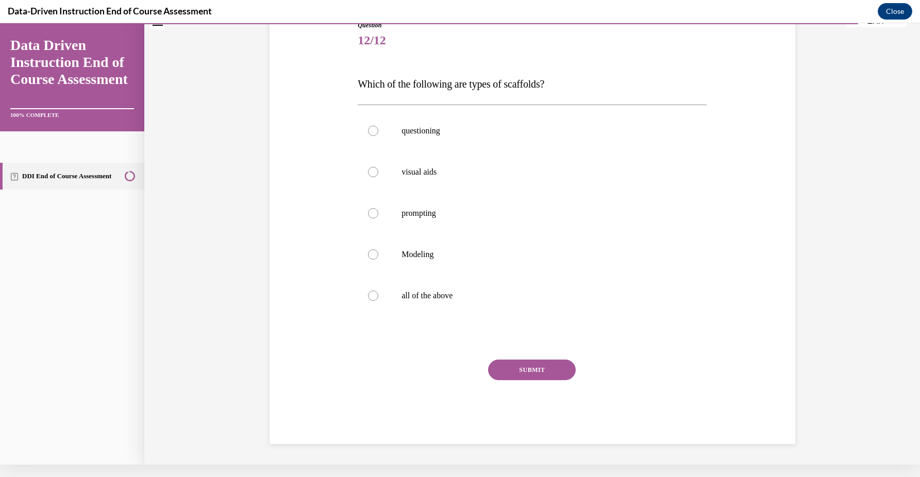
scroll to position [98, 0]
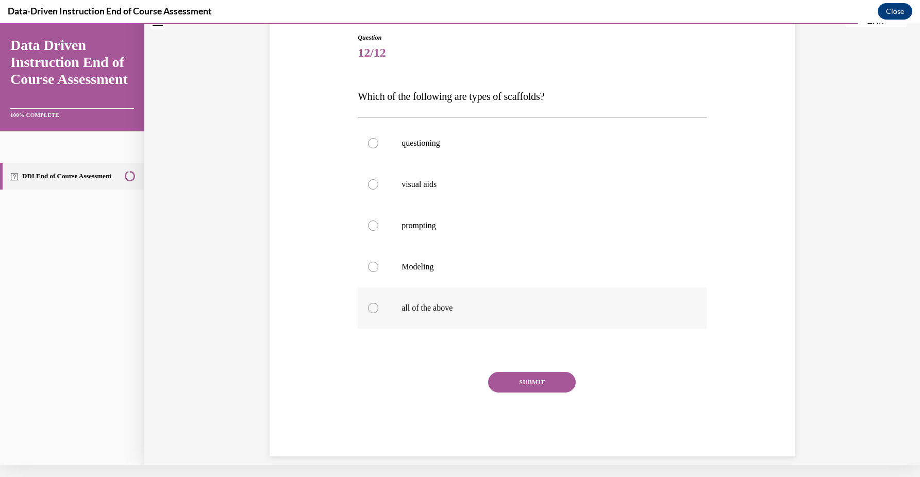
click at [566, 320] on label "all of the above" at bounding box center [532, 308] width 349 height 41
click at [378, 313] on input "all of the above" at bounding box center [373, 308] width 10 height 10
radio input "true"
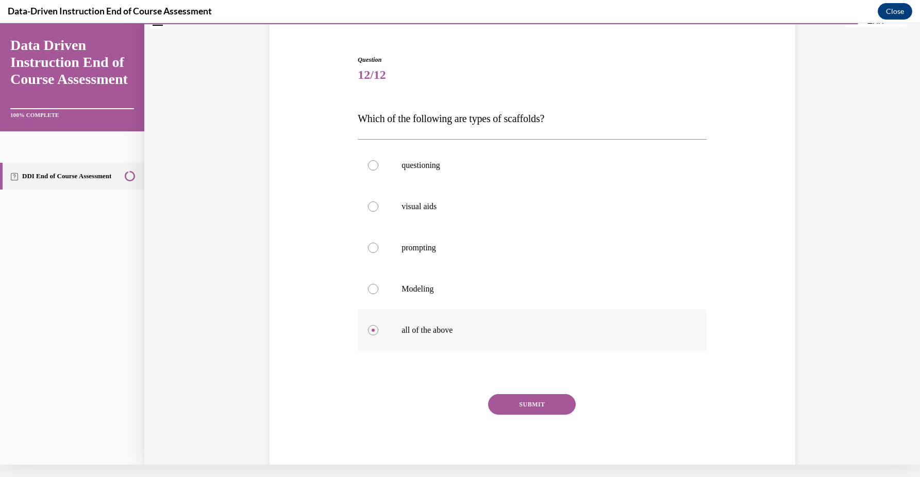
scroll to position [77, 0]
click at [533, 407] on button "SUBMIT" at bounding box center [532, 403] width 88 height 21
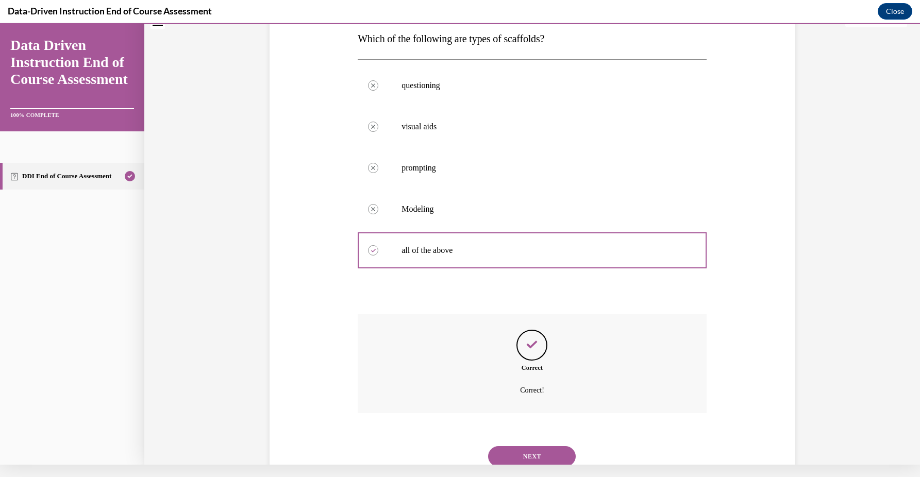
scroll to position [181, 0]
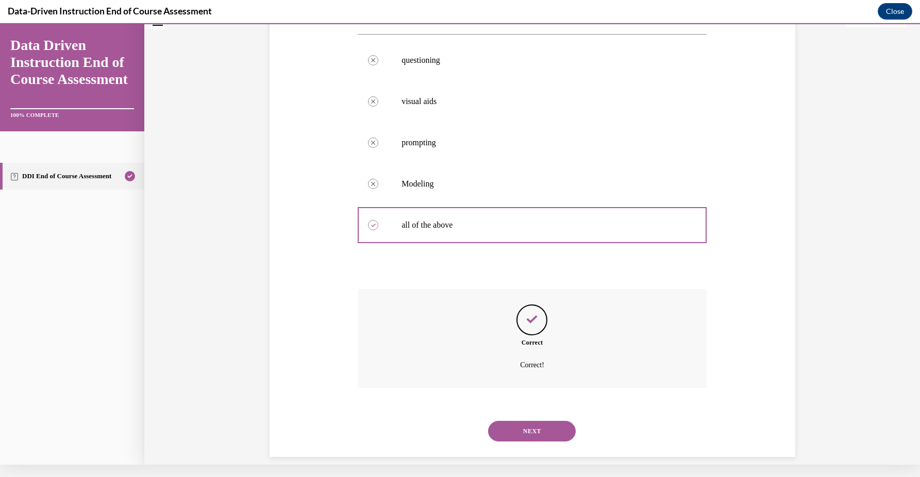
click at [529, 421] on button "NEXT" at bounding box center [532, 431] width 88 height 21
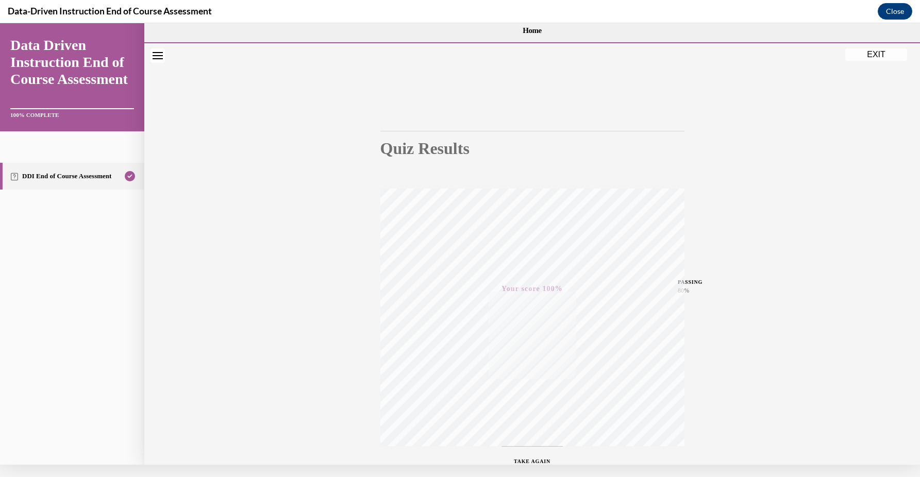
scroll to position [0, 0]
click at [873, 49] on button "EXIT" at bounding box center [876, 52] width 62 height 12
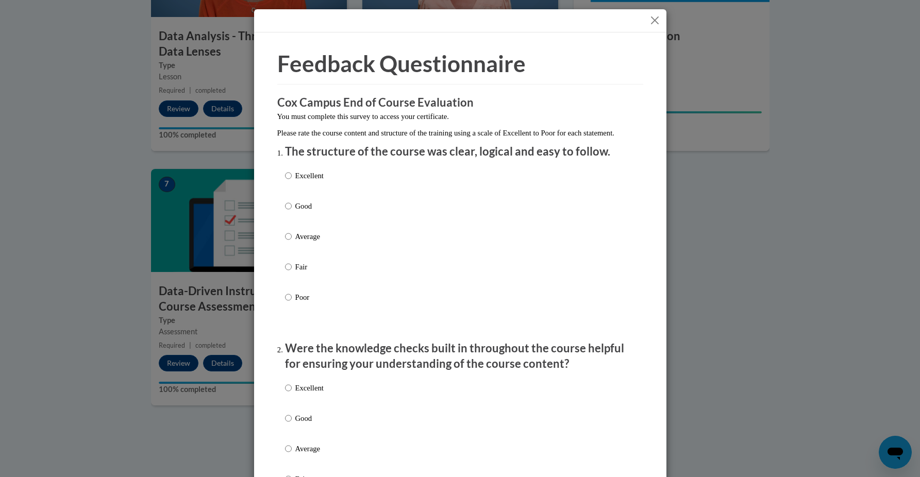
click at [656, 19] on button "Close" at bounding box center [654, 20] width 13 height 13
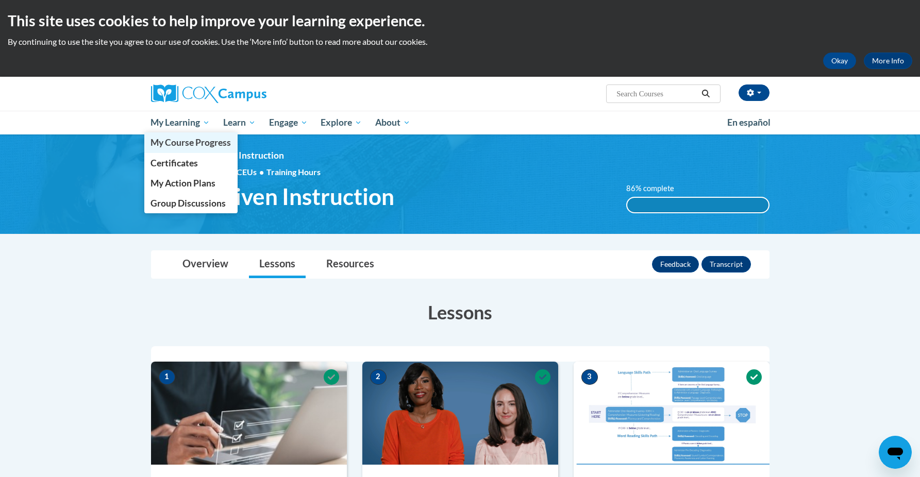
click at [201, 141] on span "My Course Progress" at bounding box center [190, 142] width 80 height 11
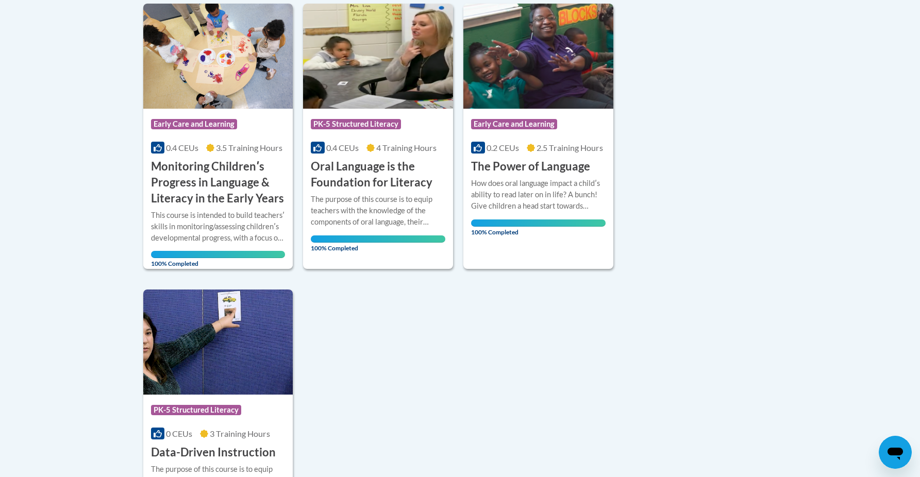
scroll to position [128, 0]
